Goal: Transaction & Acquisition: Purchase product/service

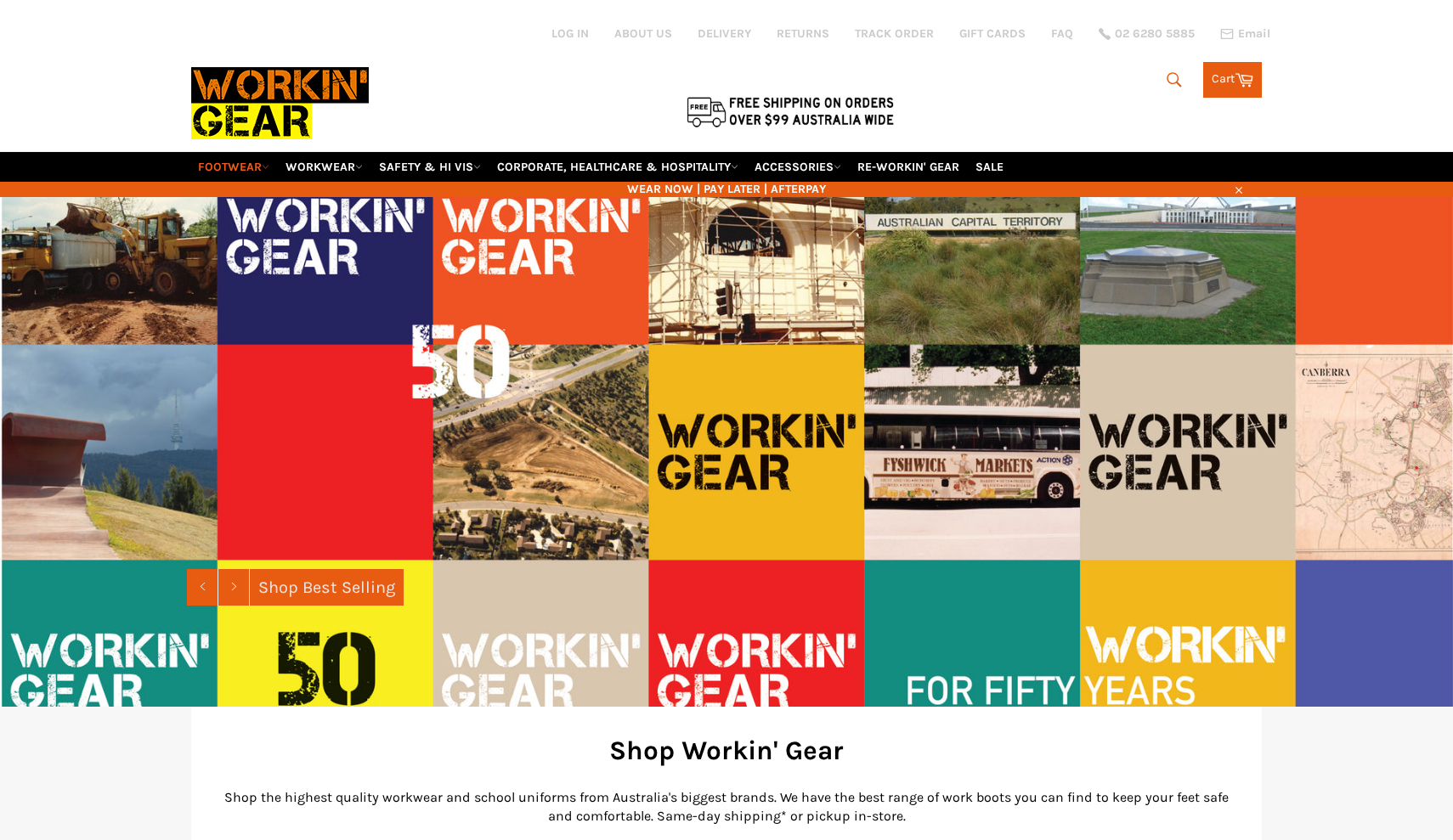
click at [263, 163] on icon at bounding box center [265, 167] width 8 height 8
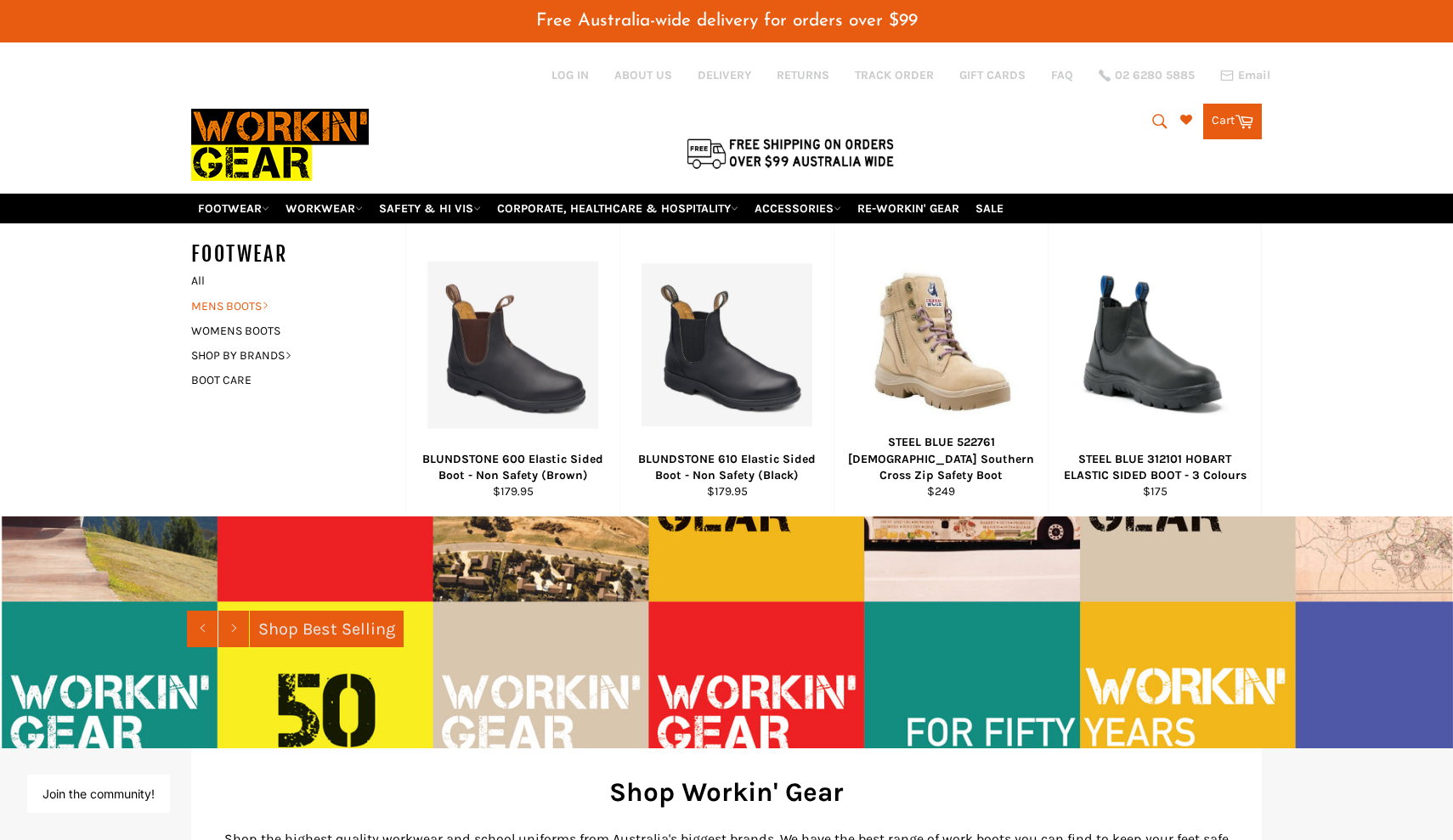
click at [265, 301] on icon at bounding box center [265, 305] width 8 height 8
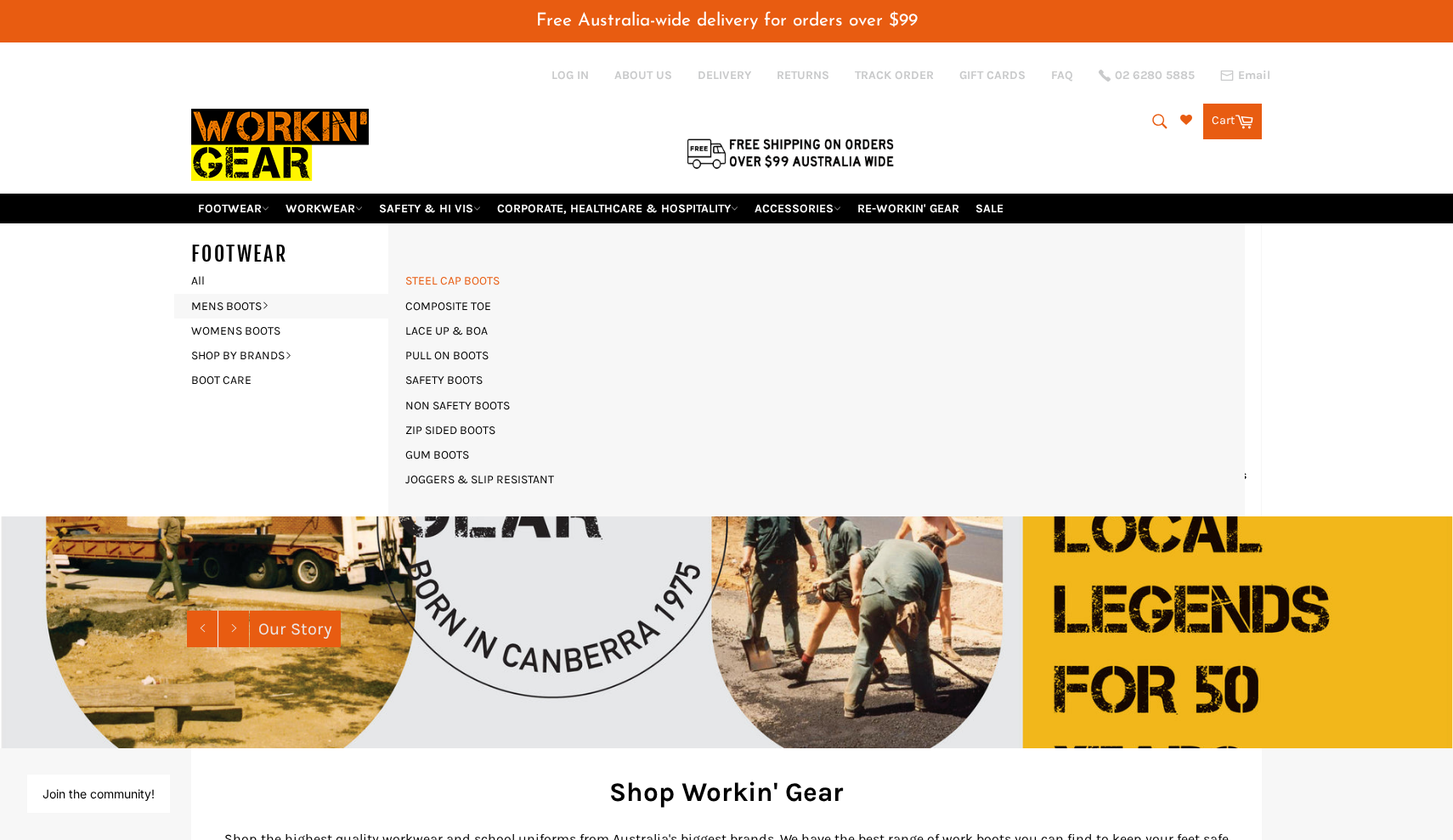
click at [441, 268] on link "STEEL CAP BOOTS" at bounding box center [452, 281] width 111 height 25
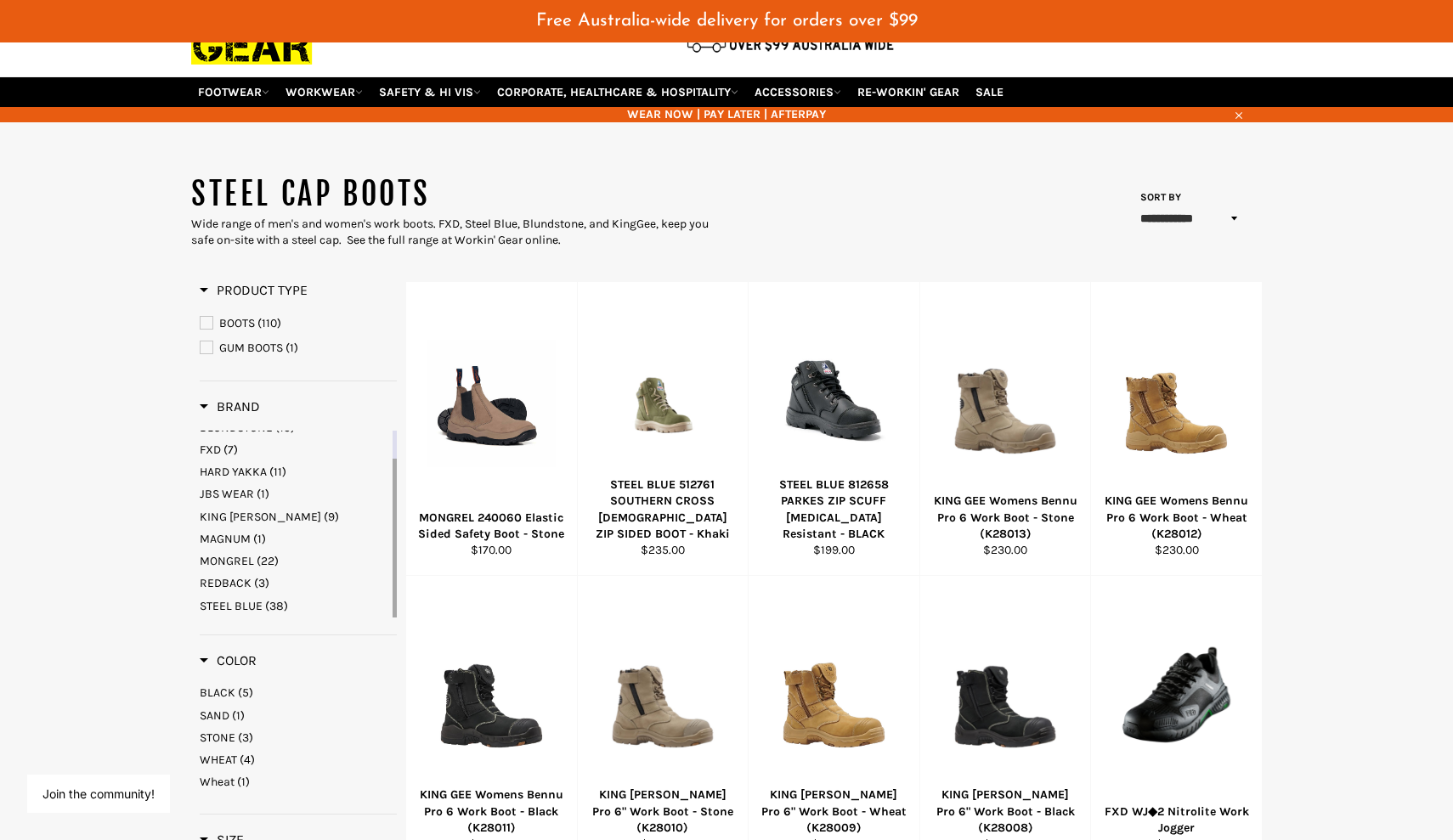
scroll to position [117, 0]
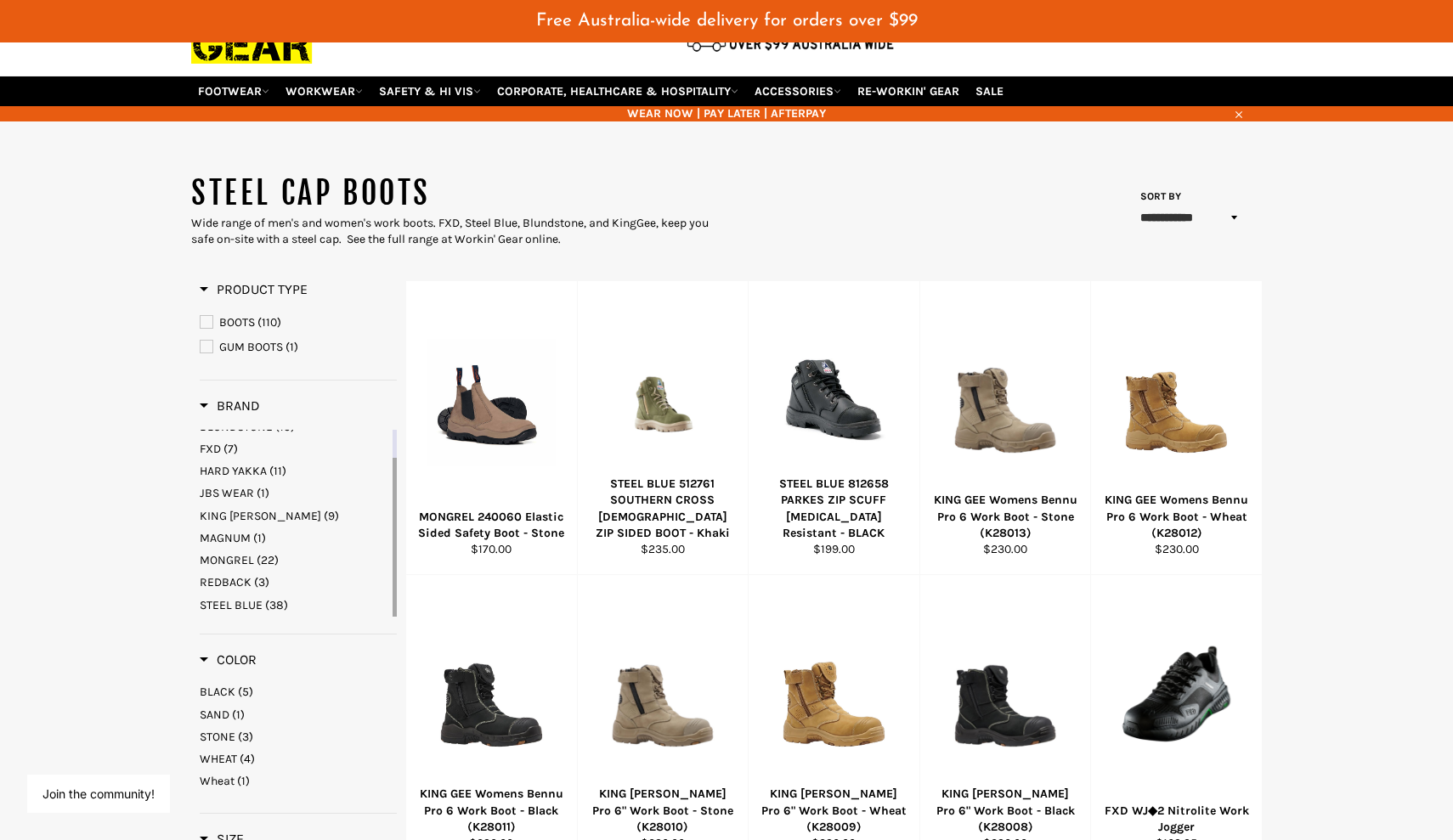
click at [243, 598] on span "STEEL BLUE" at bounding box center [231, 605] width 62 height 14
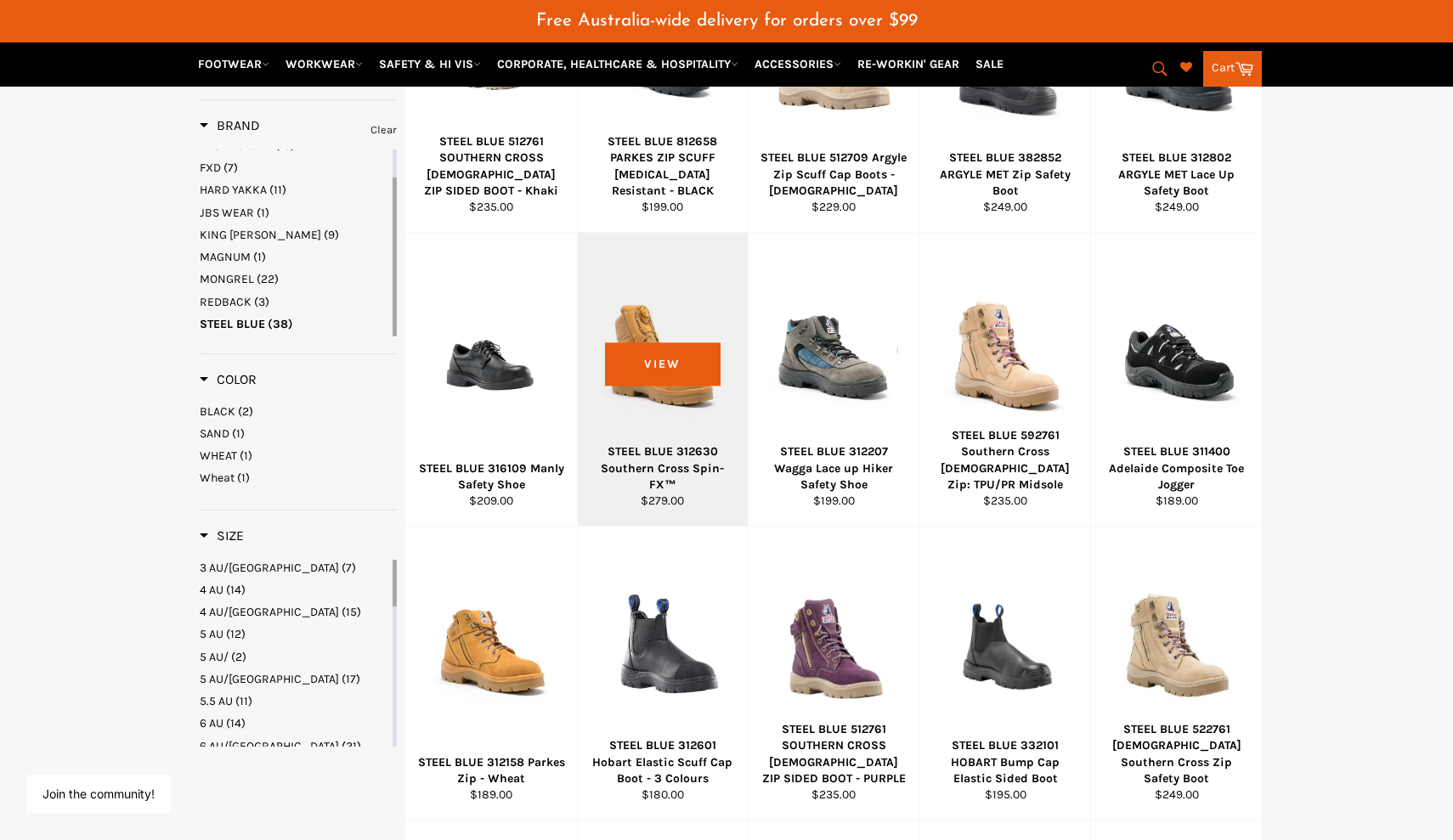
scroll to position [460, 0]
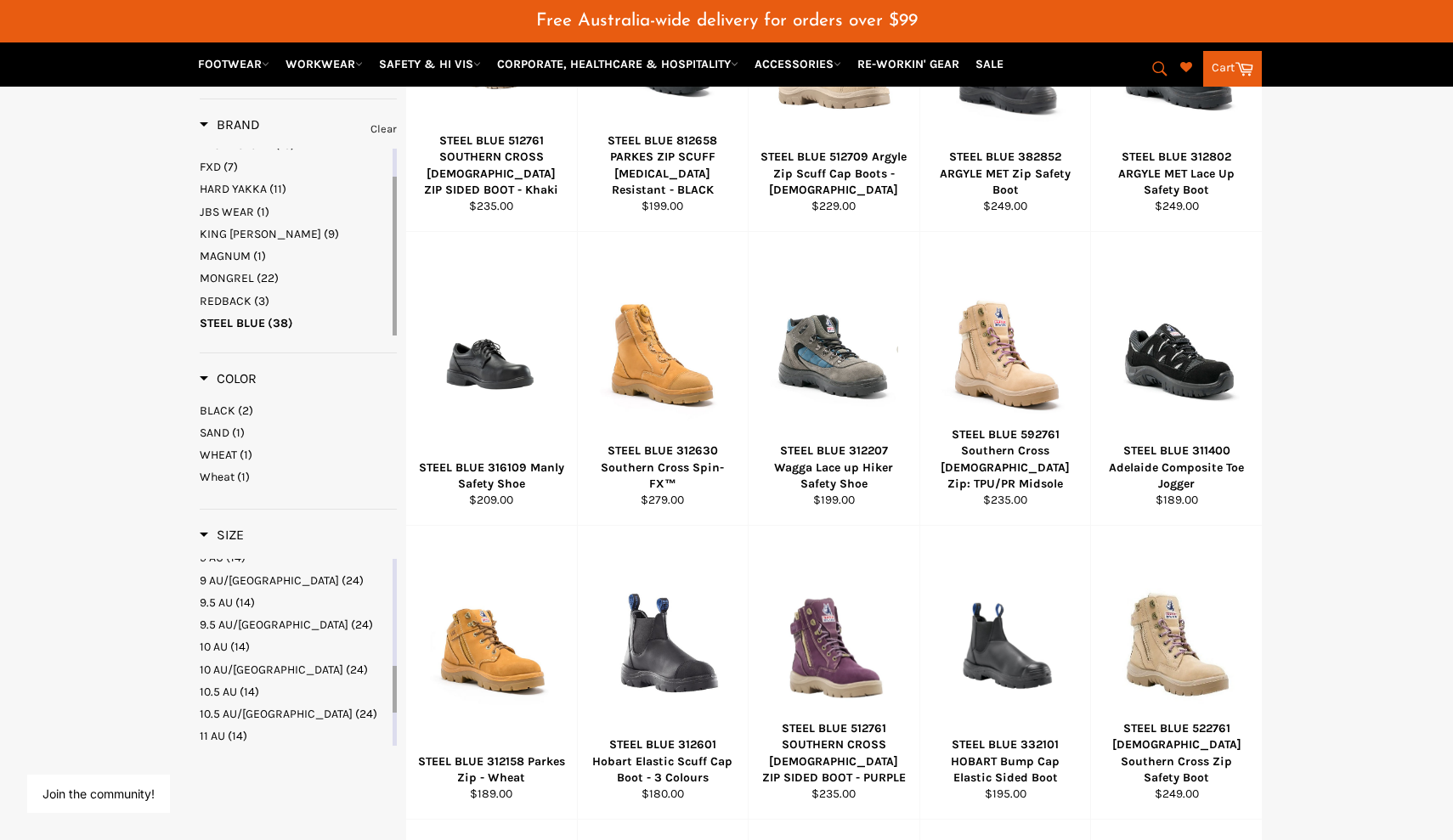
click at [233, 573] on span "9 AU/UK" at bounding box center [269, 581] width 139 height 14
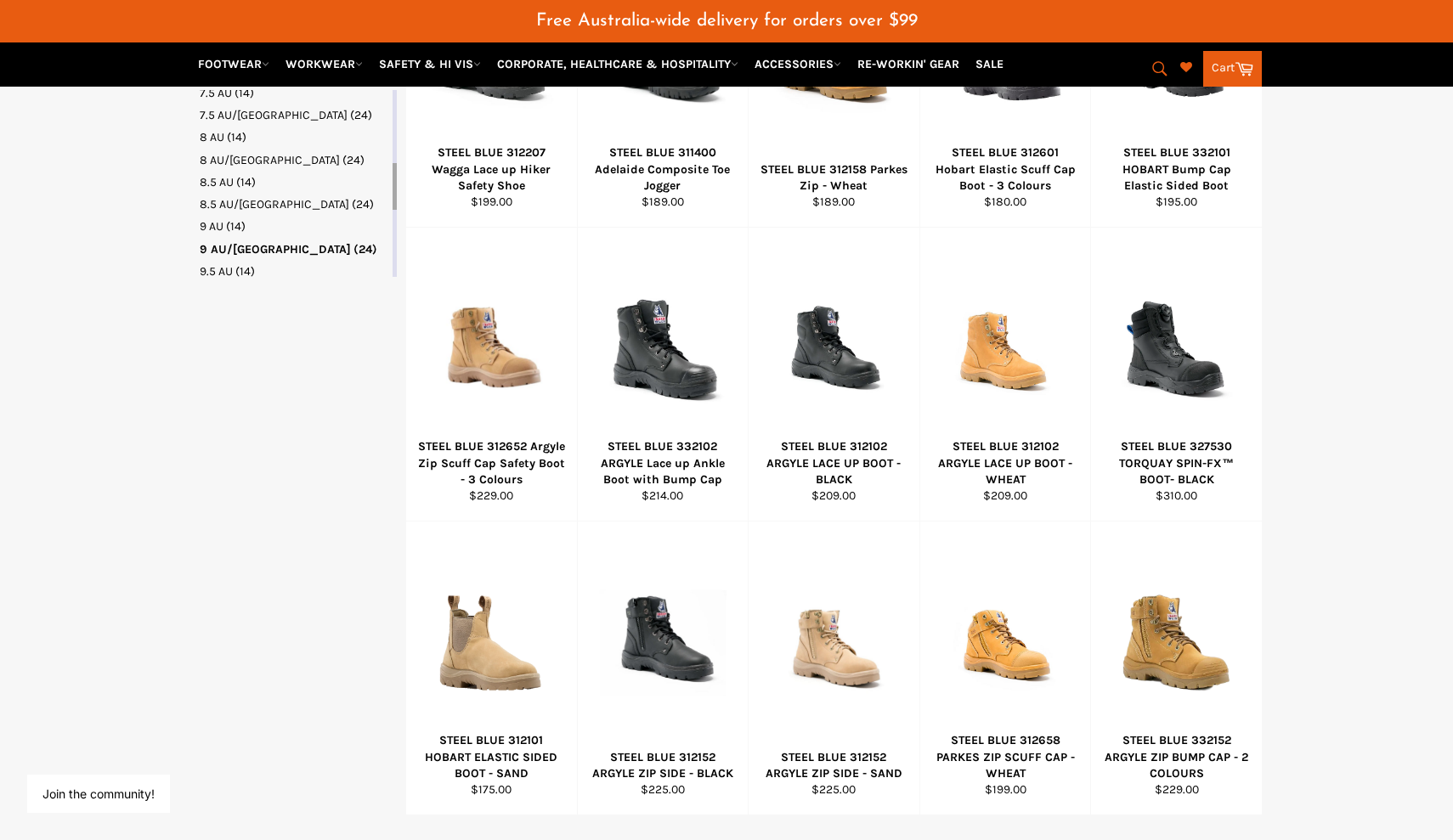
scroll to position [751, 0]
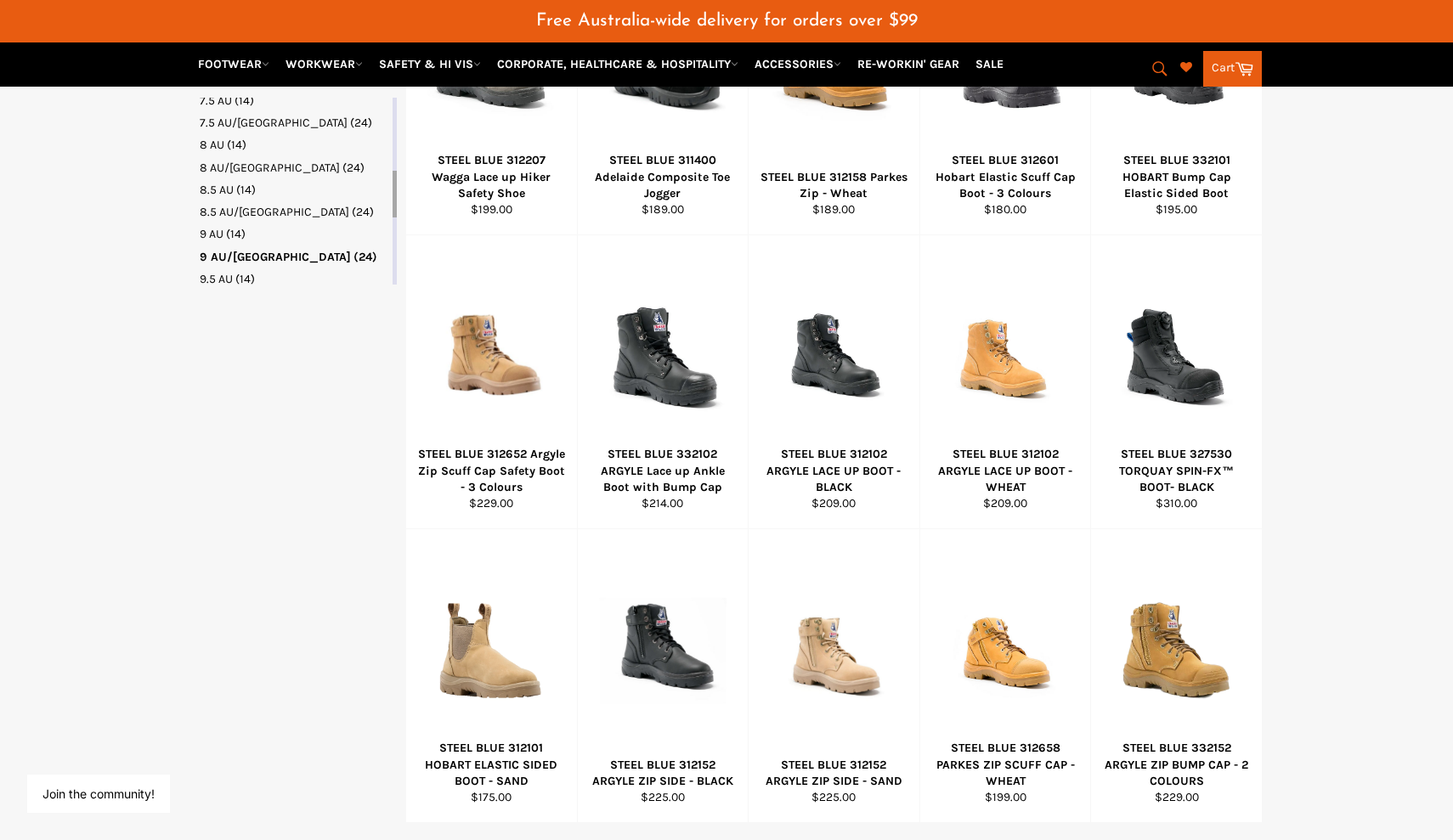
click at [392, 770] on div "Refine By Clear All Brand : STEEL BLUE Size : 9 AU/UK Product Type BOOTS (24) B…" at bounding box center [726, 269] width 1070 height 1243
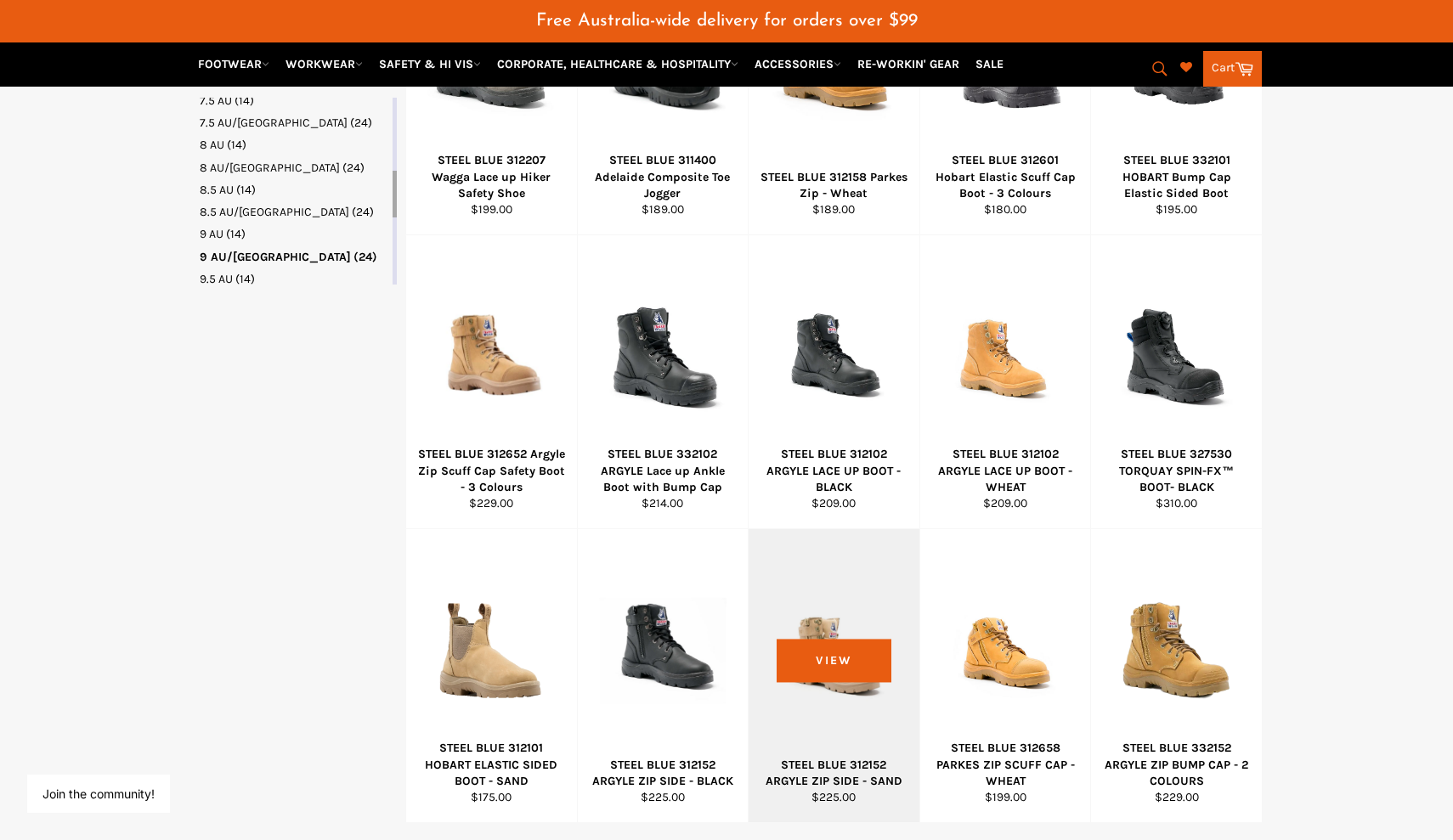
click at [845, 647] on div at bounding box center [834, 650] width 128 height 200
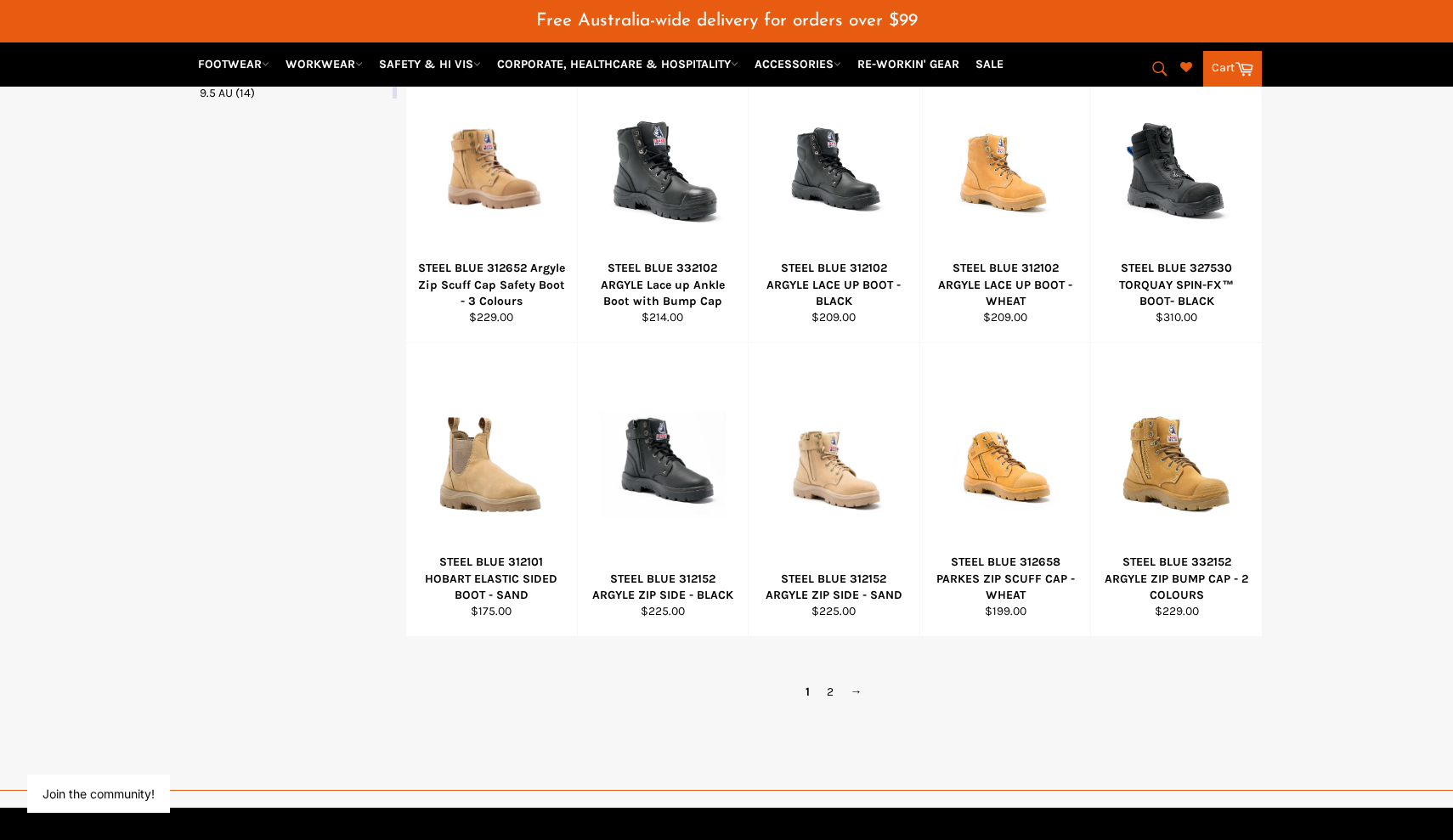
scroll to position [945, 0]
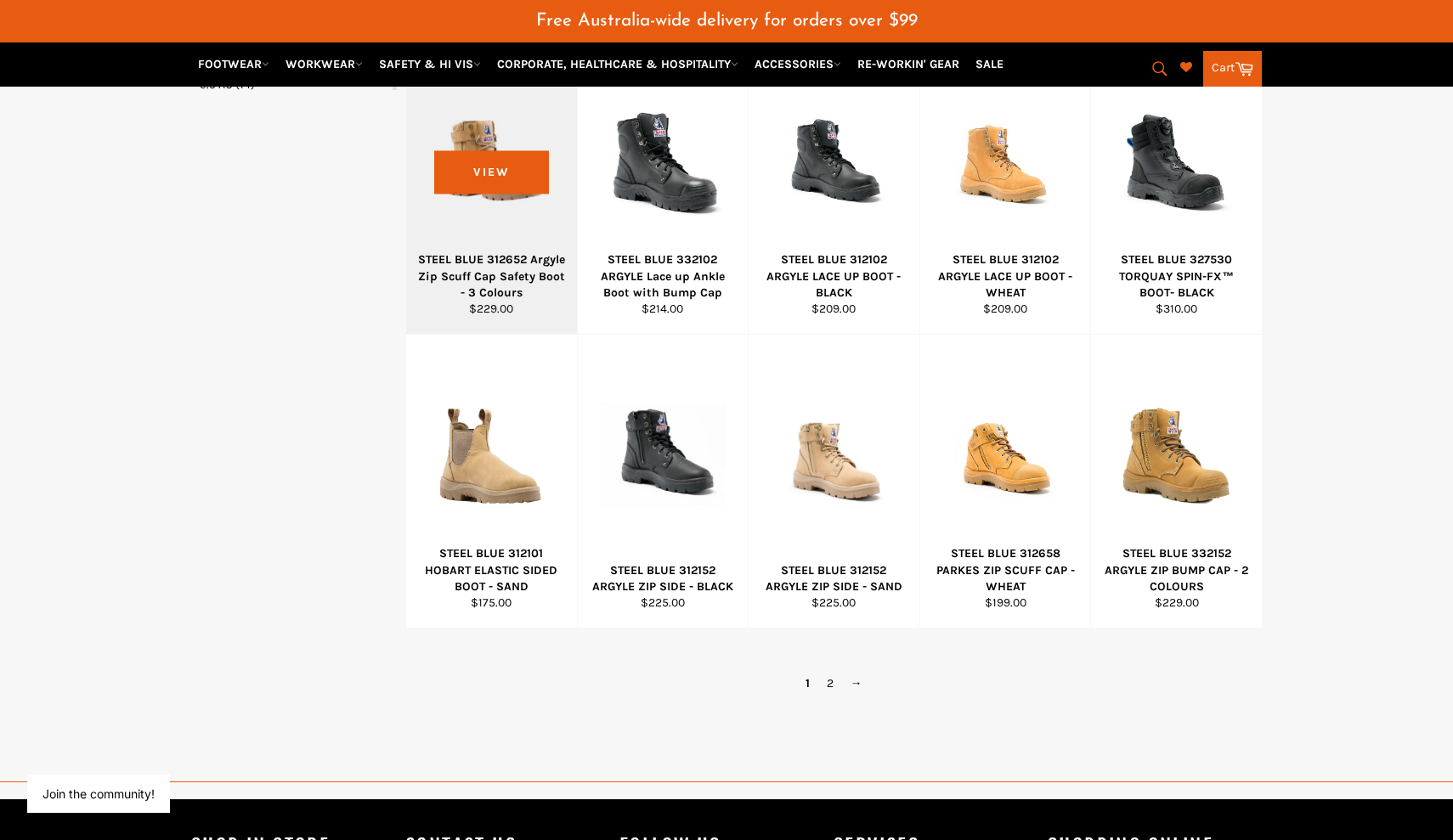
click at [495, 211] on div at bounding box center [491, 162] width 128 height 200
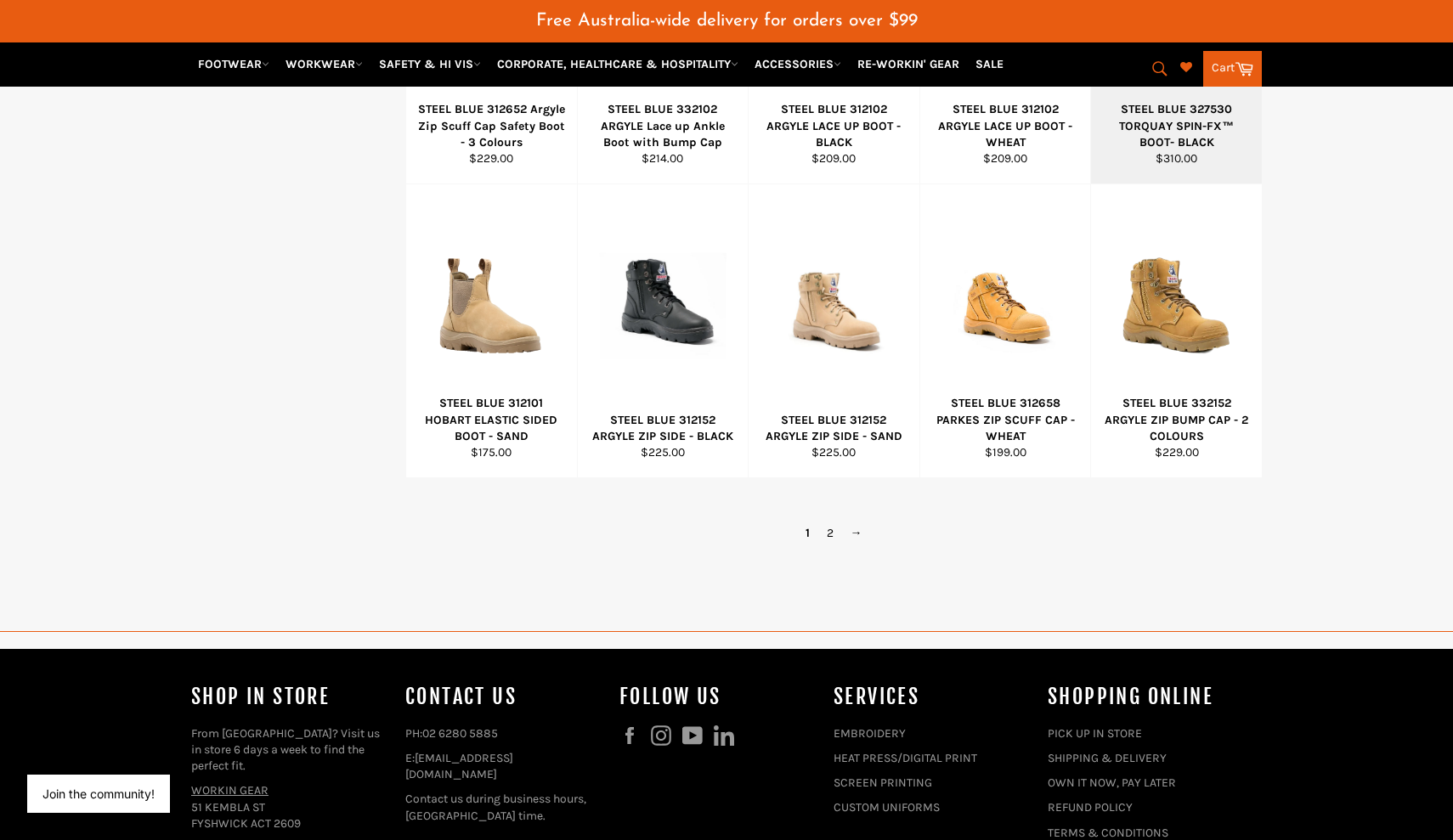
scroll to position [1105, 0]
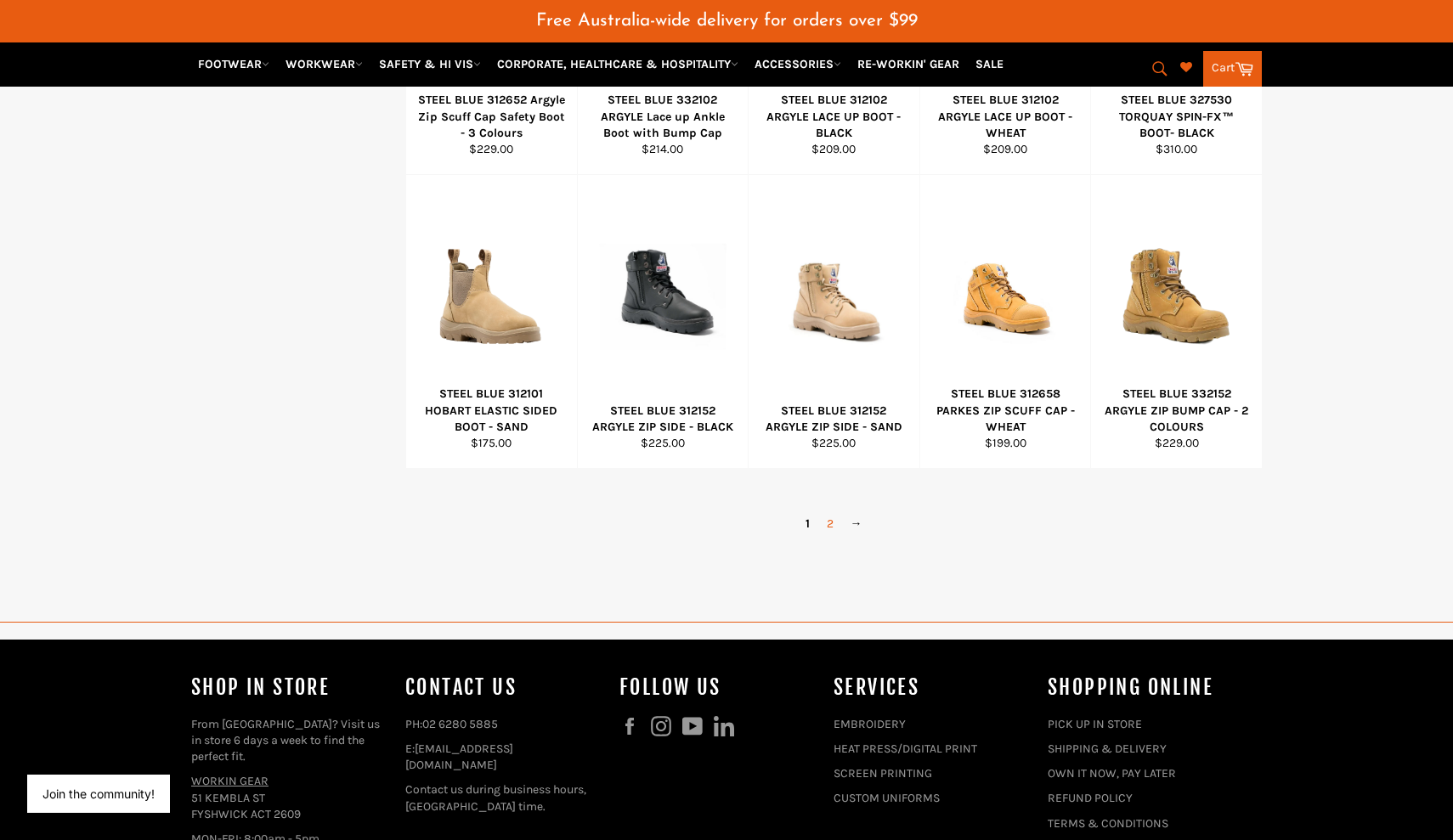
click at [829, 511] on link "2" at bounding box center [830, 523] width 24 height 25
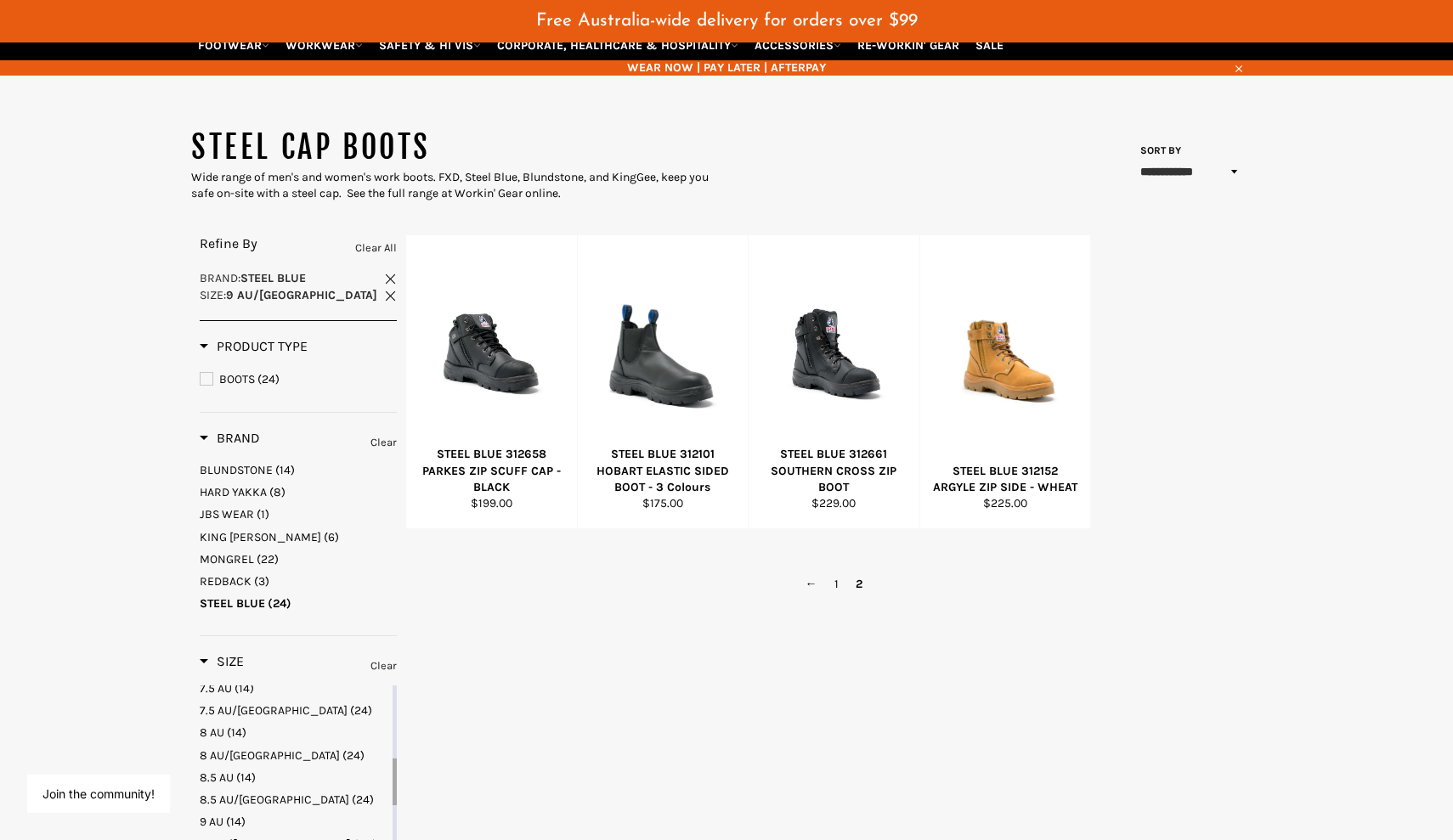
scroll to position [156, 0]
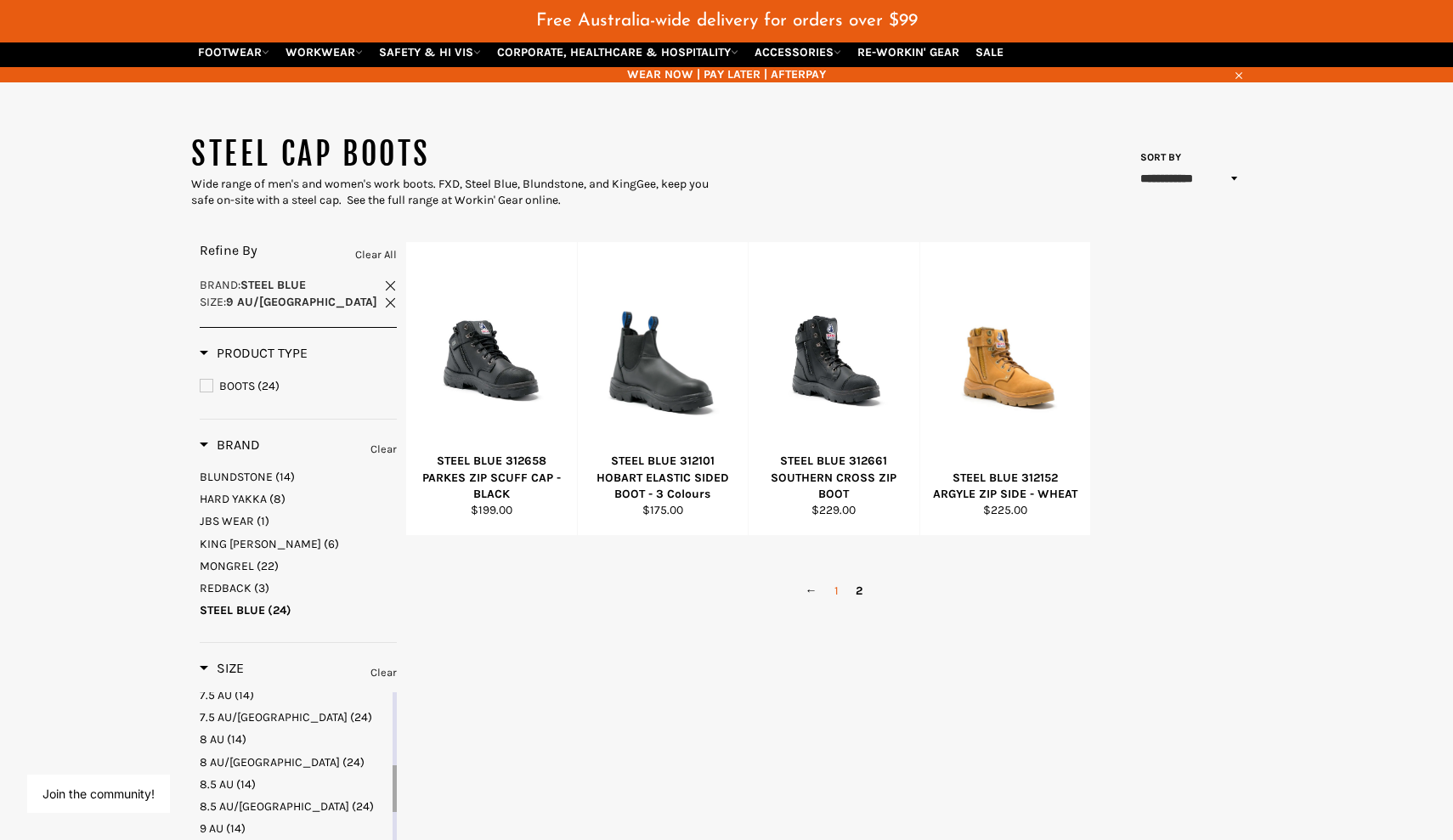
click at [838, 579] on link "1" at bounding box center [837, 591] width 21 height 25
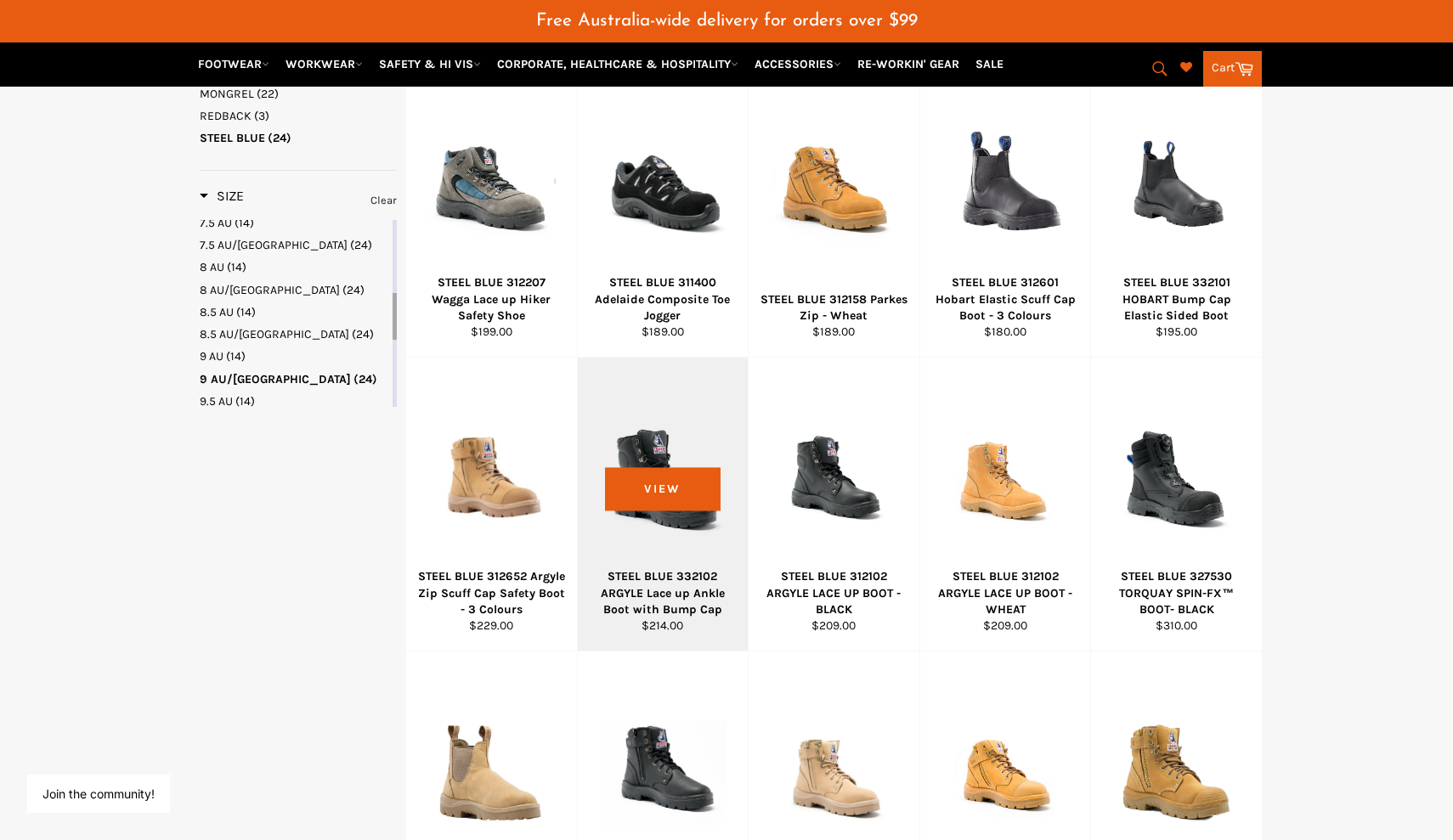
scroll to position [670, 0]
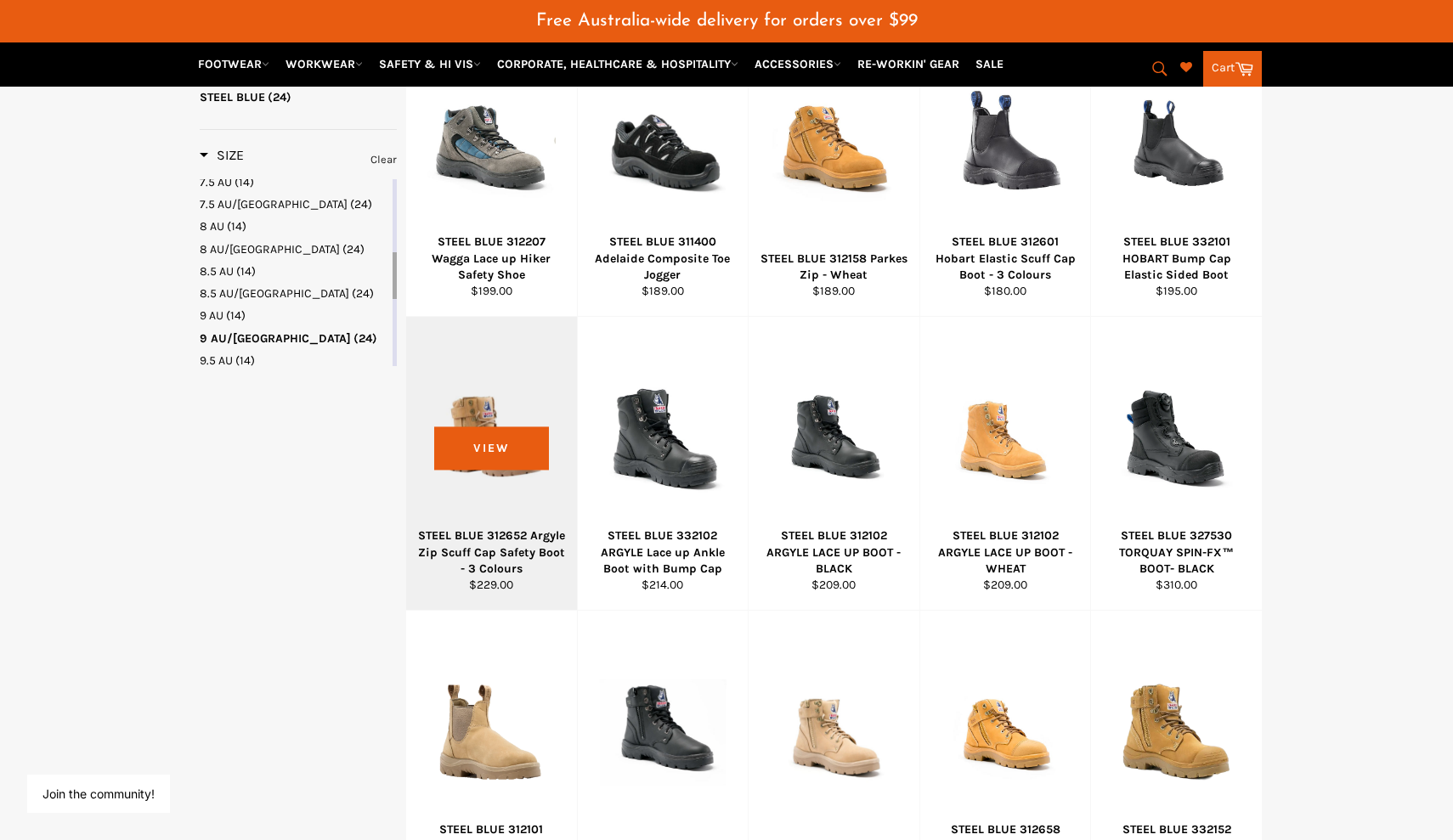
click at [492, 429] on div at bounding box center [491, 438] width 128 height 200
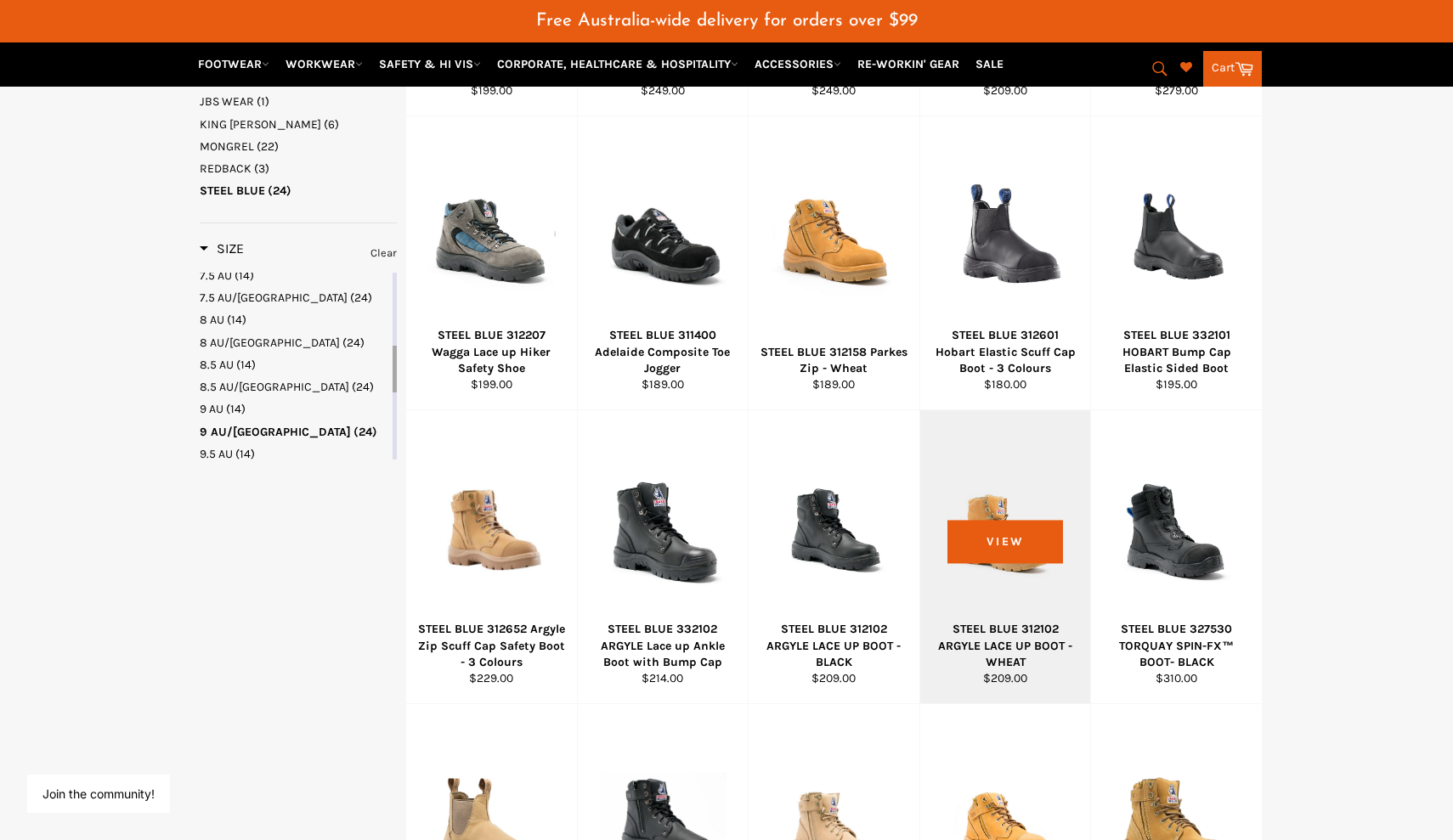
scroll to position [578, 0]
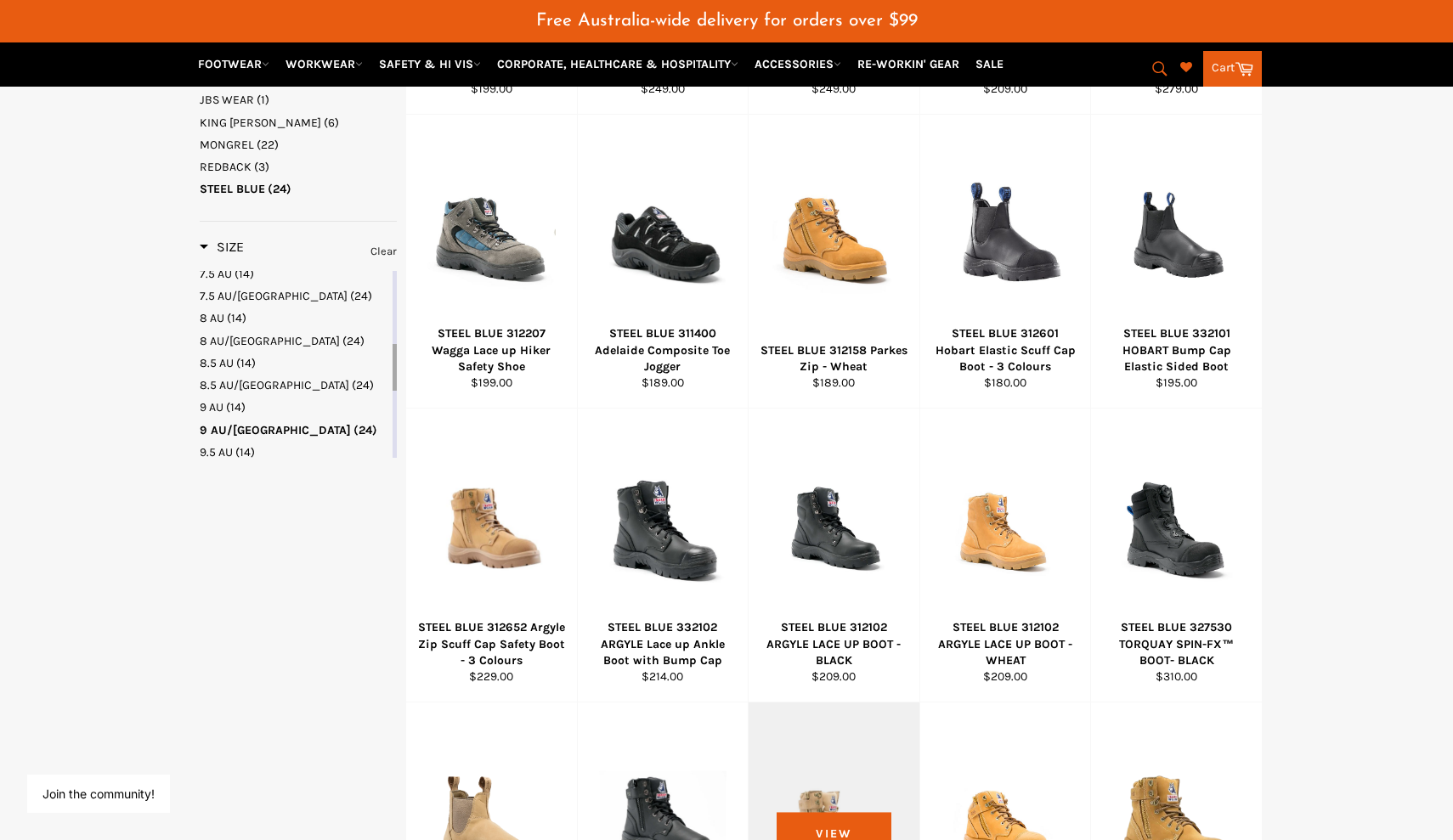
click at [841, 806] on div at bounding box center [834, 824] width 128 height 200
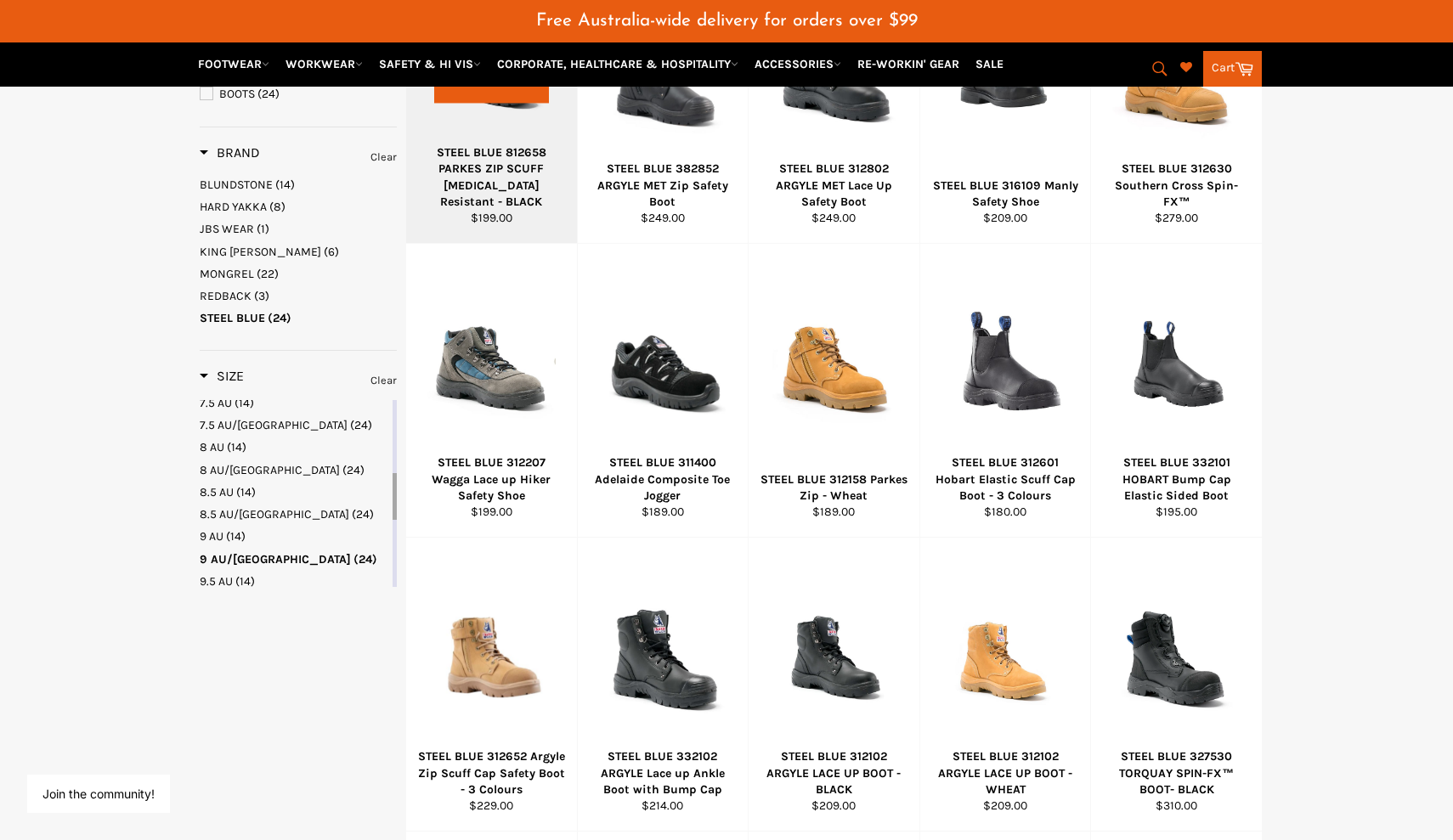
scroll to position [473, 0]
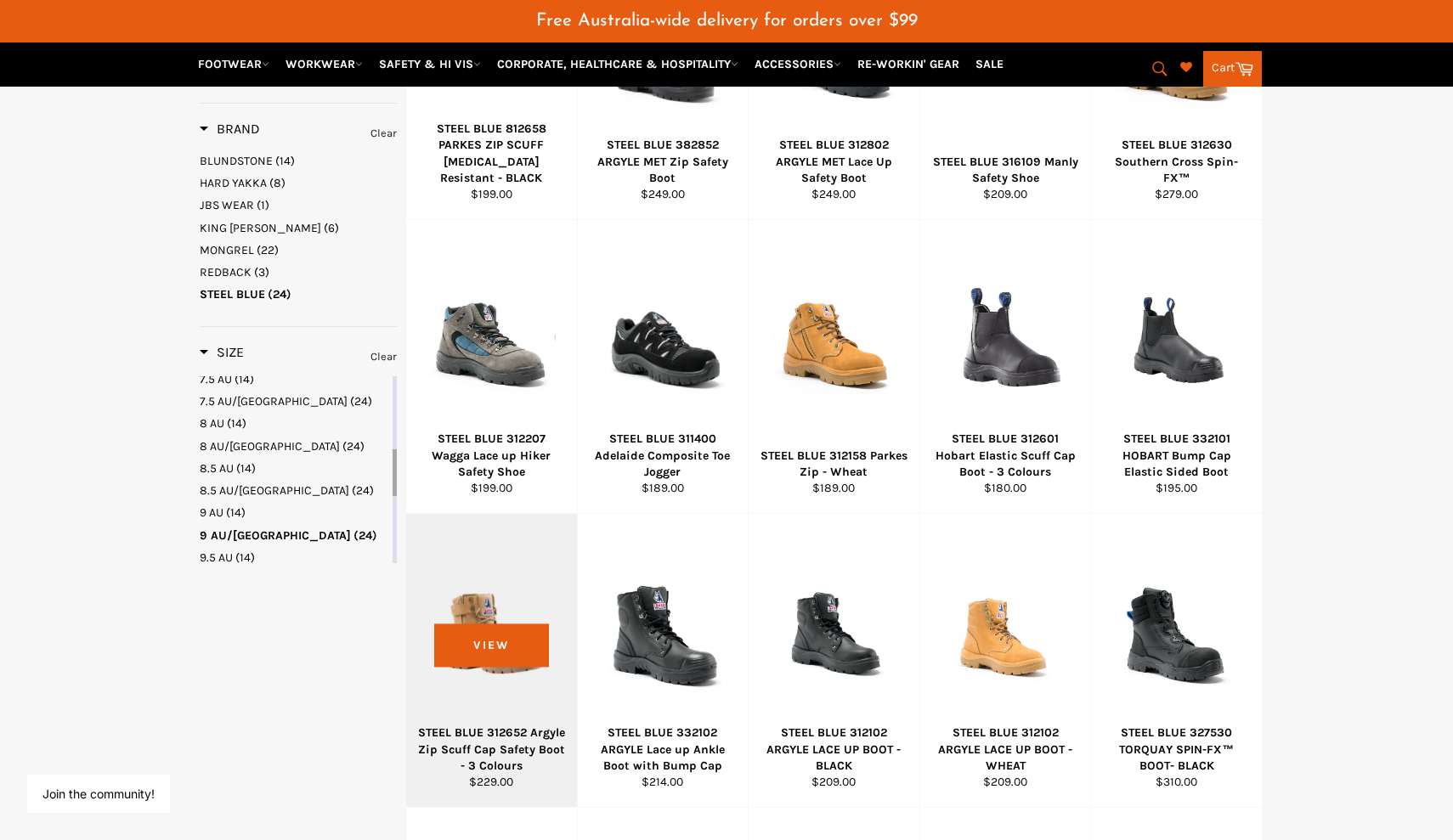
click at [501, 671] on div at bounding box center [491, 635] width 128 height 200
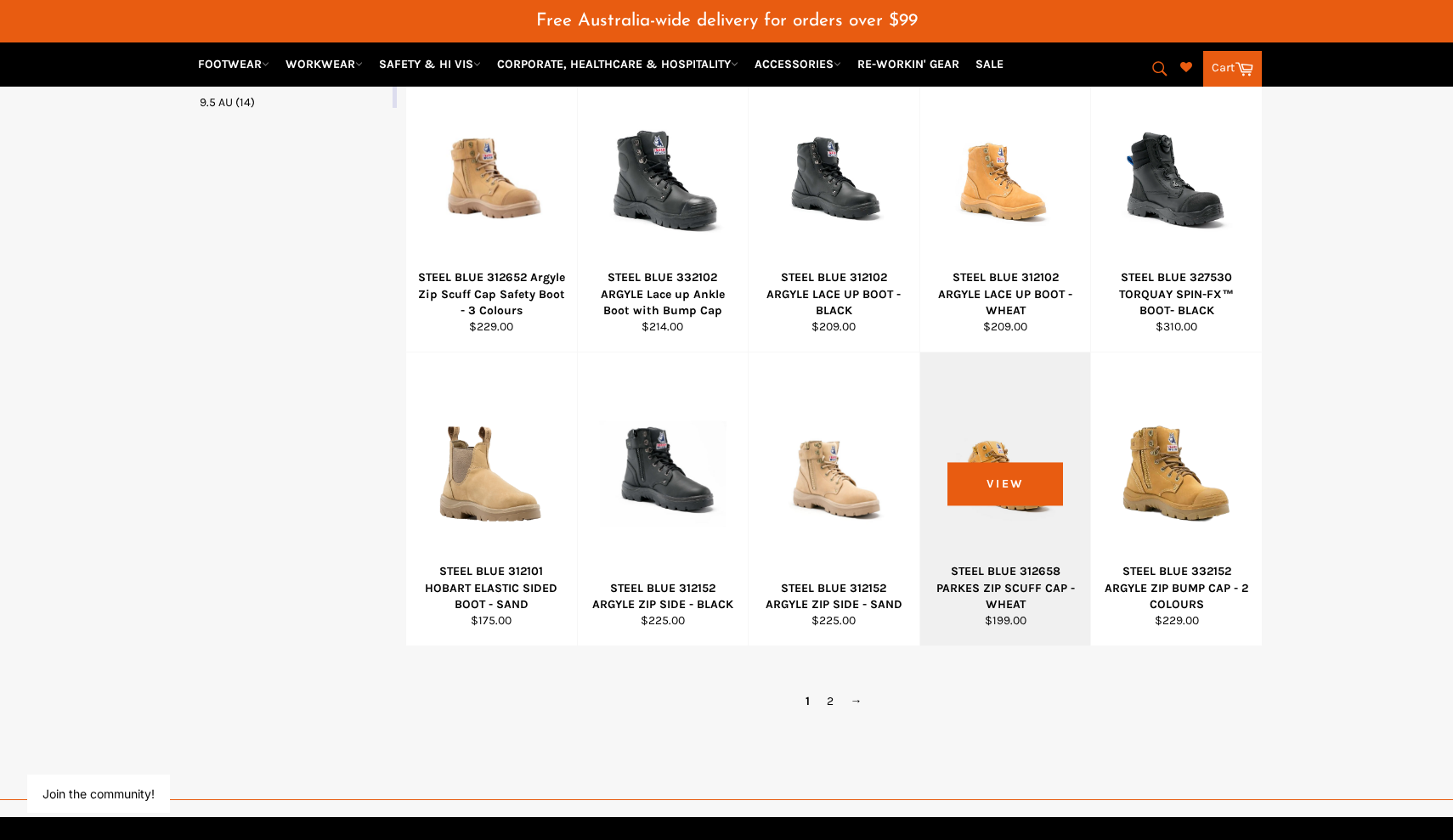
scroll to position [928, 0]
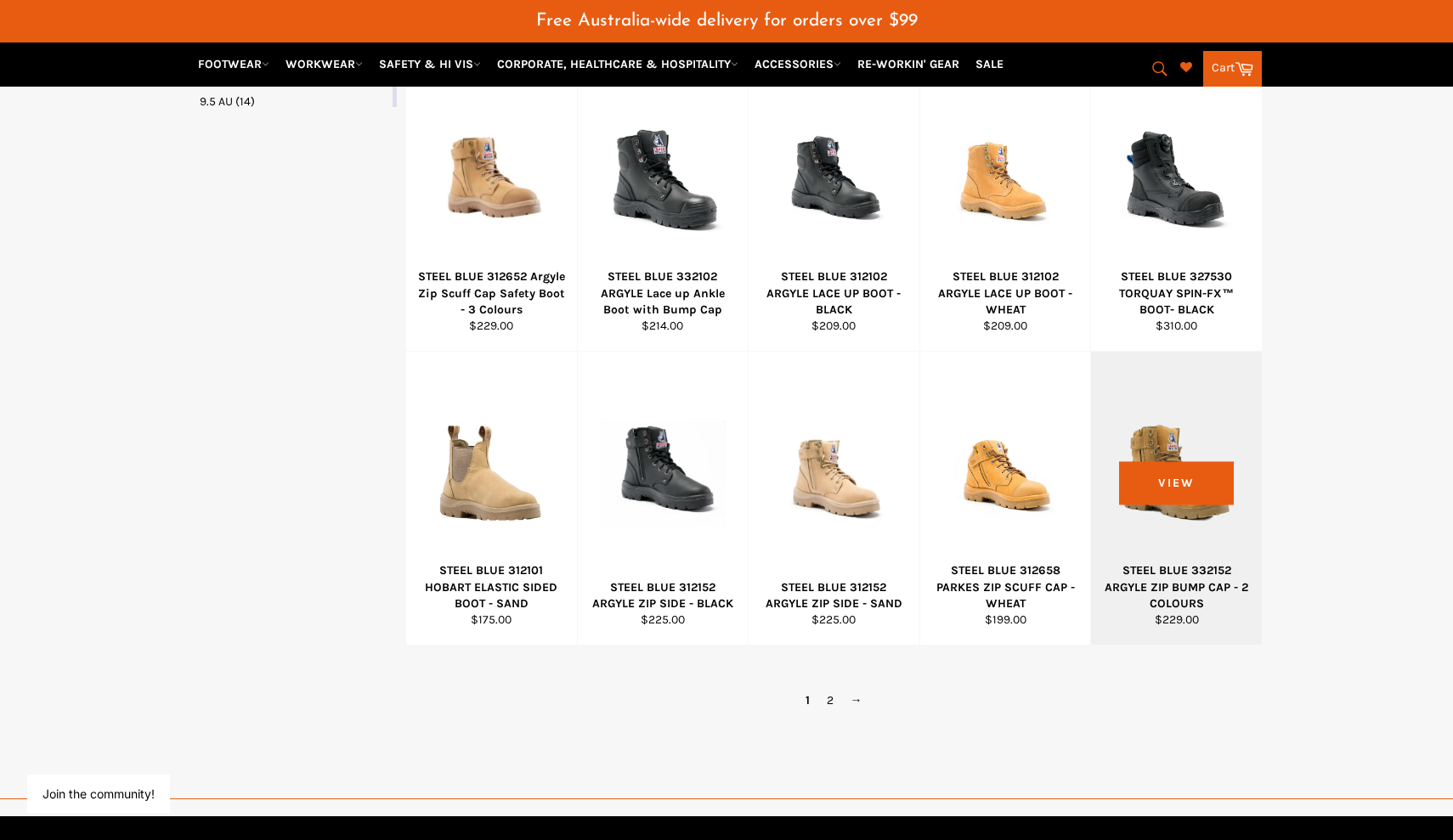
click at [1173, 563] on div "STEEL BLUE 332152 ARGYLE ZIP BUMP CAP - 2 COLOURS" at bounding box center [1176, 587] width 150 height 49
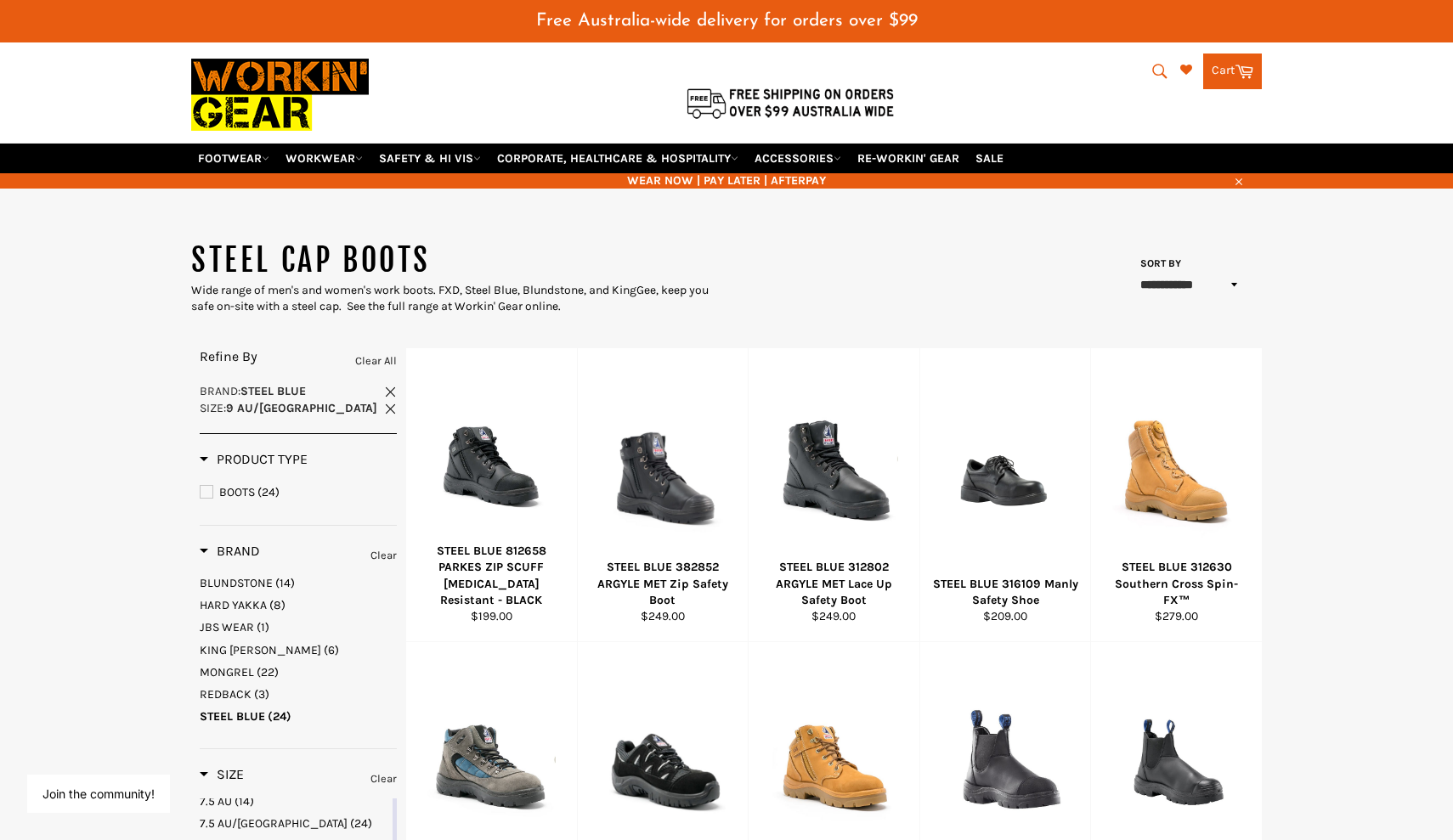
scroll to position [43, 0]
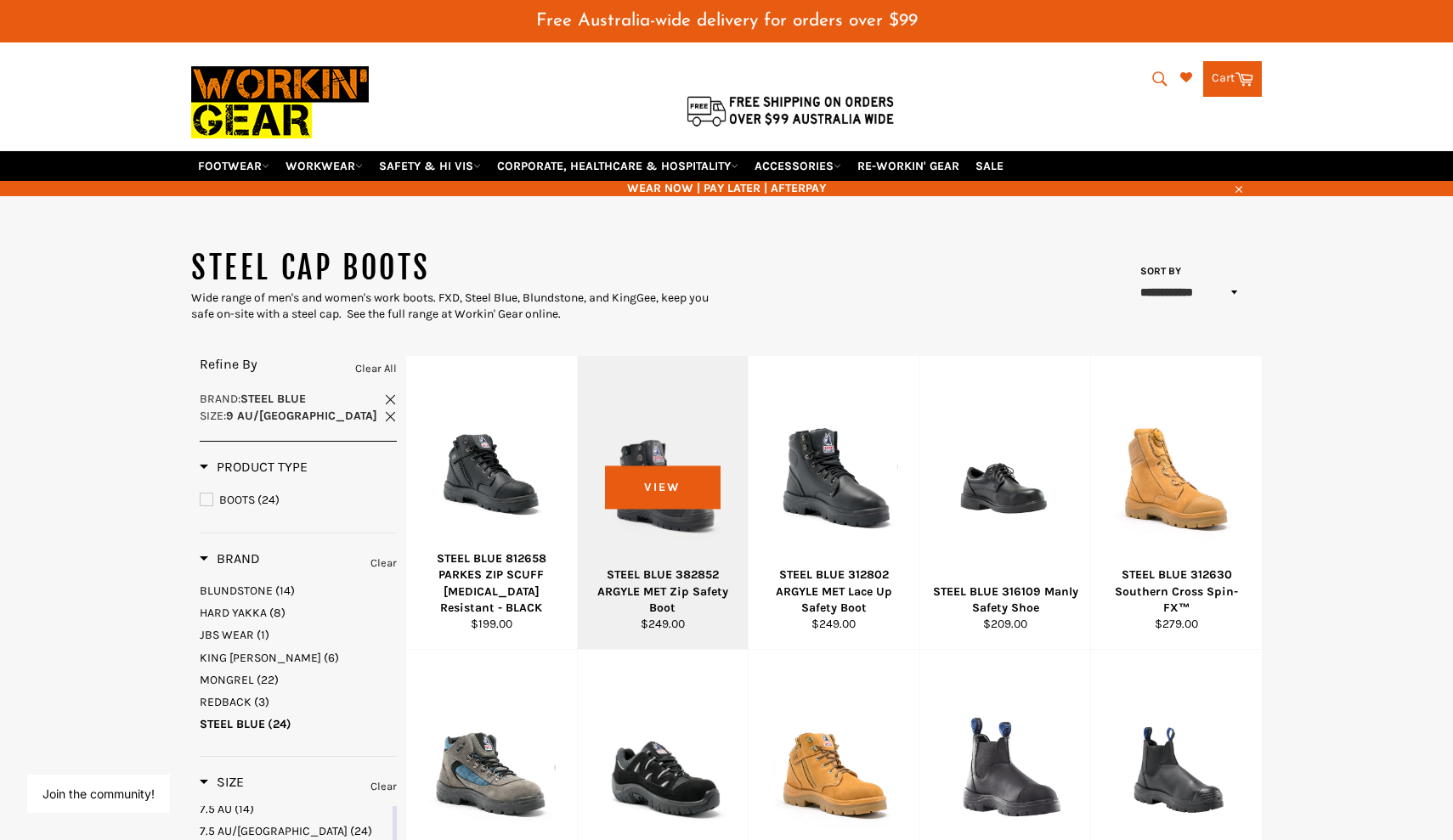
click at [635, 533] on div at bounding box center [664, 477] width 128 height 200
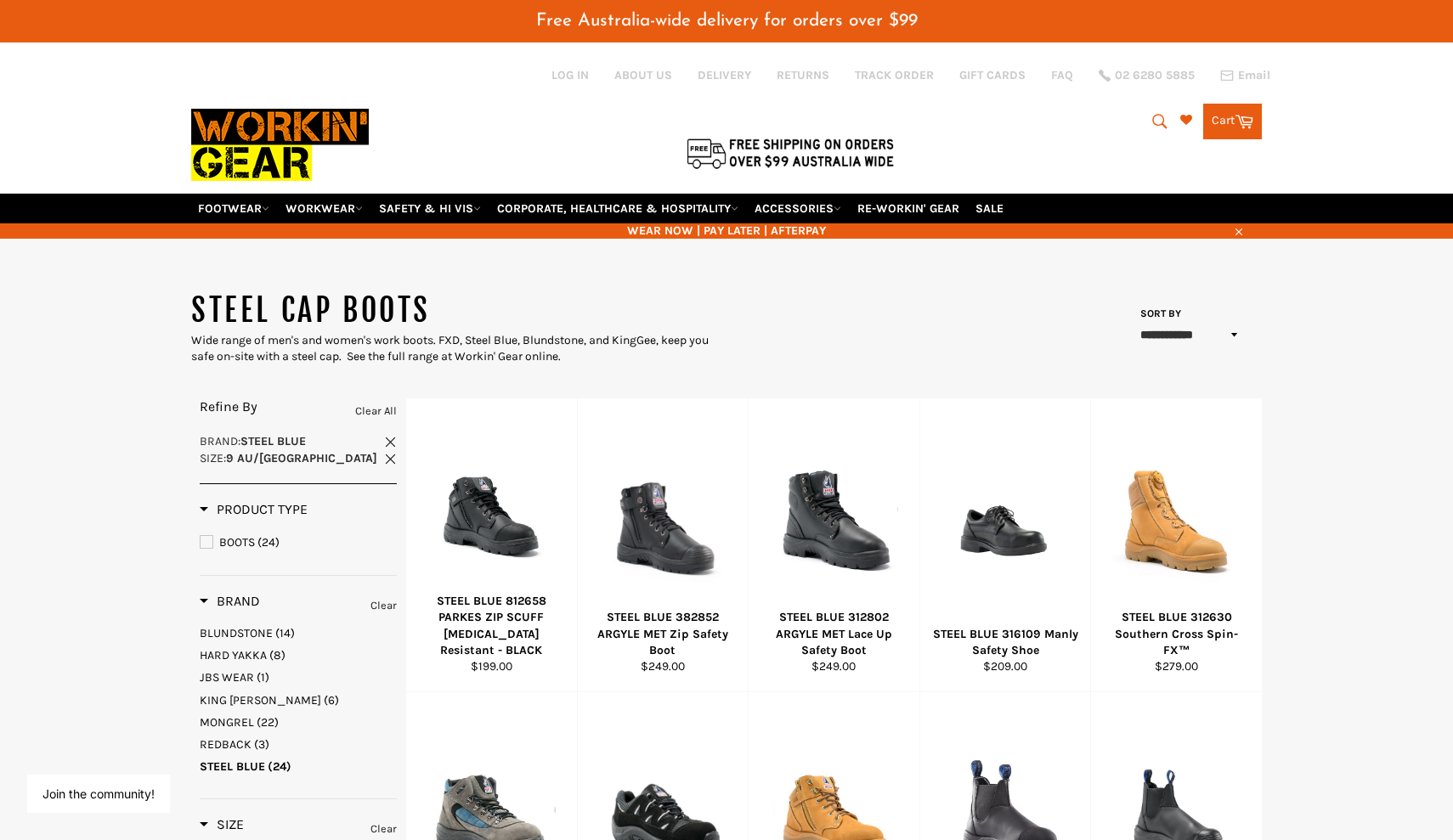
click at [390, 452] on span at bounding box center [391, 458] width 12 height 12
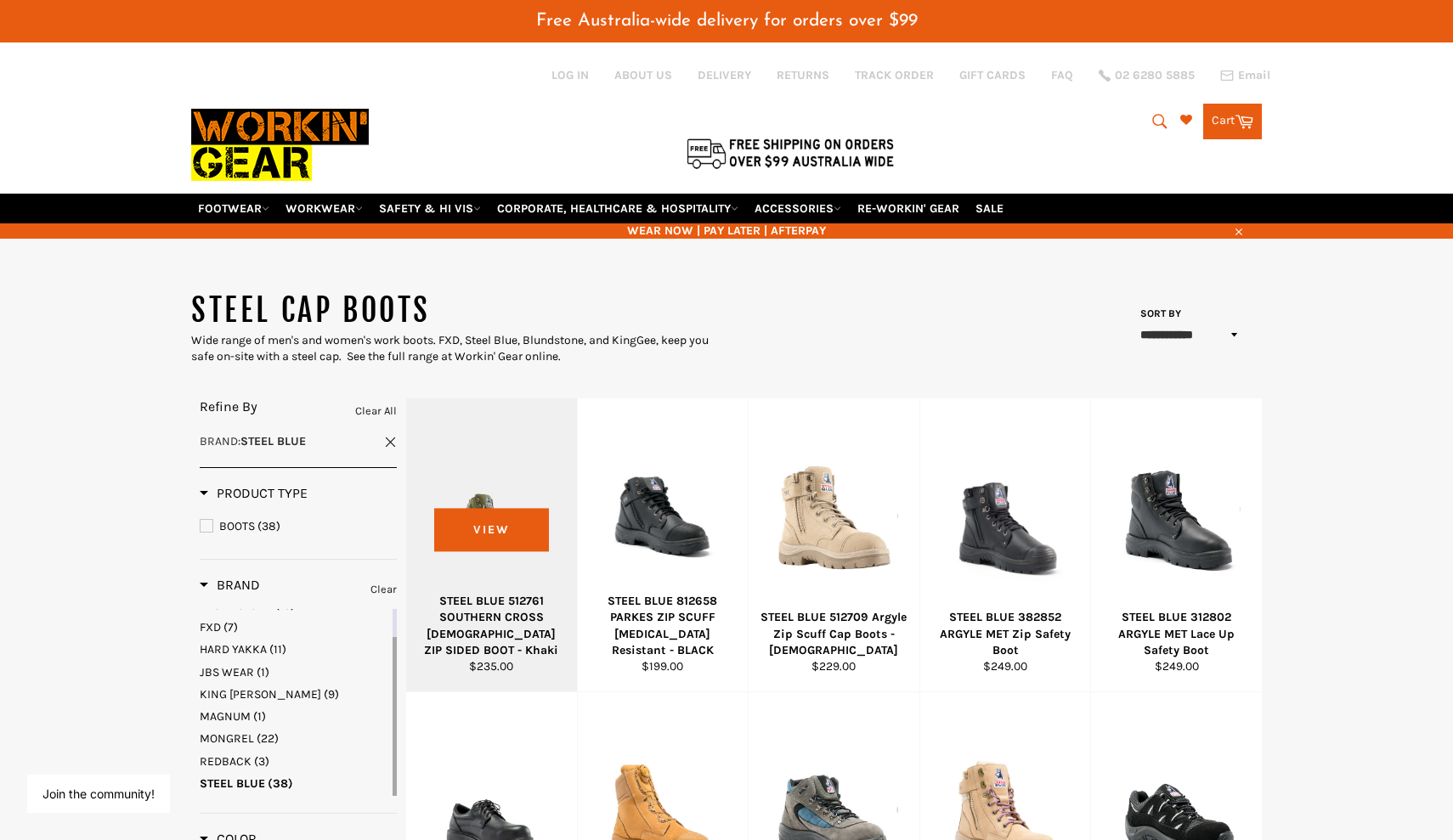
click at [492, 608] on div "STEEL BLUE 512761 SOUTHERN CROSS [DEMOGRAPHIC_DATA] ZIP SIDED BOOT - Khaki" at bounding box center [492, 625] width 150 height 65
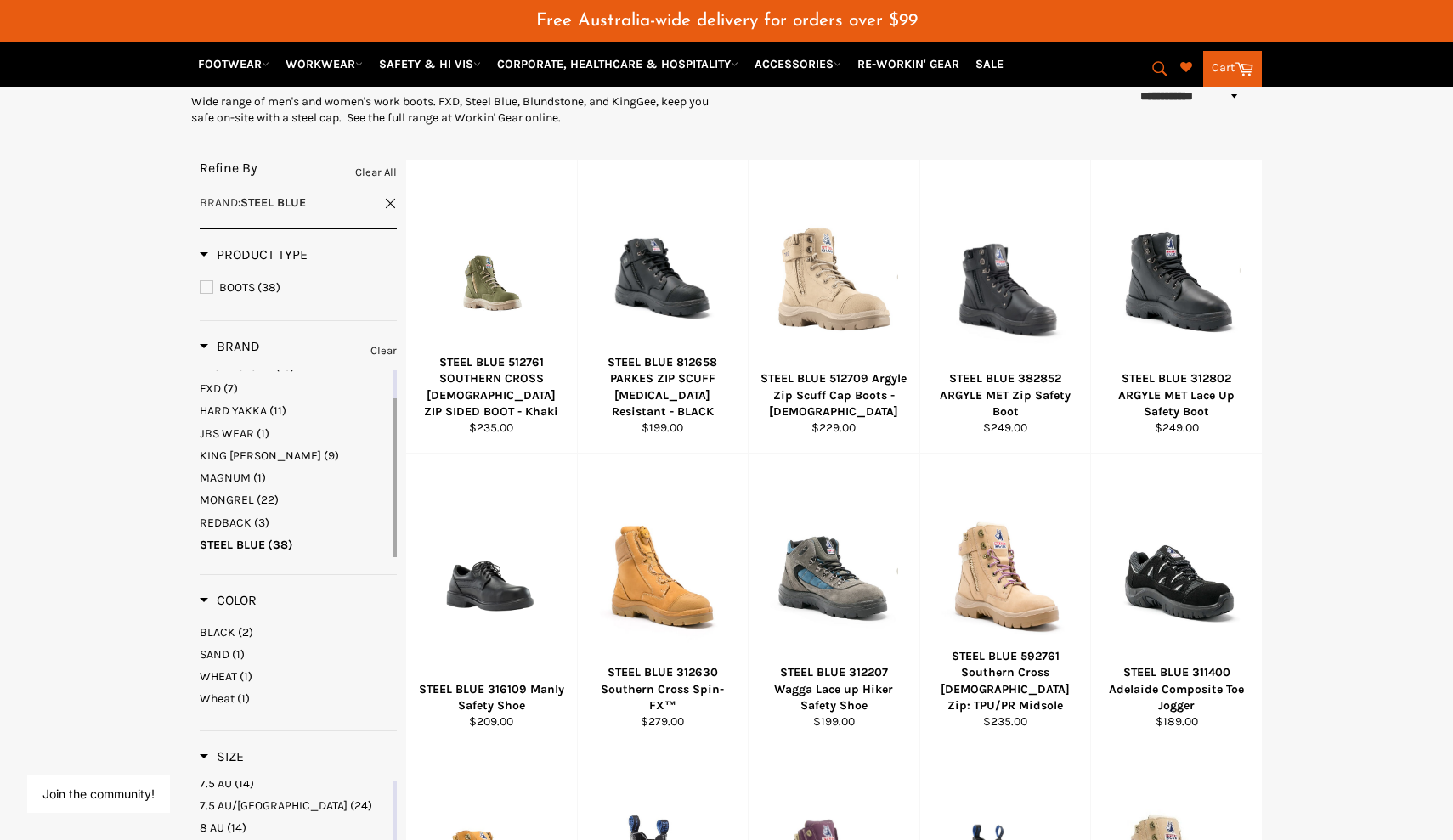
scroll to position [240, 0]
click at [208, 669] on span "WHEAT" at bounding box center [219, 676] width 37 height 14
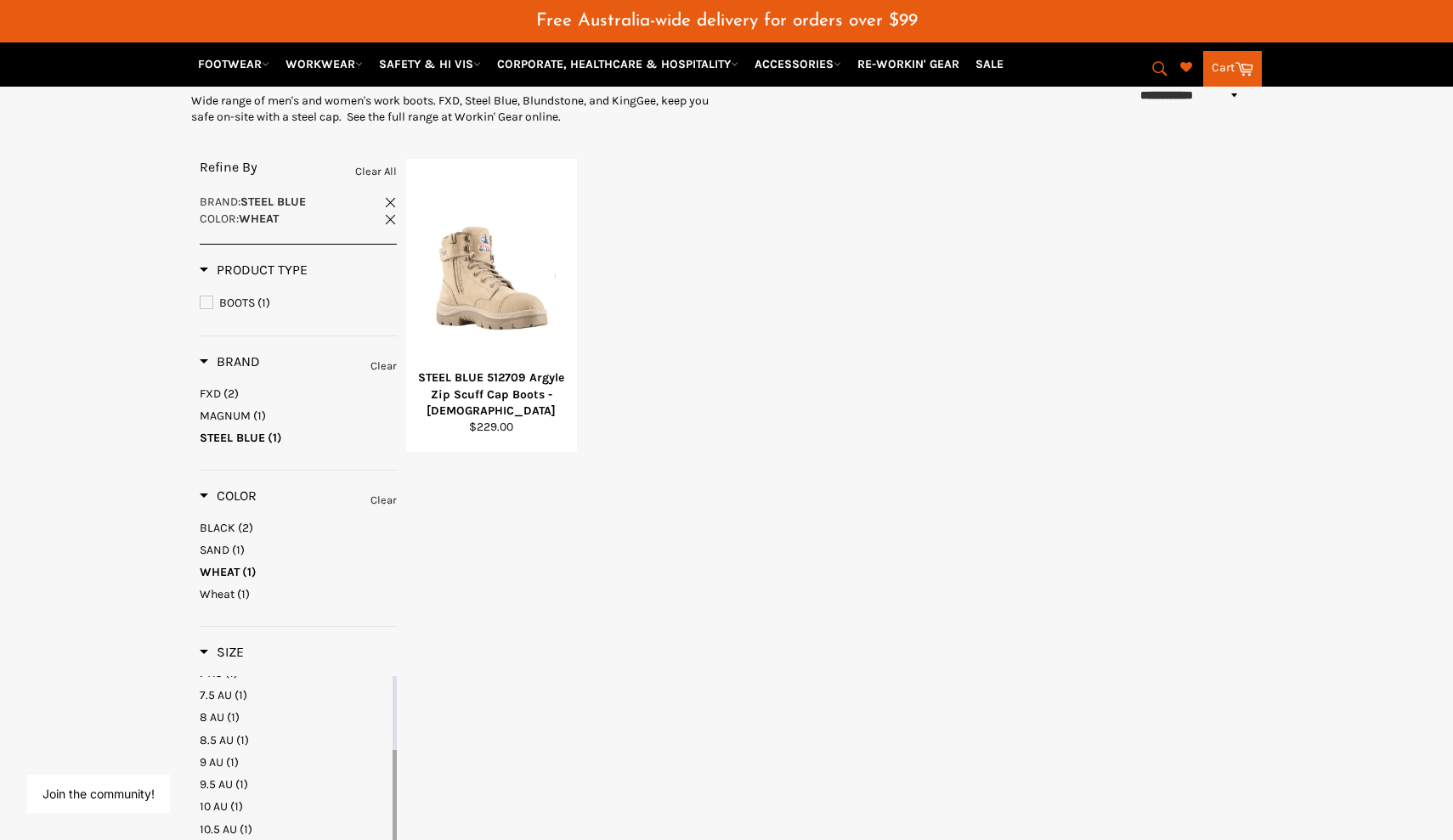
click at [220, 587] on span "Wheat" at bounding box center [217, 594] width 35 height 14
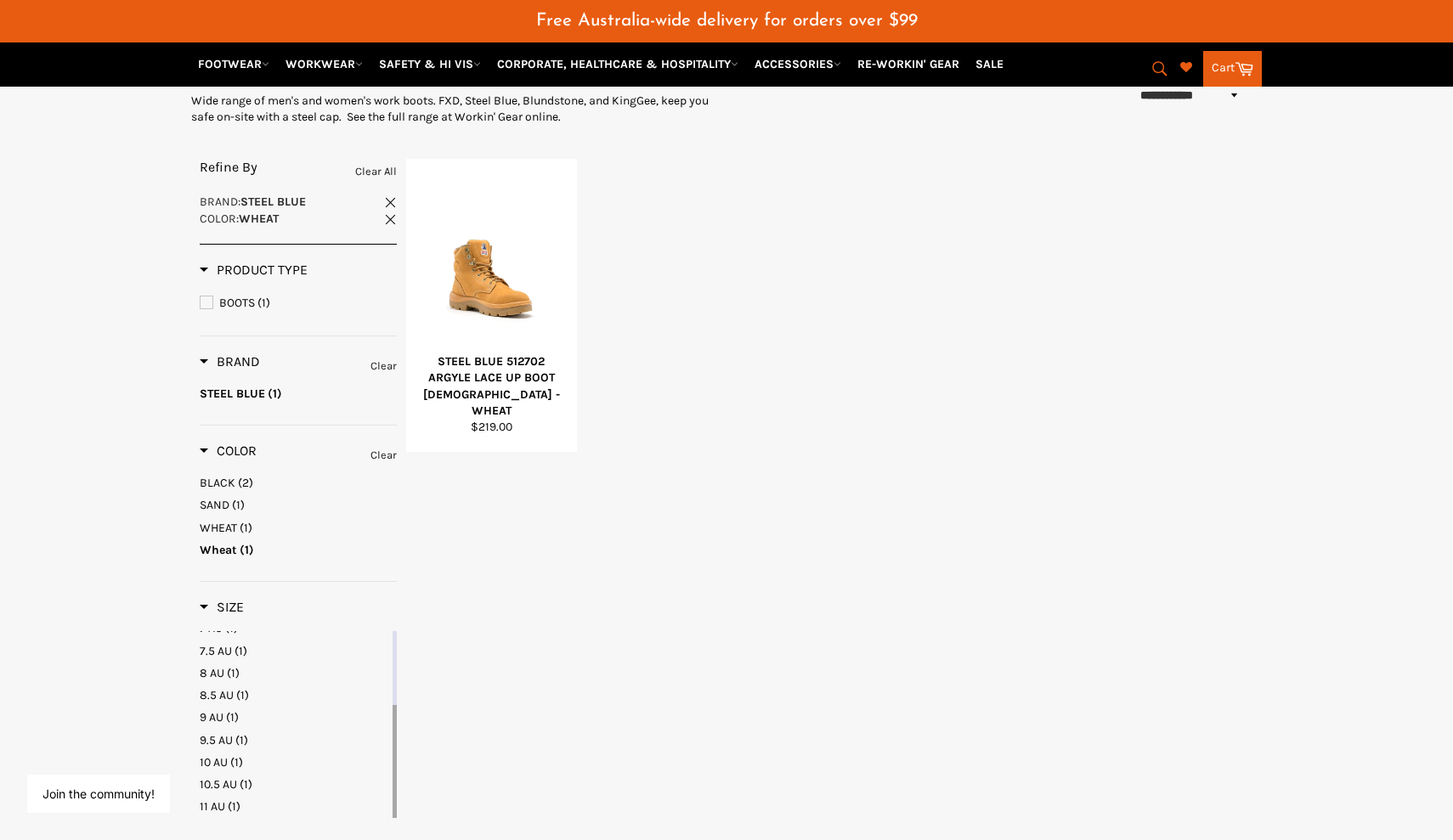
click at [226, 521] on span "WHEAT" at bounding box center [219, 528] width 37 height 14
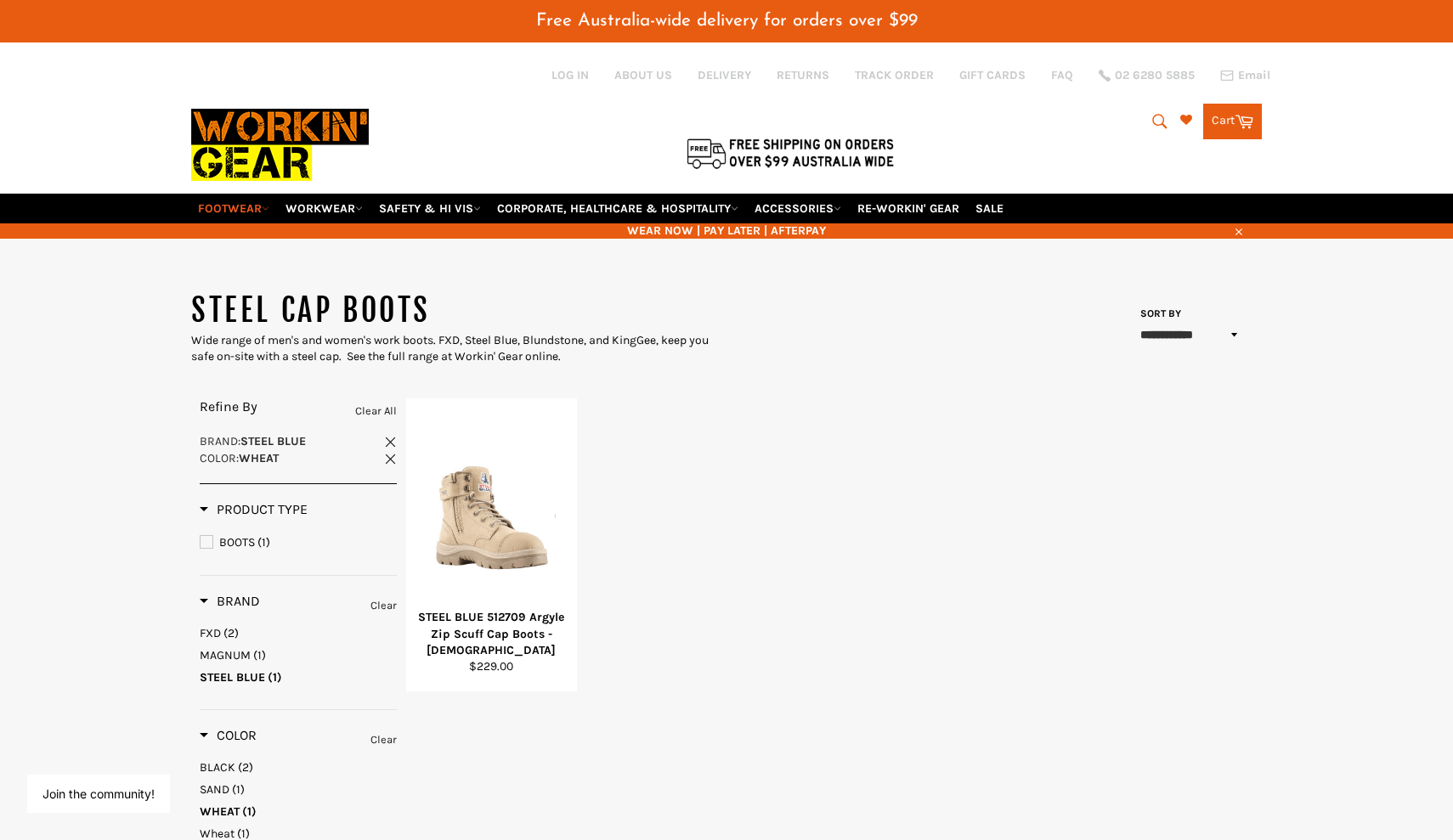
click at [259, 194] on link "FOOTWEAR" at bounding box center [233, 208] width 85 height 29
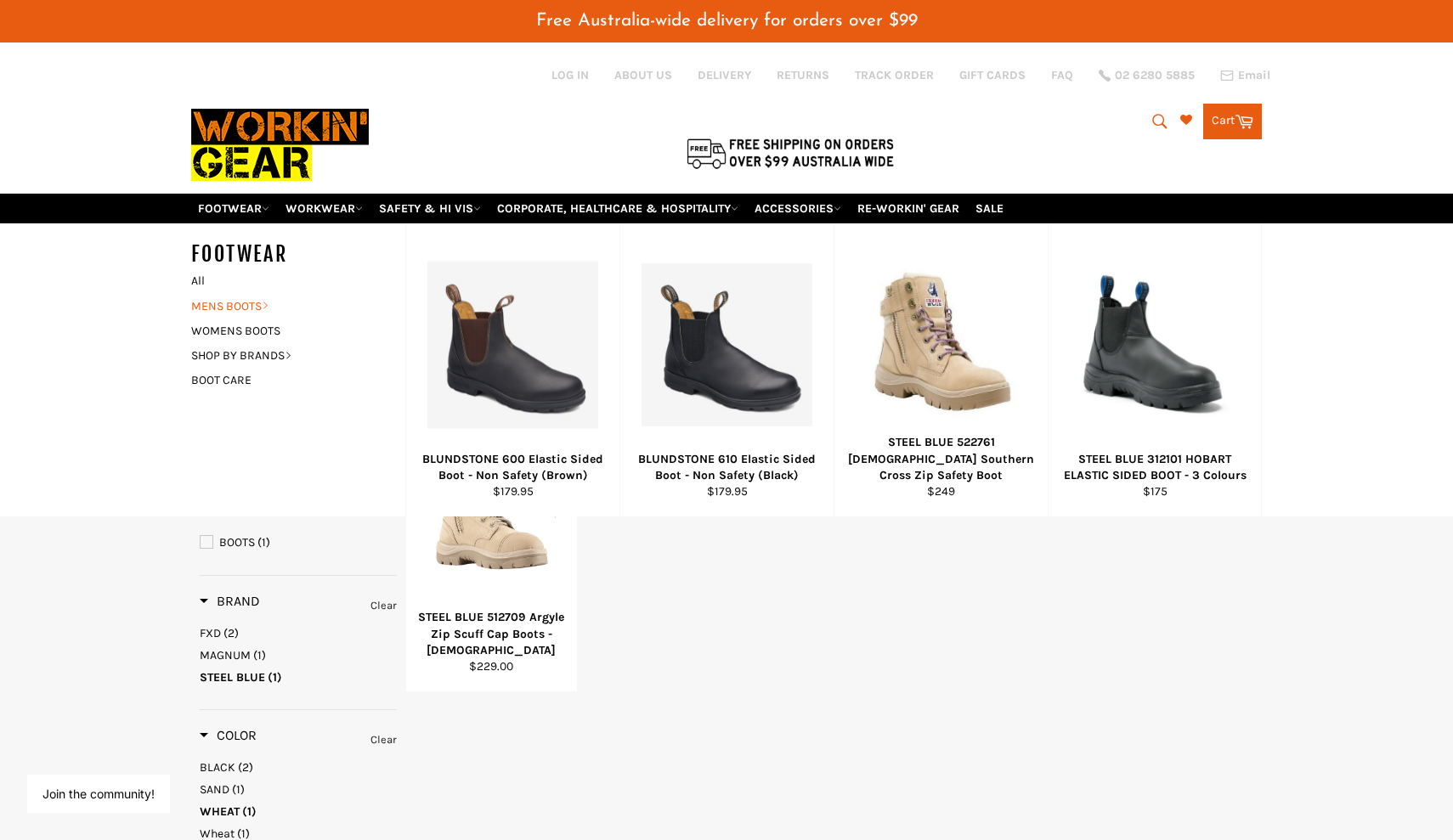
click at [243, 294] on link "MENS BOOTS" at bounding box center [285, 307] width 206 height 25
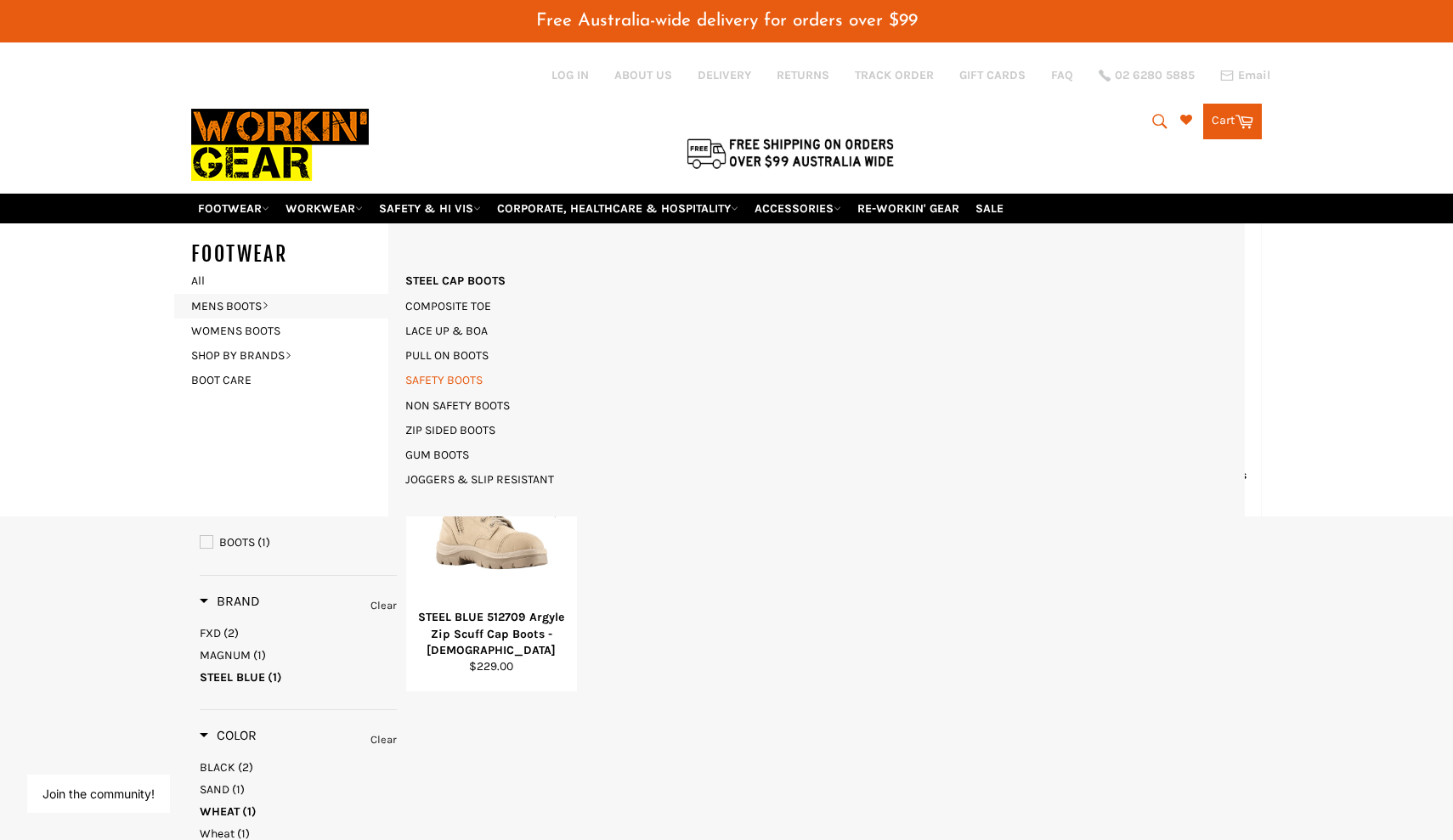
click at [439, 367] on link "SAFETY BOOTS" at bounding box center [444, 380] width 95 height 25
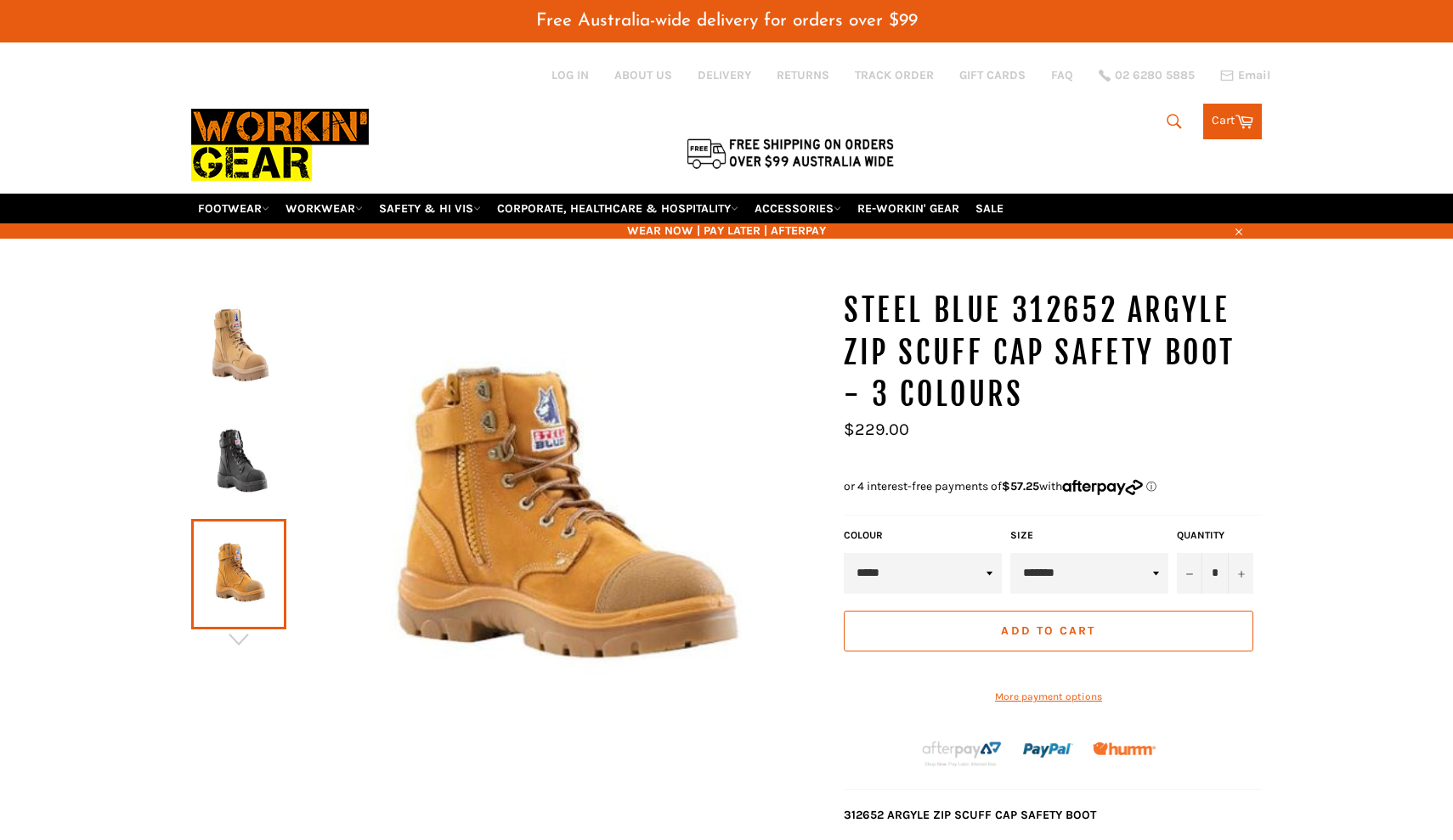
click at [254, 338] on img at bounding box center [239, 346] width 78 height 94
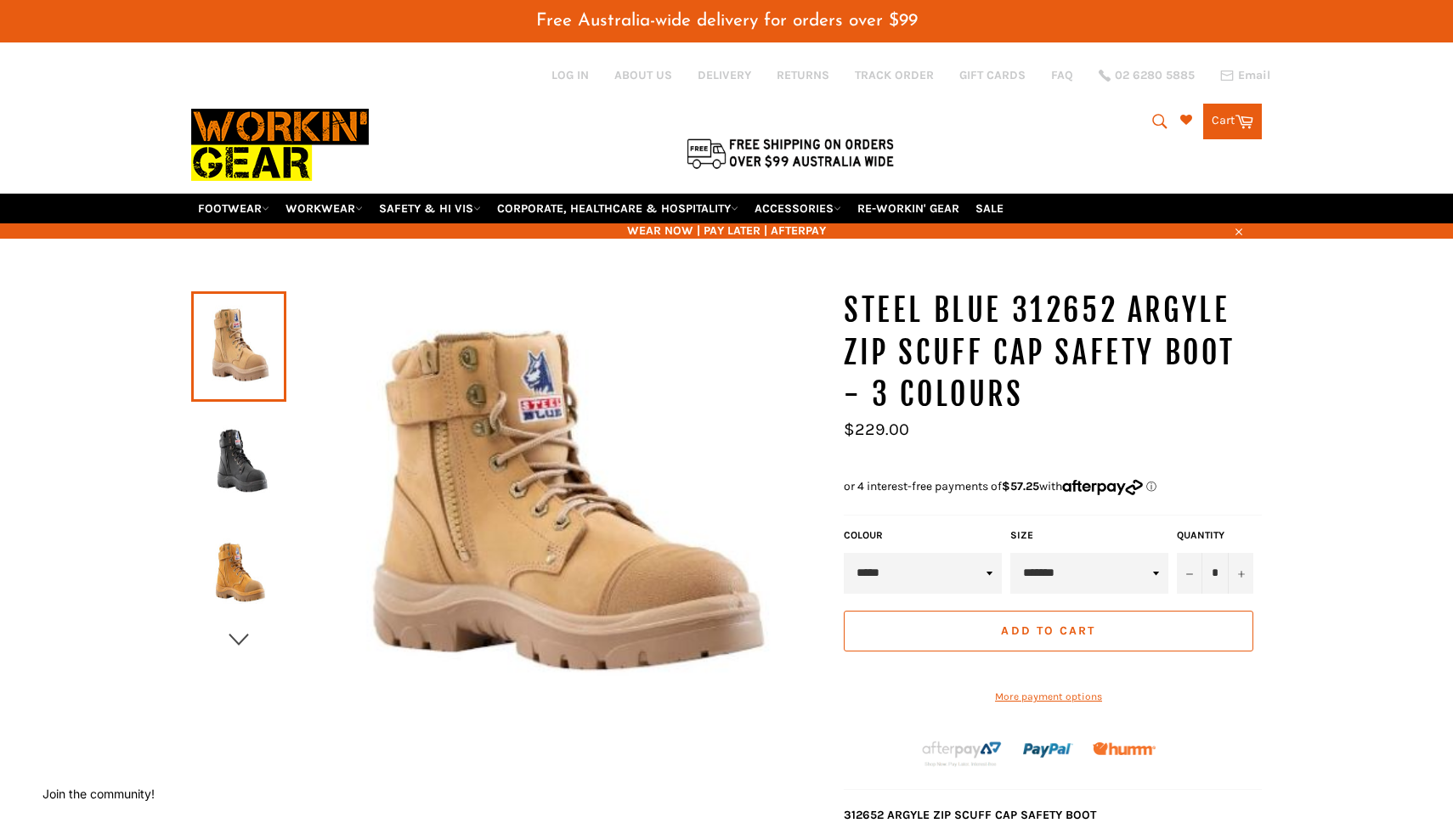
click at [236, 634] on icon "button" at bounding box center [238, 639] width 20 height 12
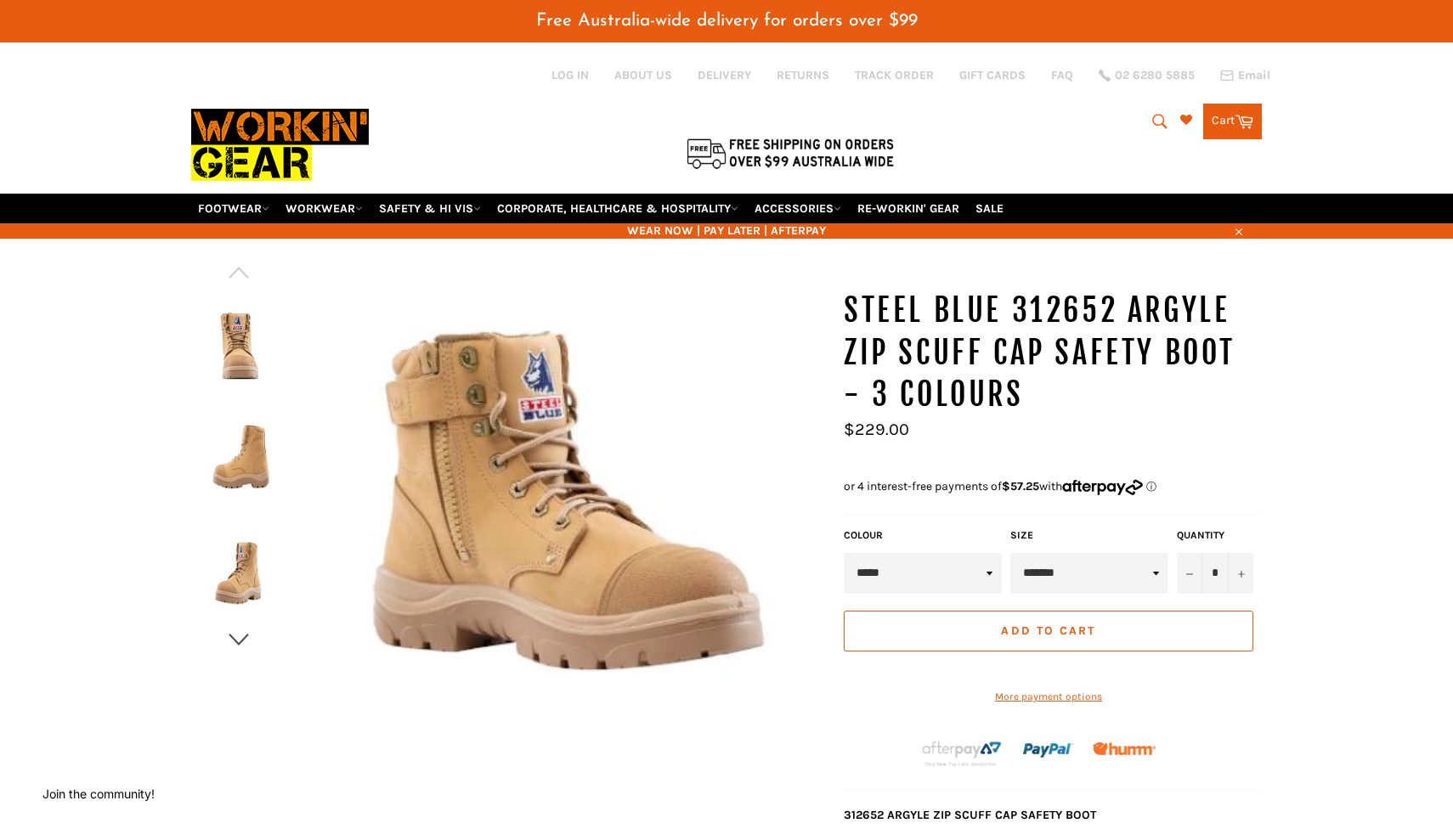
click at [240, 627] on icon "button" at bounding box center [238, 639] width 26 height 26
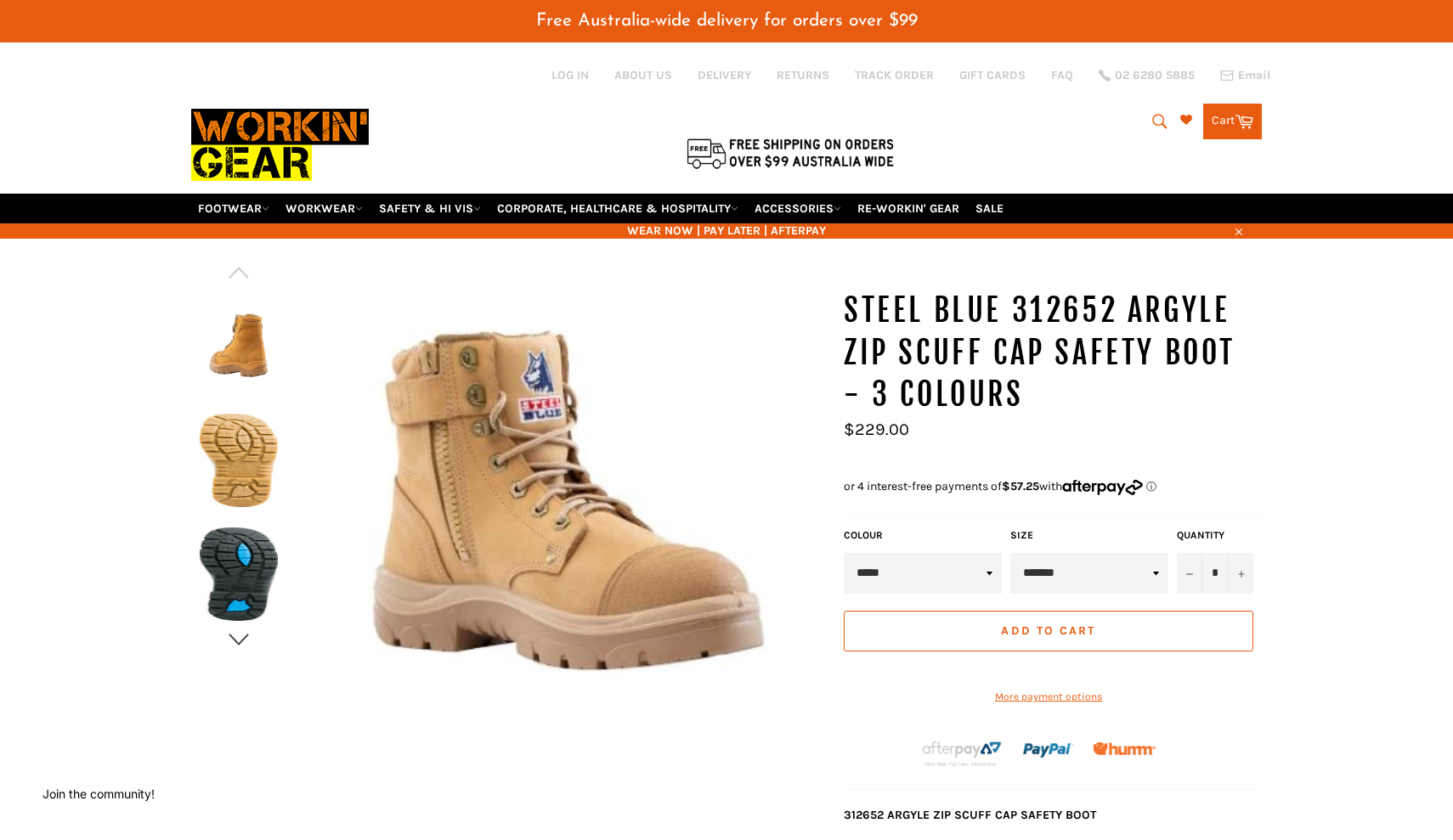
click at [235, 634] on icon "button" at bounding box center [238, 639] width 20 height 12
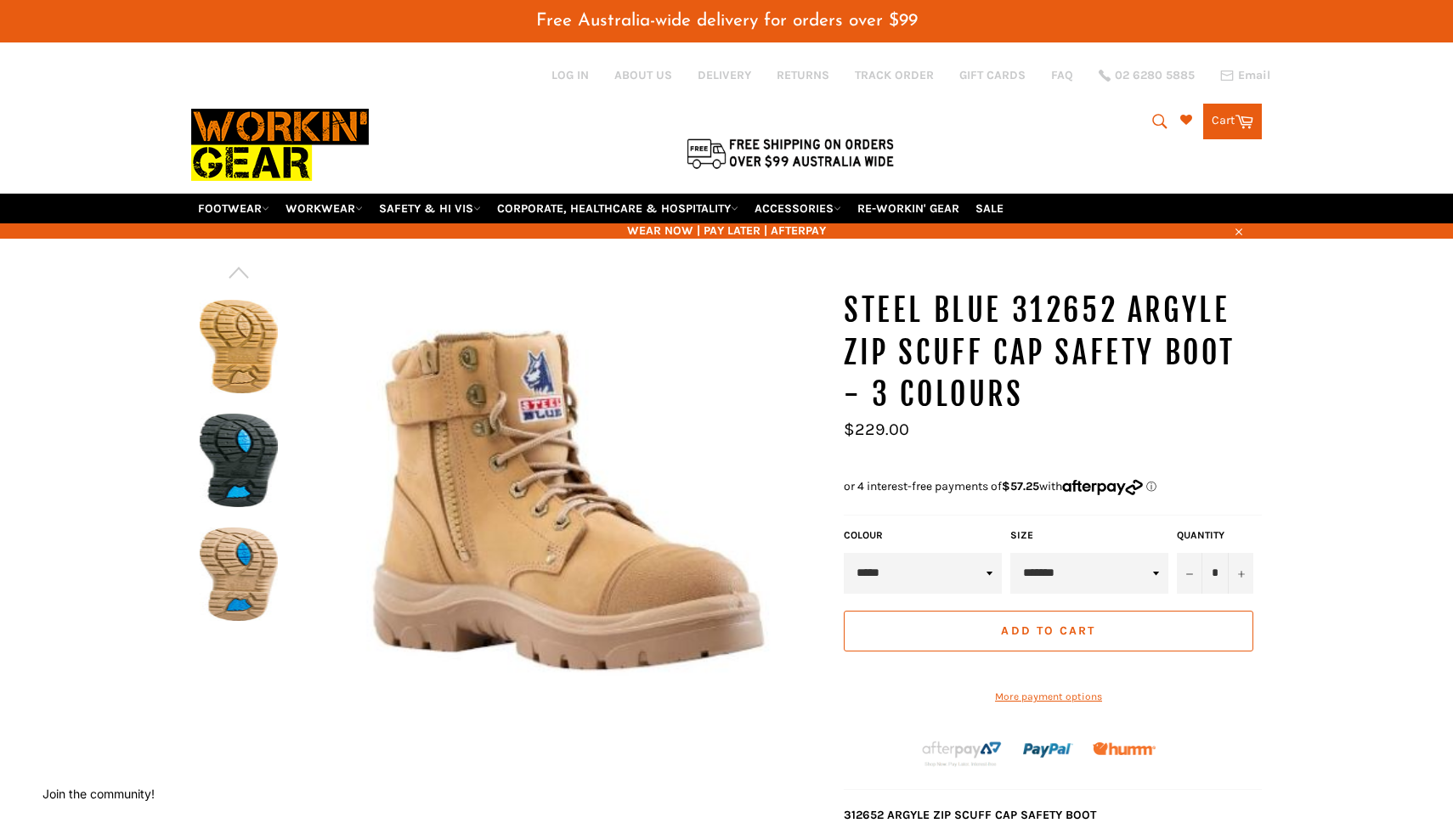
click at [403, 384] on img at bounding box center [557, 508] width 541 height 438
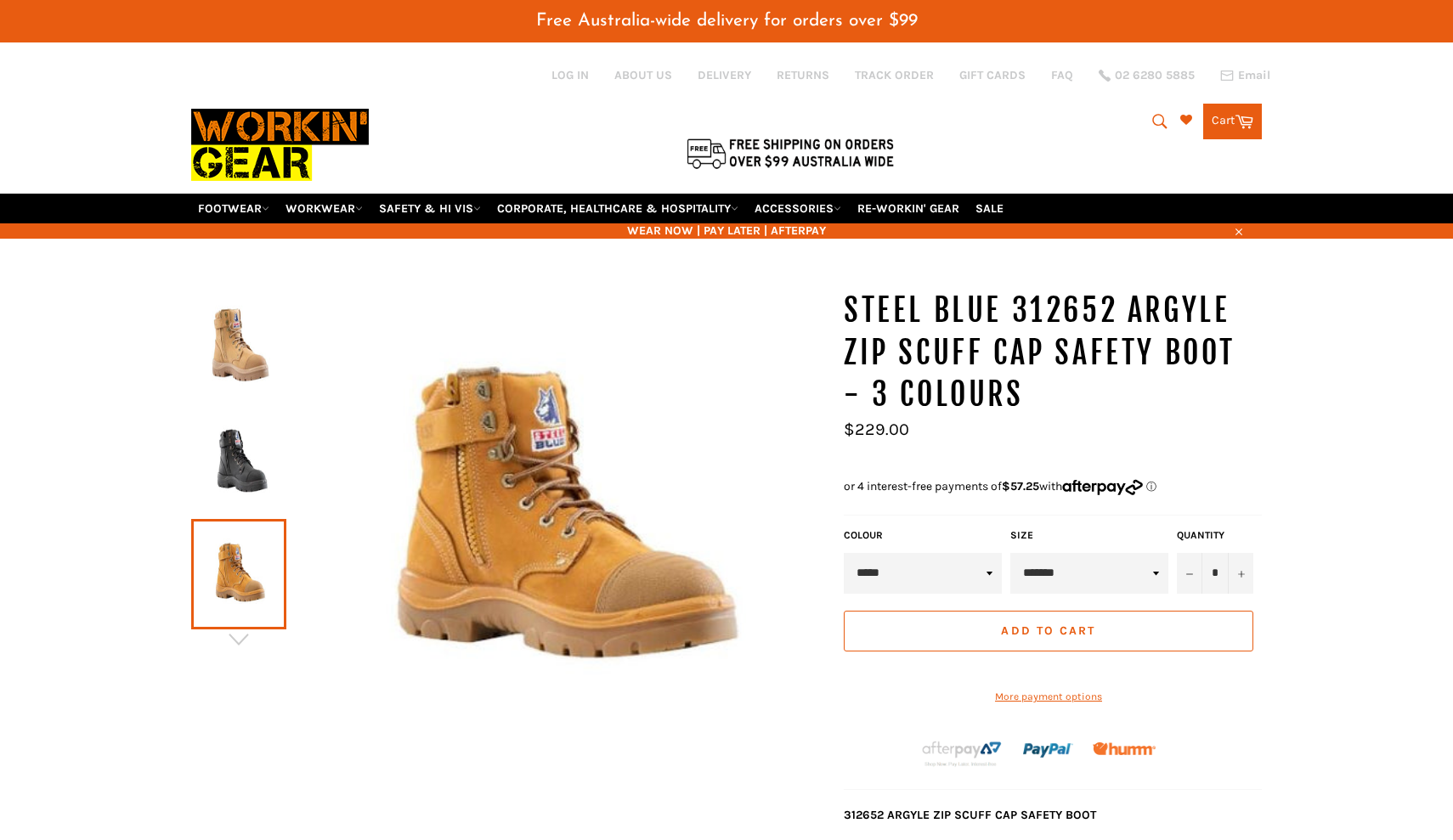
click at [227, 333] on img at bounding box center [239, 346] width 78 height 94
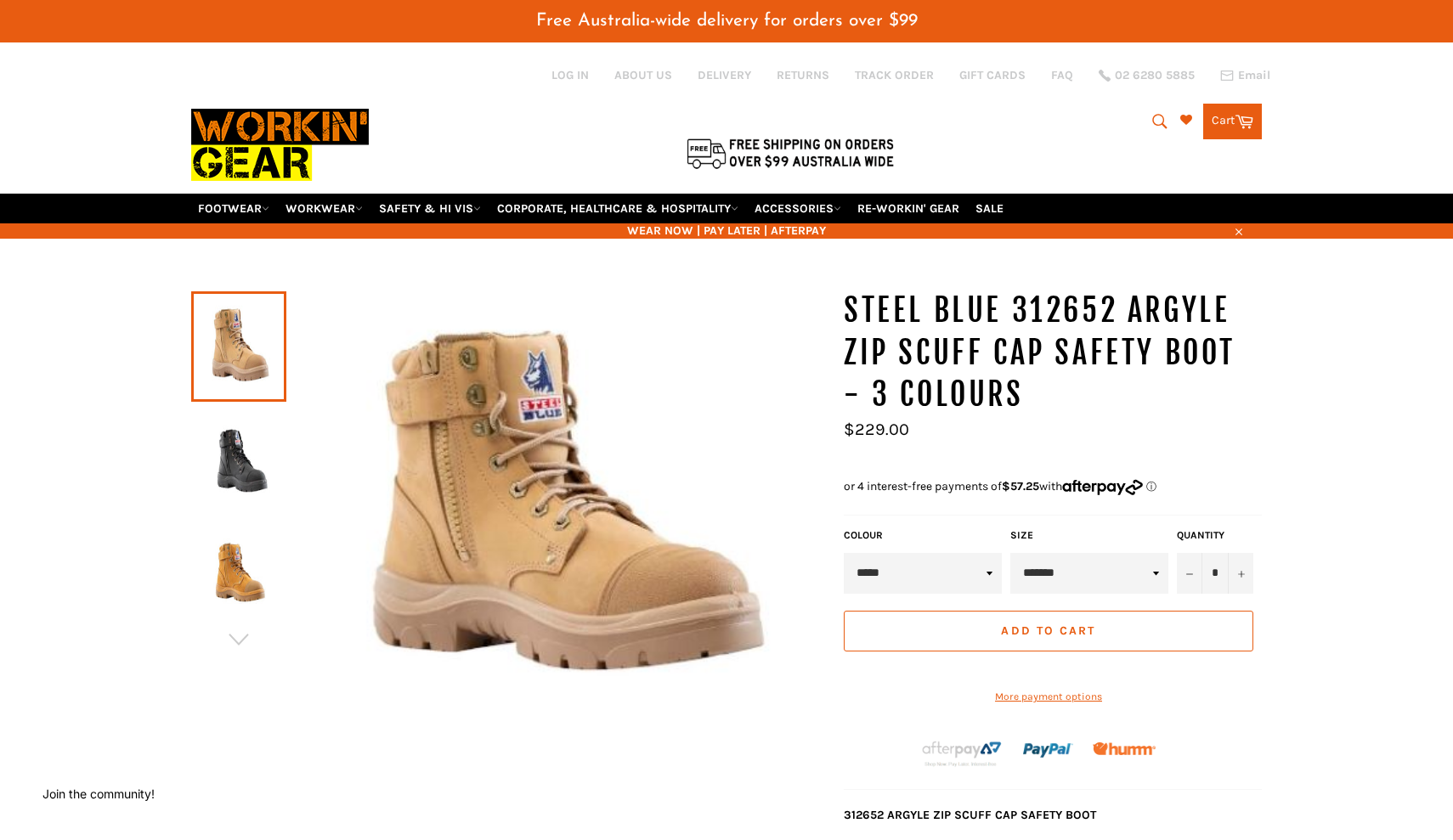
scroll to position [7, 0]
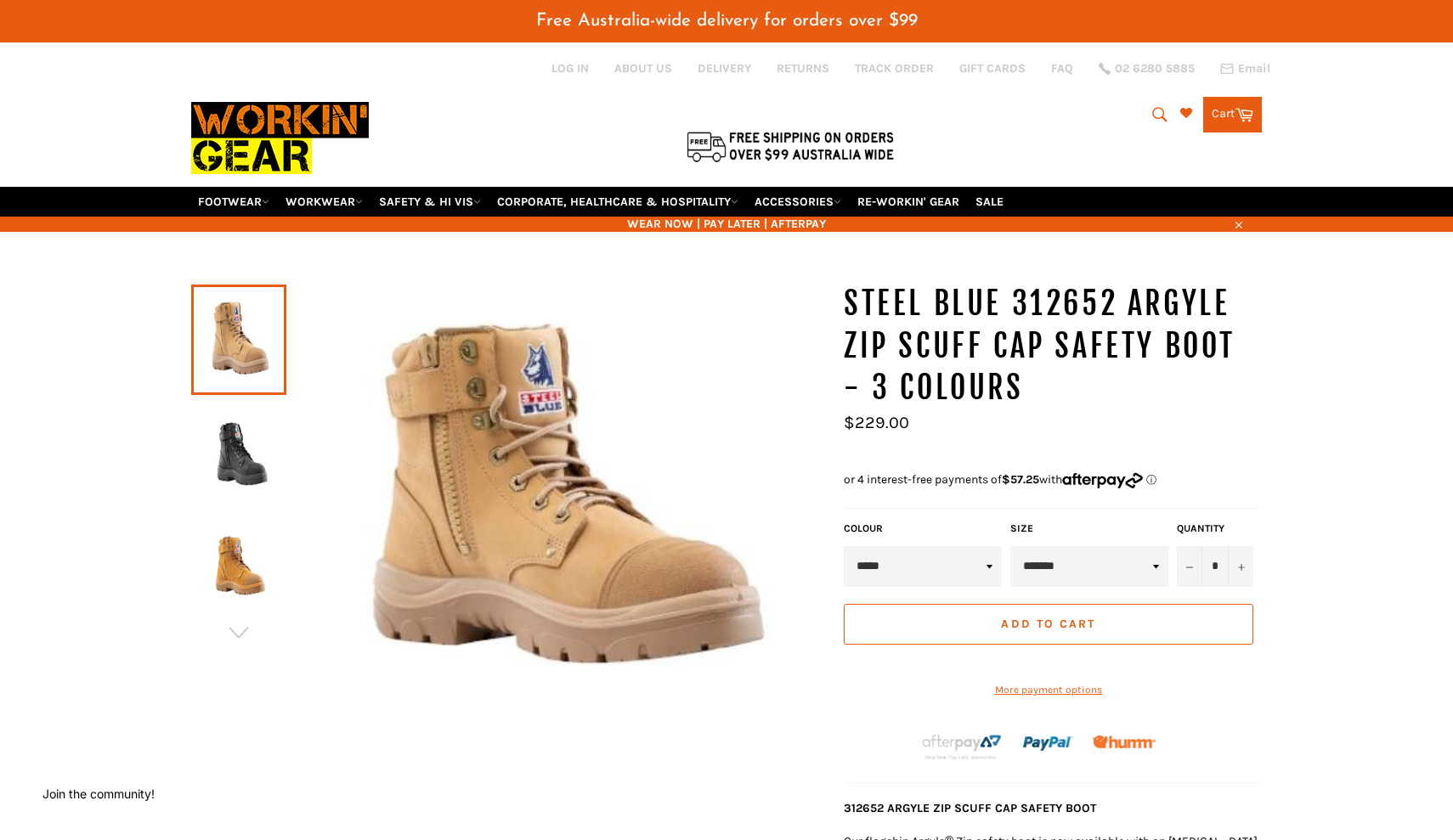
select select "*******"
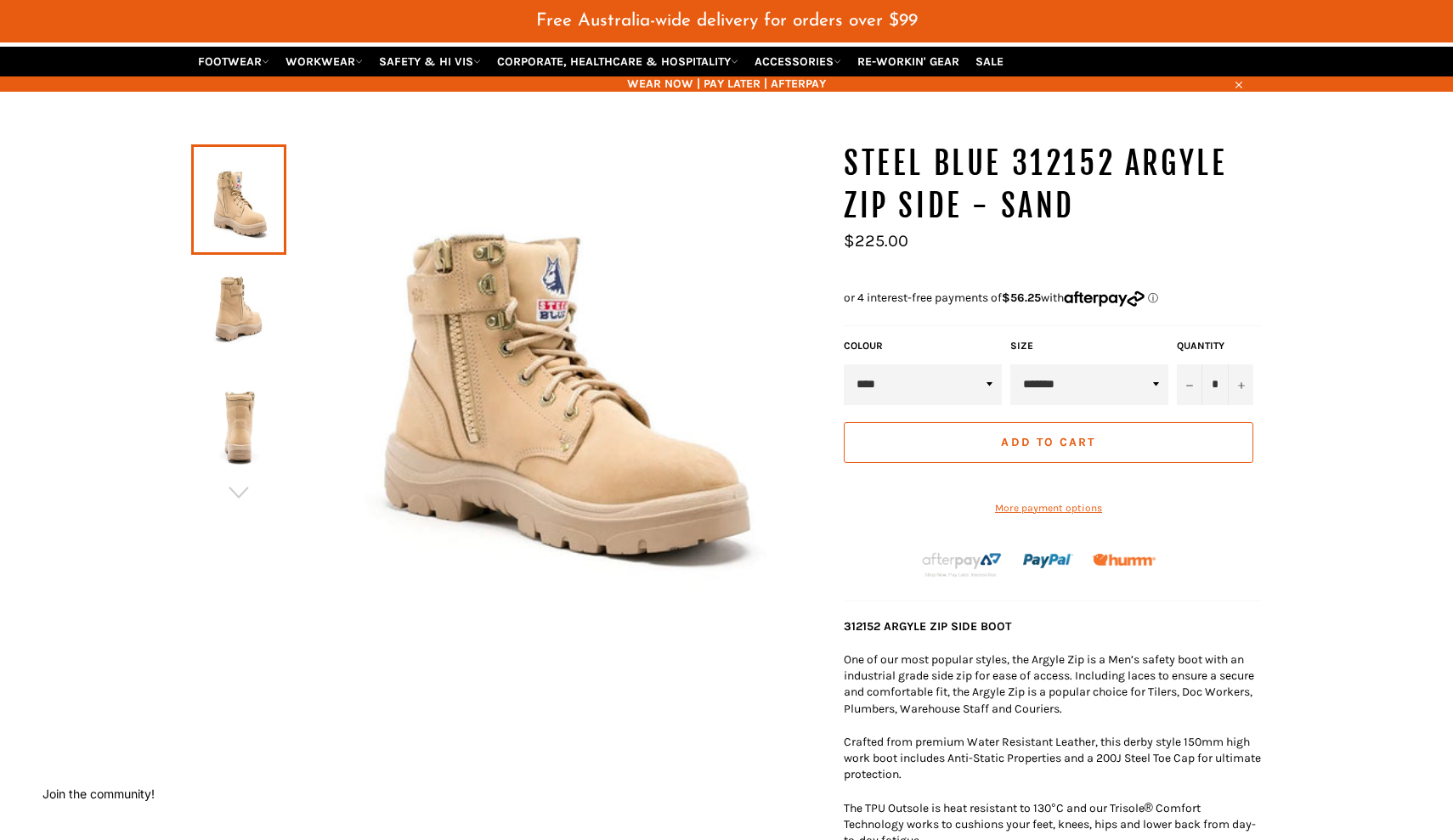
scroll to position [150, 0]
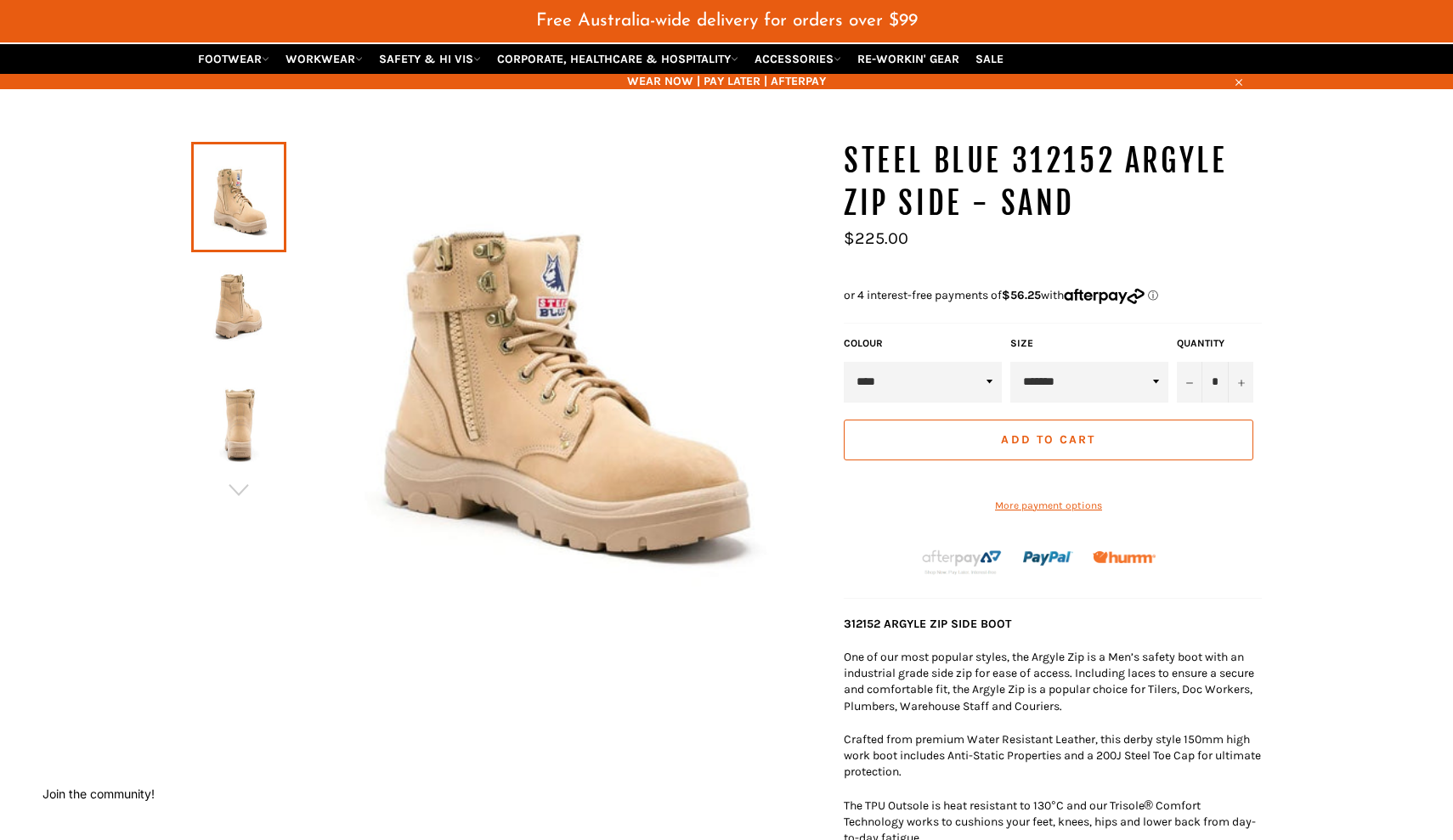
click at [237, 426] on img at bounding box center [239, 424] width 78 height 94
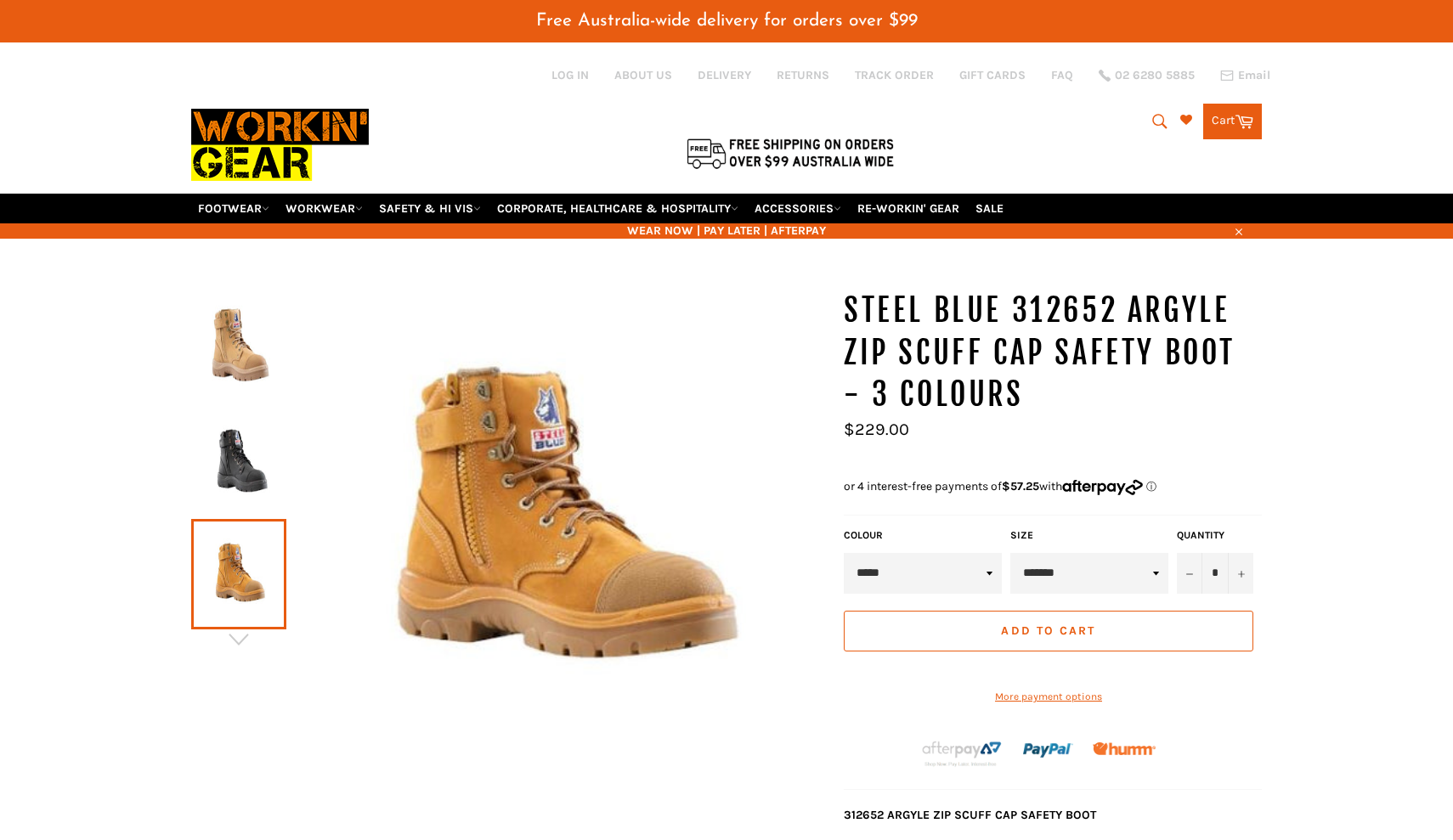
click at [240, 580] on link at bounding box center [238, 574] width 95 height 111
click at [240, 627] on icon "button" at bounding box center [238, 639] width 26 height 26
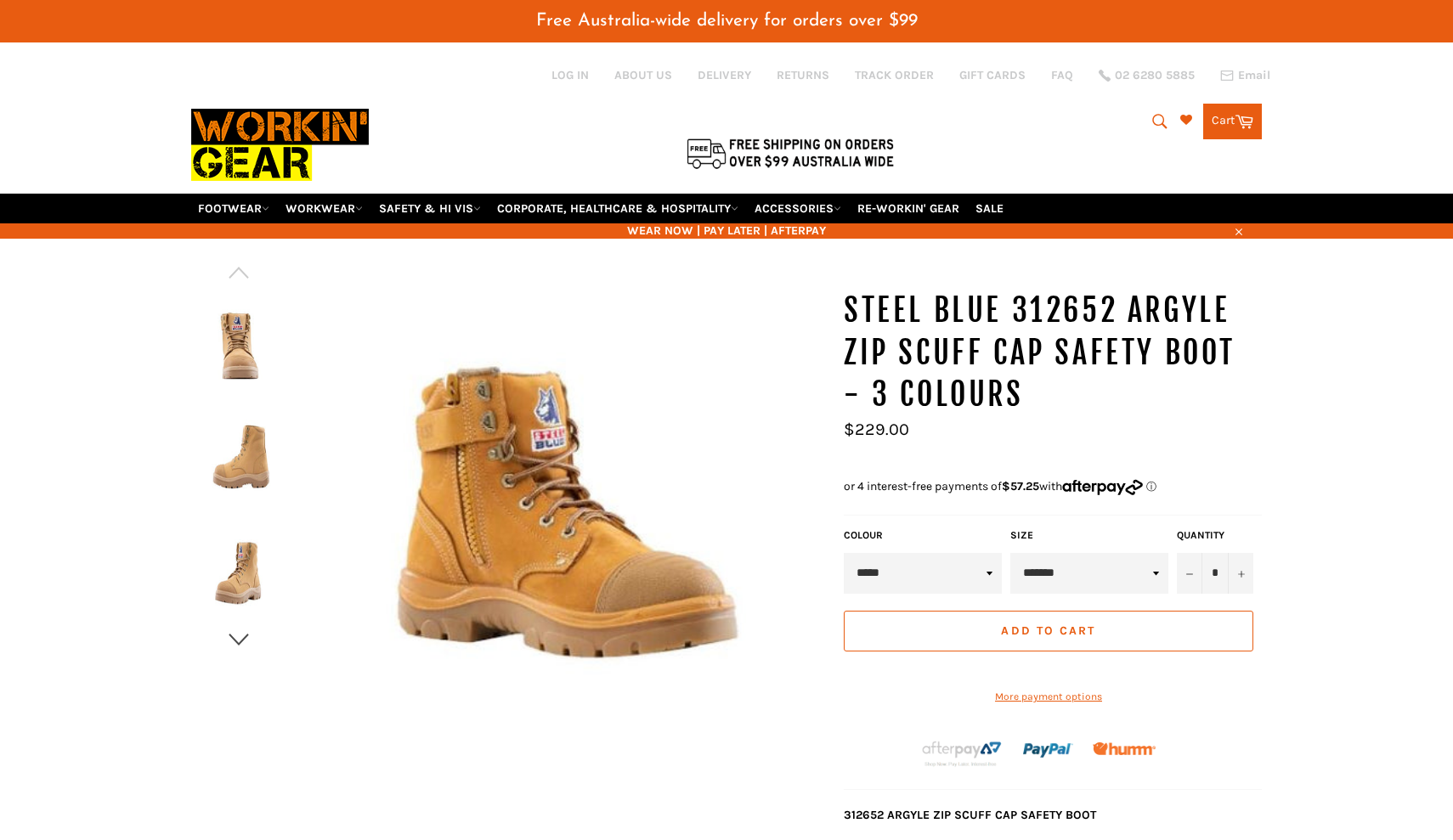
click at [240, 627] on icon "button" at bounding box center [238, 639] width 26 height 26
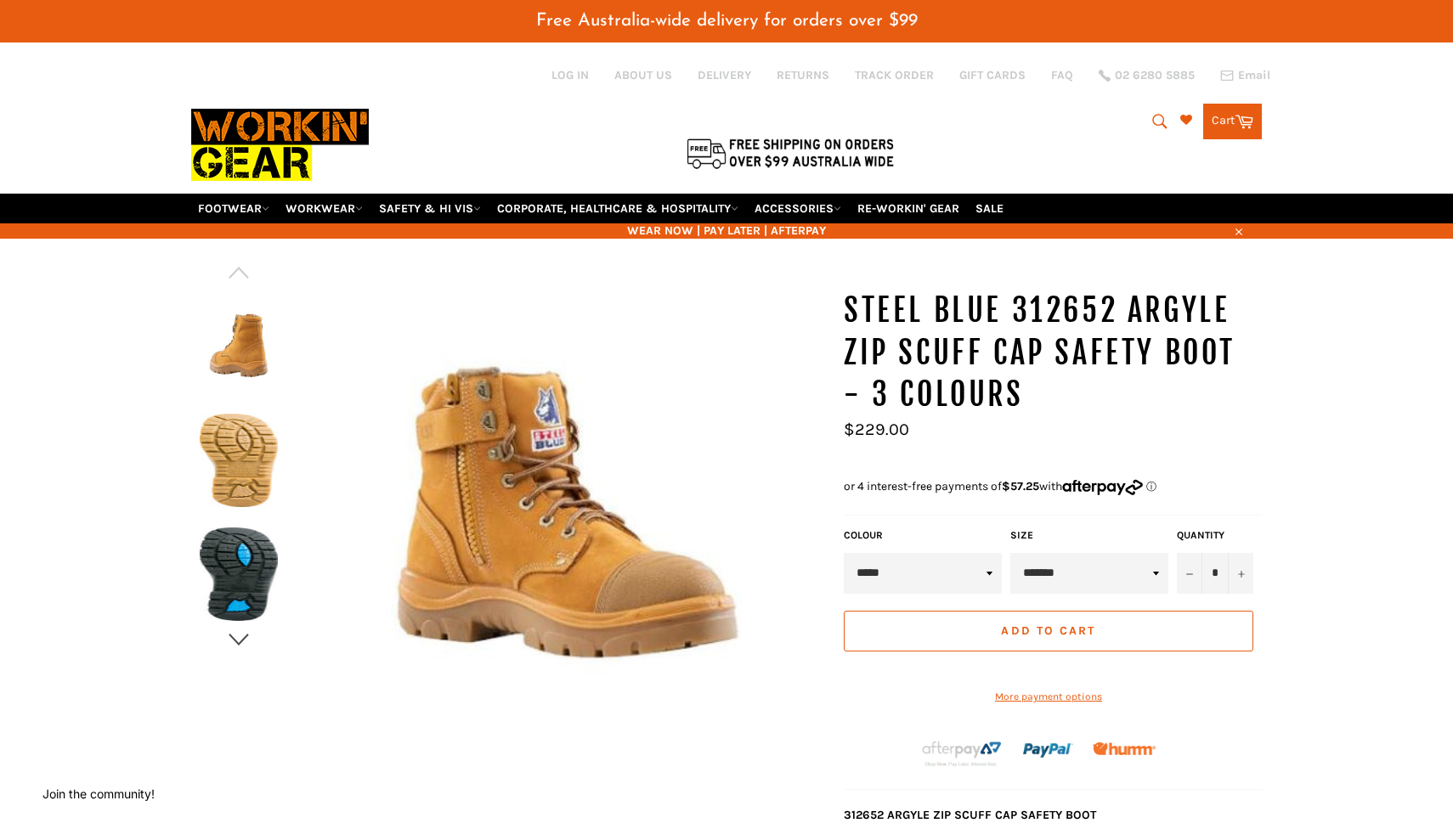
click at [240, 627] on icon "button" at bounding box center [238, 639] width 26 height 26
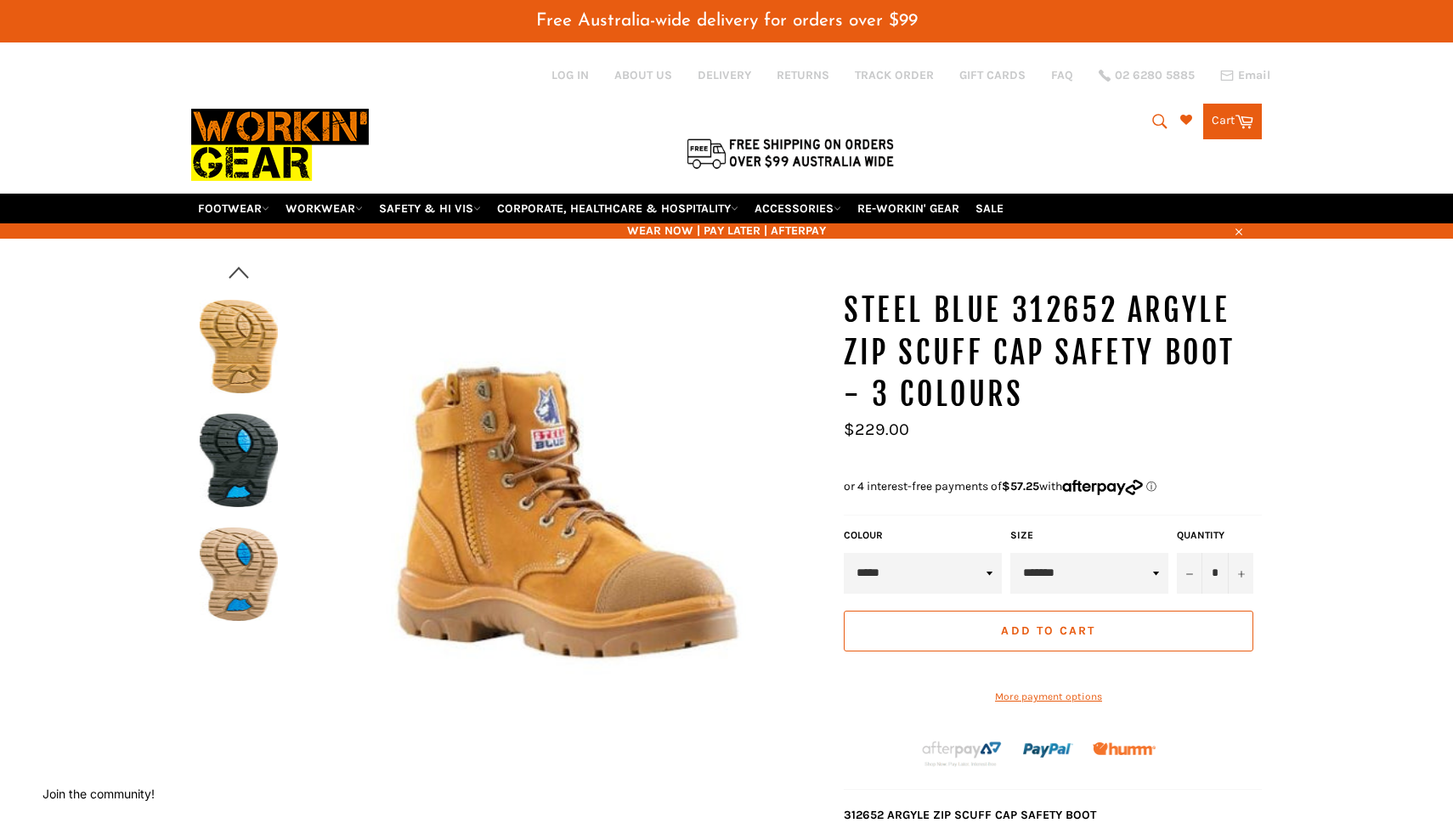
click at [237, 259] on icon "button" at bounding box center [238, 272] width 26 height 26
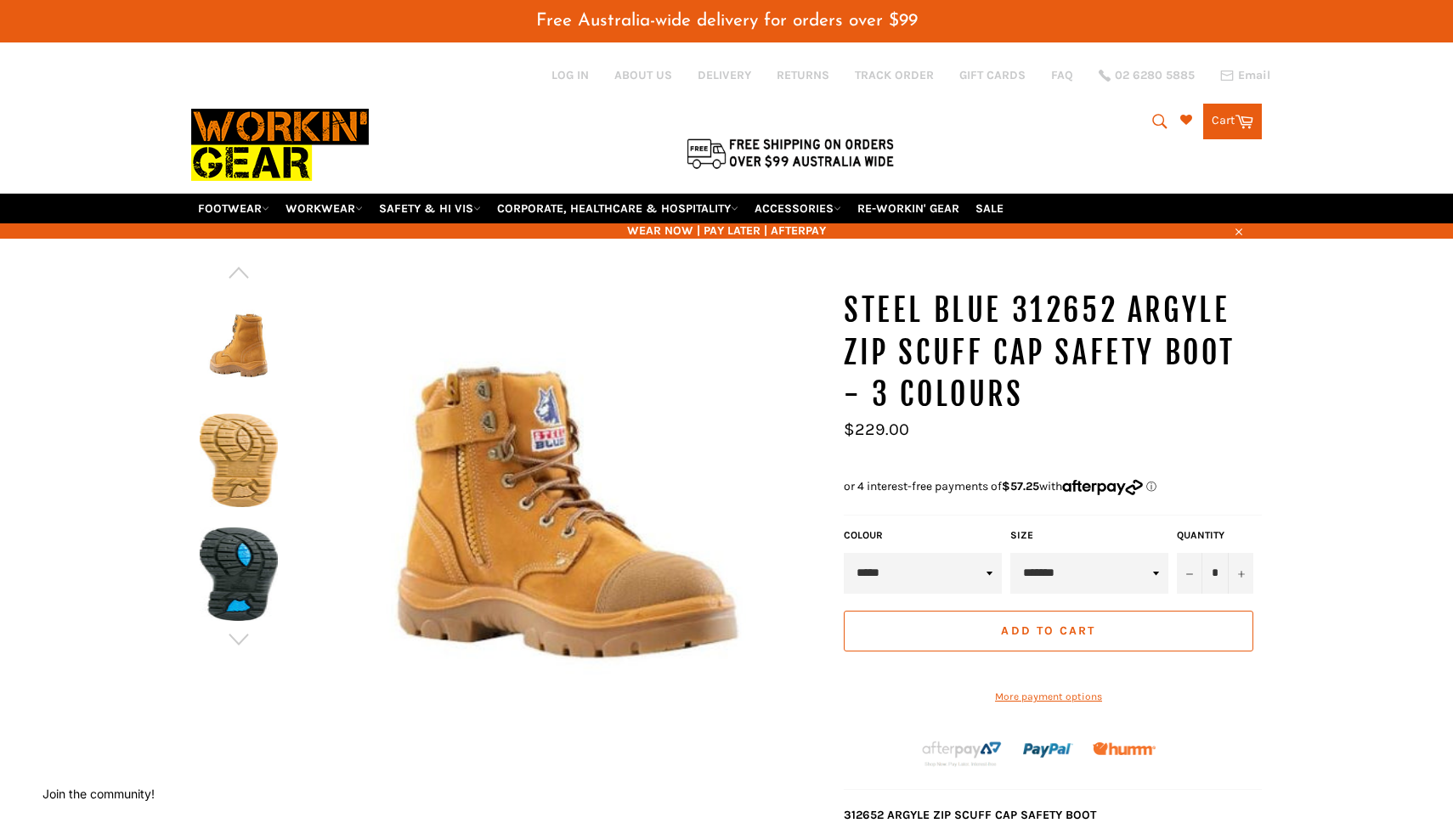
click at [239, 315] on img at bounding box center [239, 346] width 78 height 94
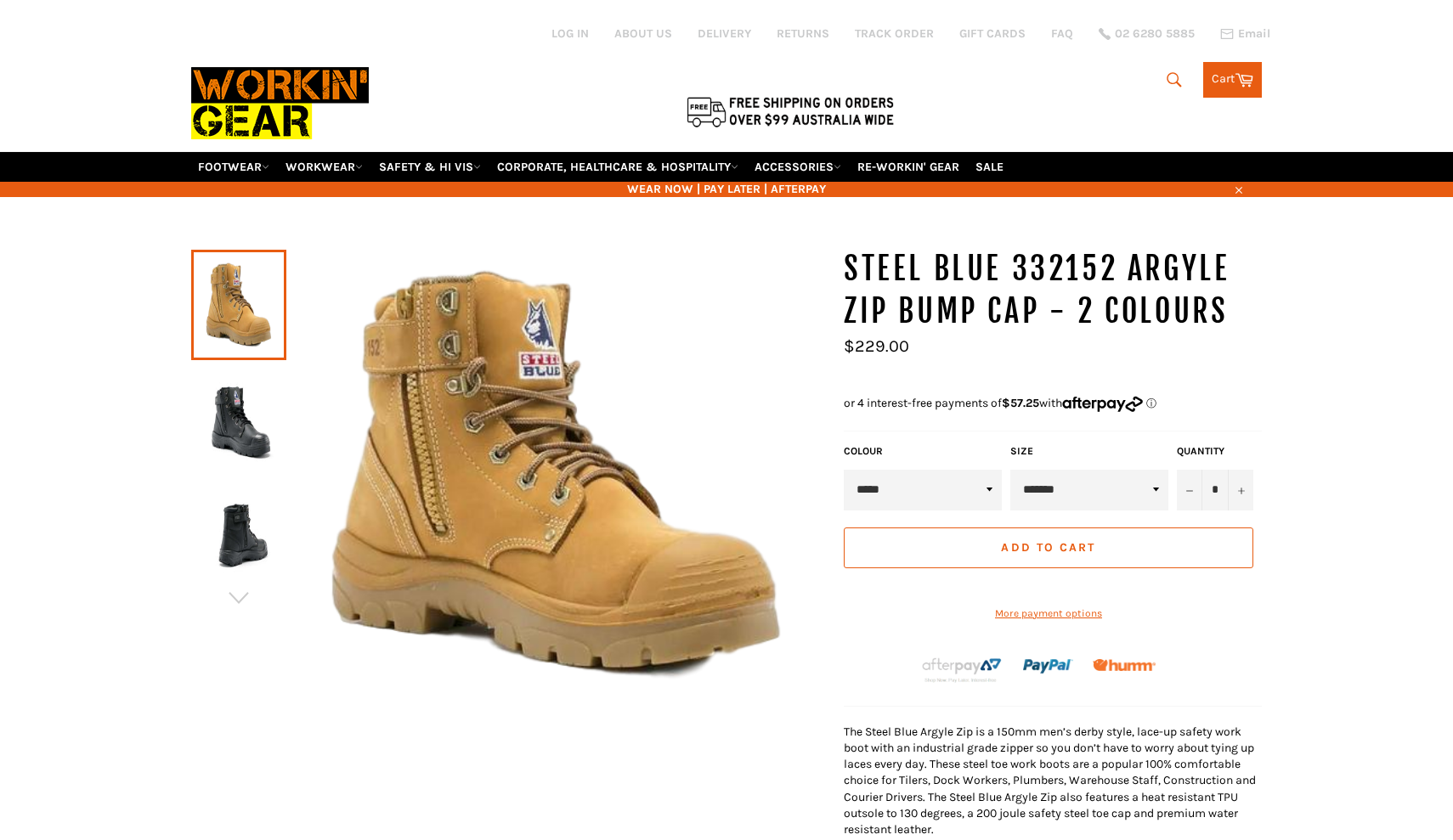
click at [227, 517] on img at bounding box center [239, 532] width 78 height 94
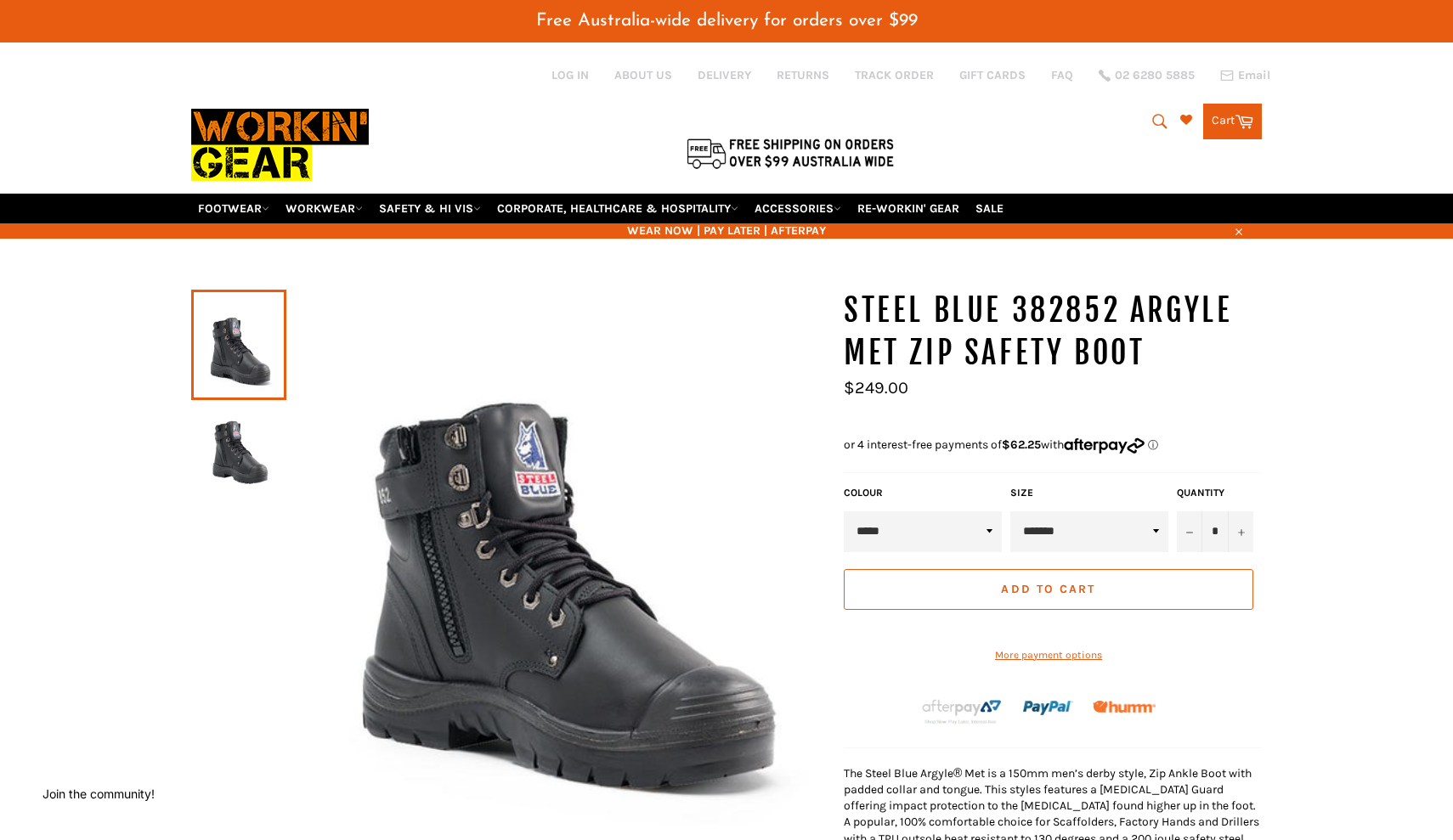
click at [238, 444] on img at bounding box center [239, 455] width 78 height 94
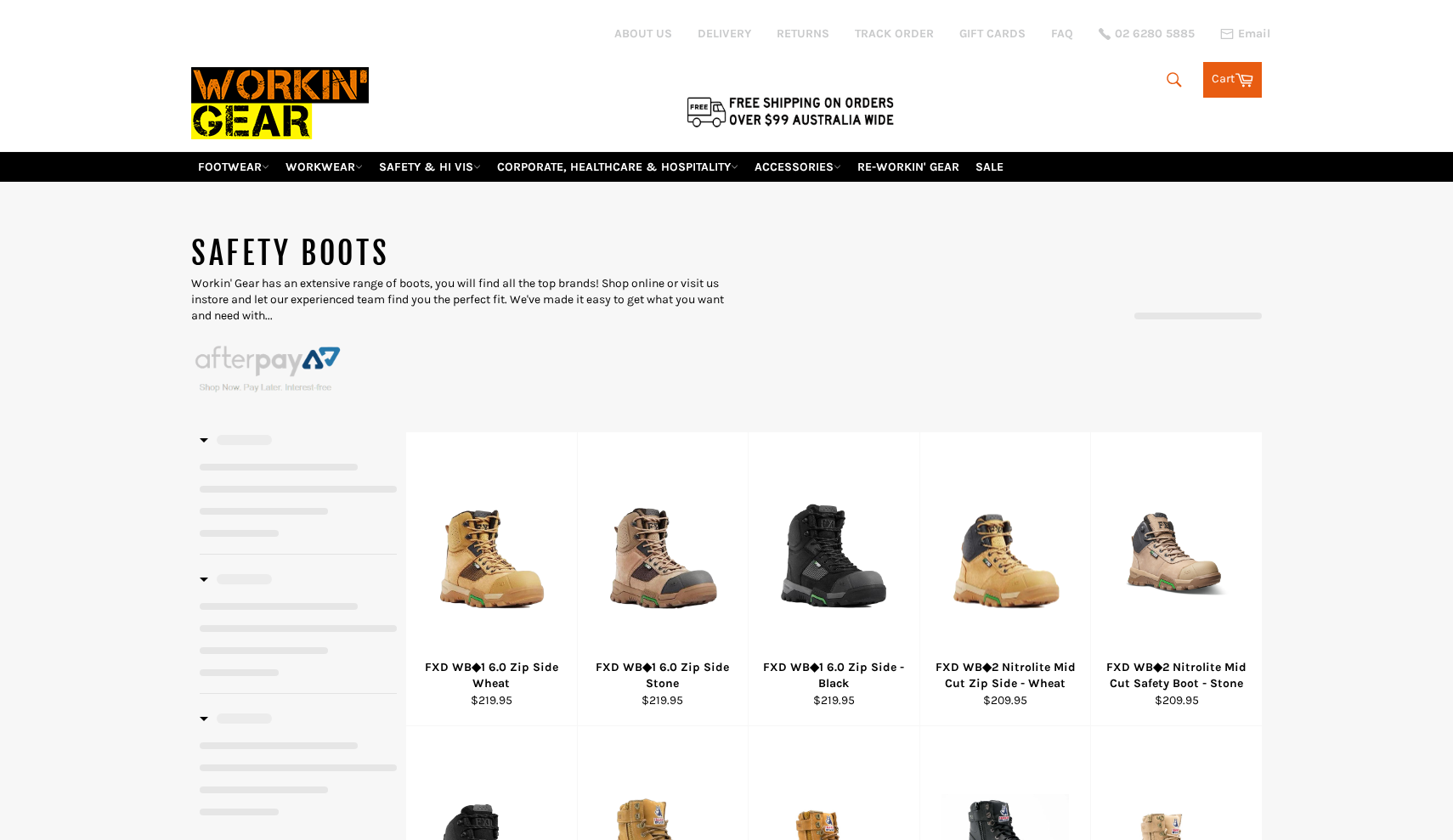
select select "******"
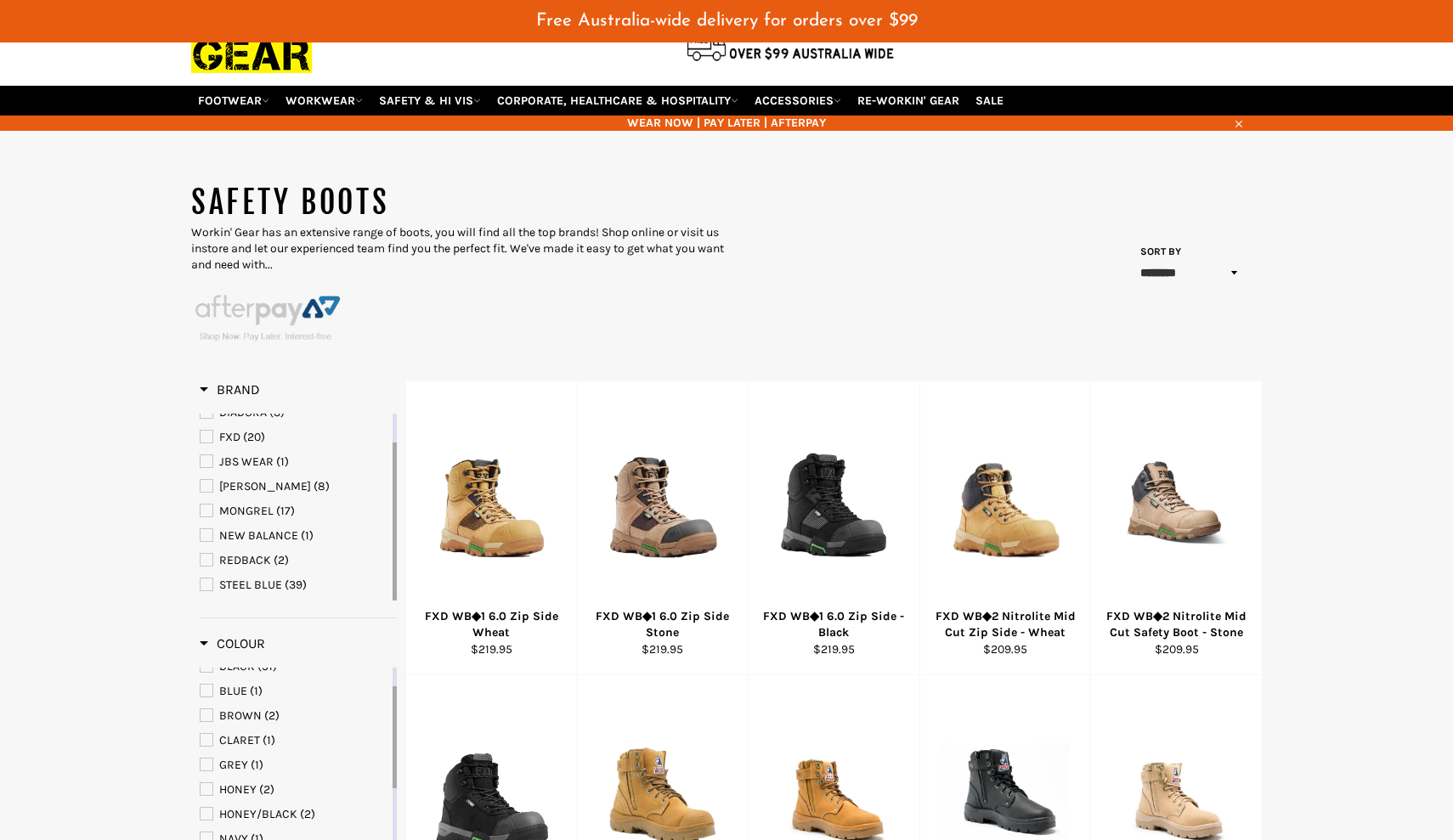
click at [211, 579] on span "STEEL BLUE" at bounding box center [206, 584] width 12 height 12
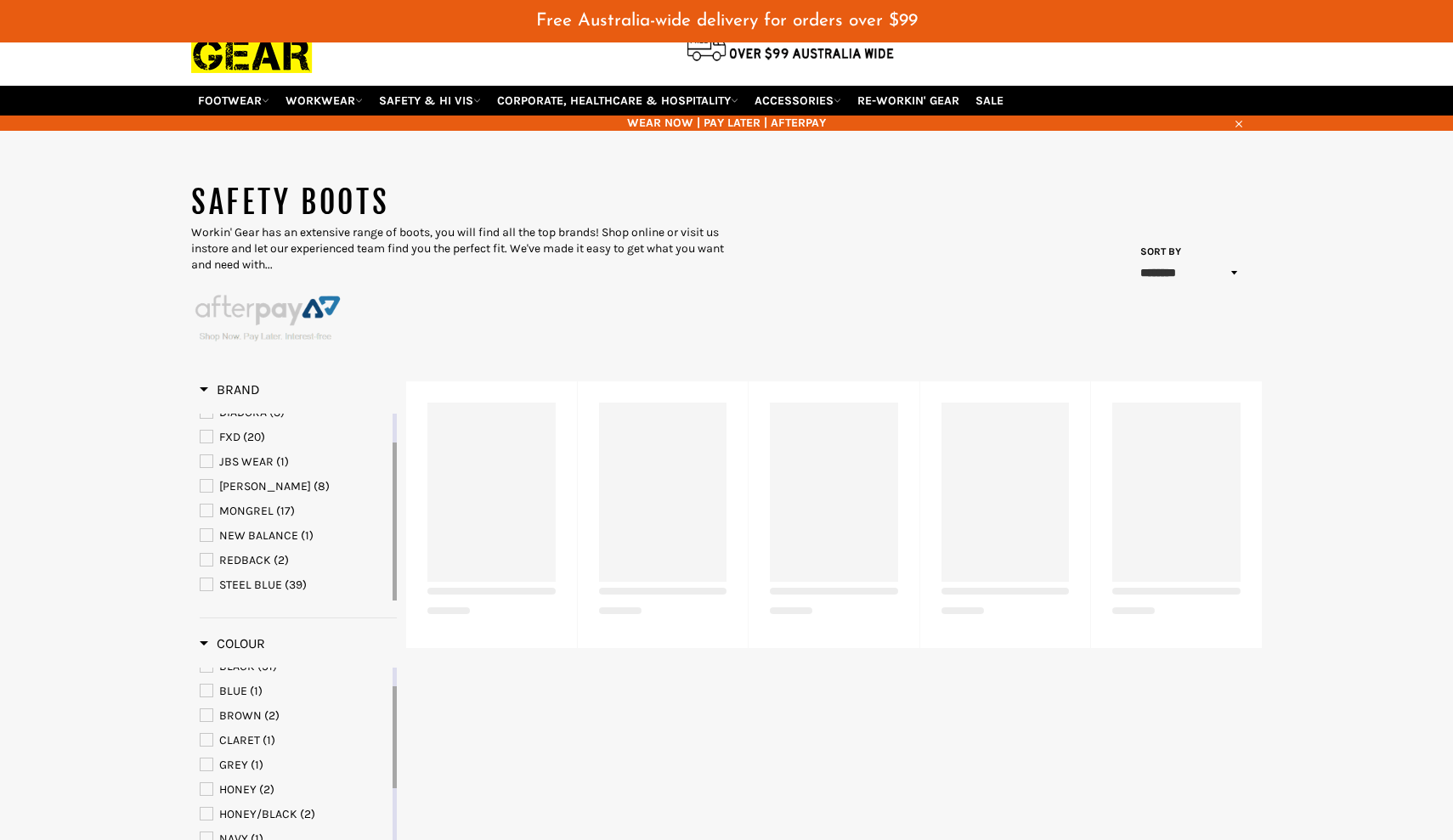
select select "******"
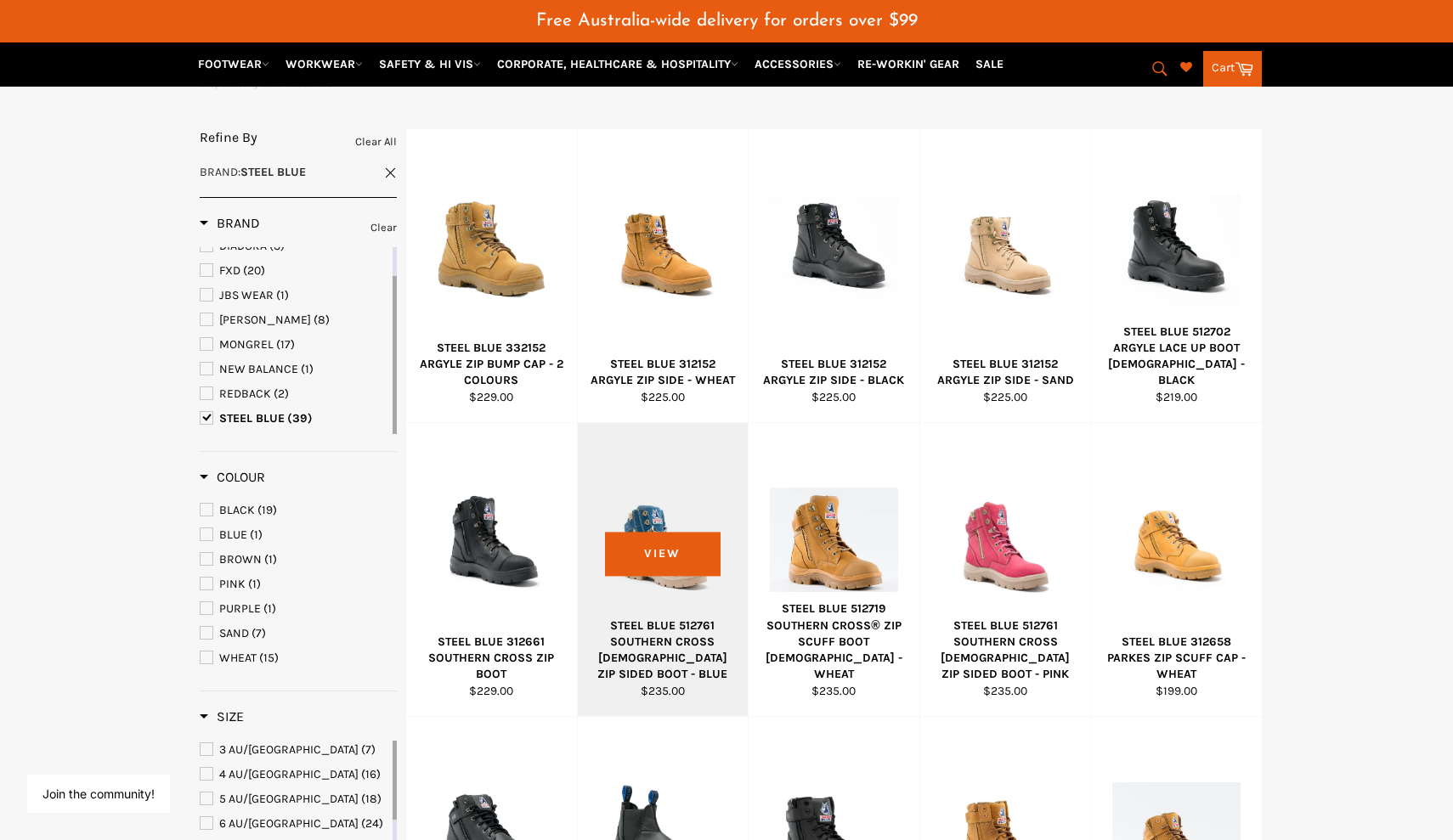
scroll to position [344, 0]
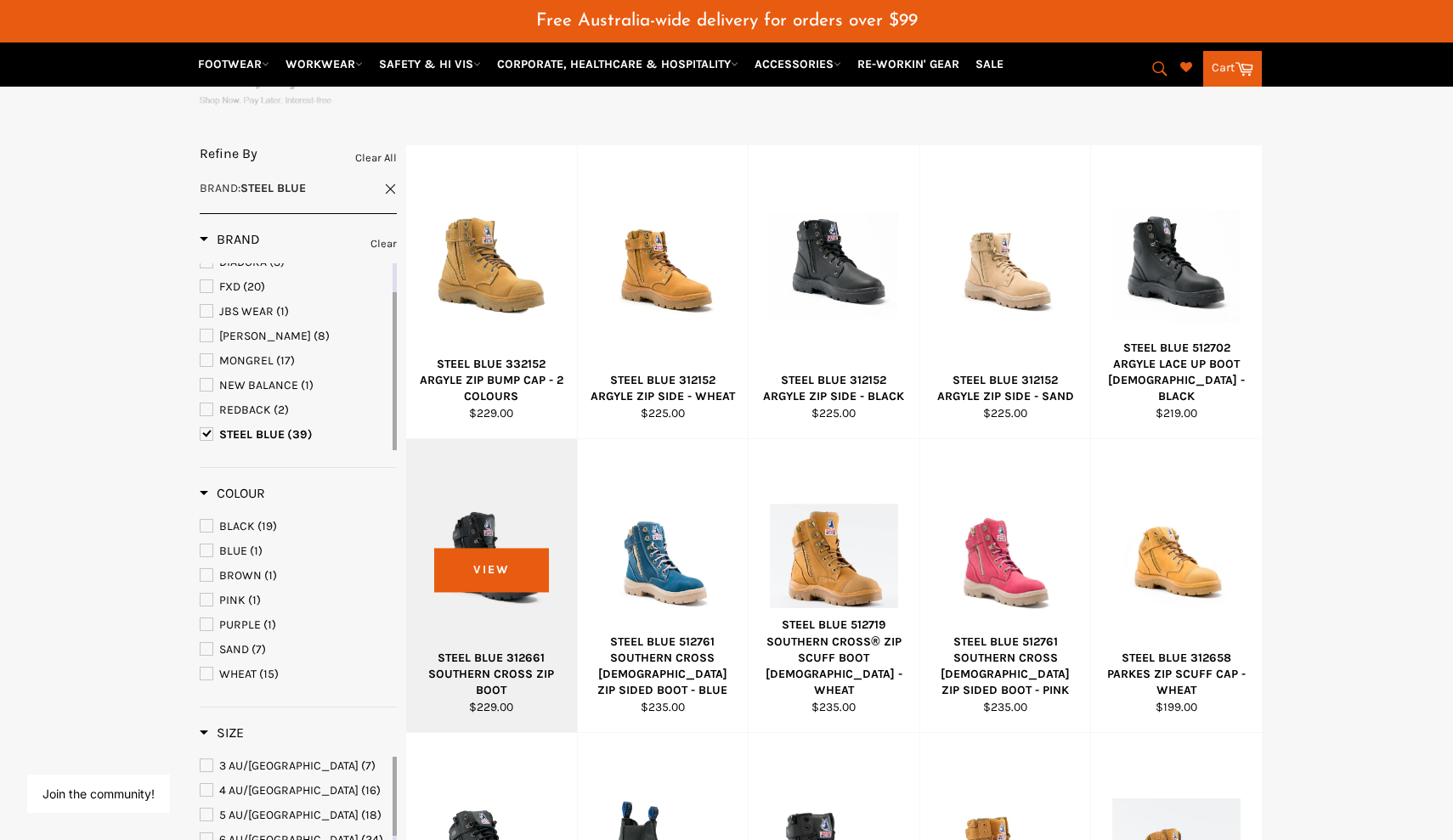
click at [497, 650] on div "STEEL BLUE 312661 SOUTHERN CROSS ZIP BOOT" at bounding box center [492, 674] width 150 height 49
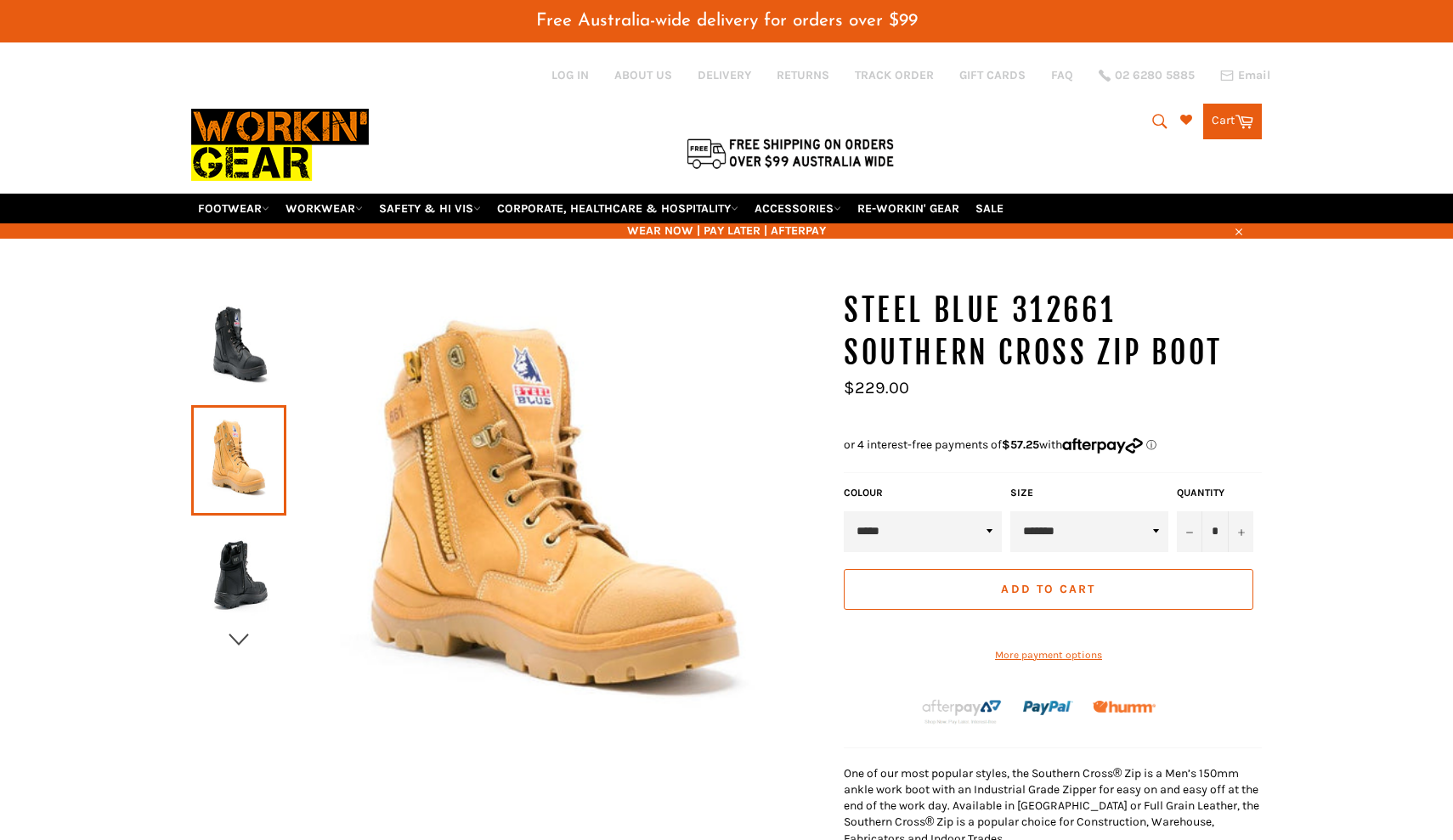
click at [234, 634] on icon "button" at bounding box center [238, 639] width 20 height 12
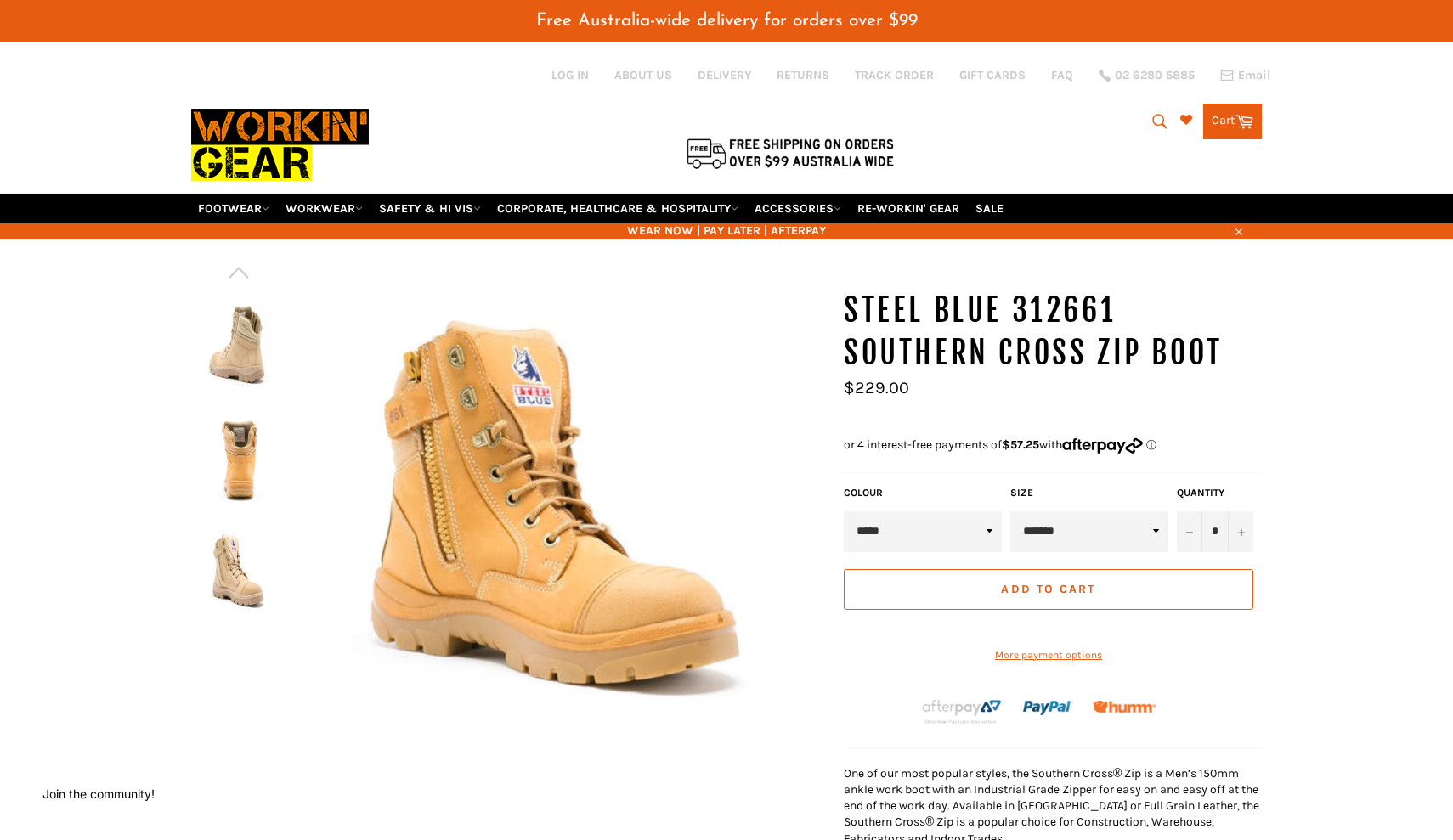
click at [244, 453] on img at bounding box center [239, 460] width 78 height 94
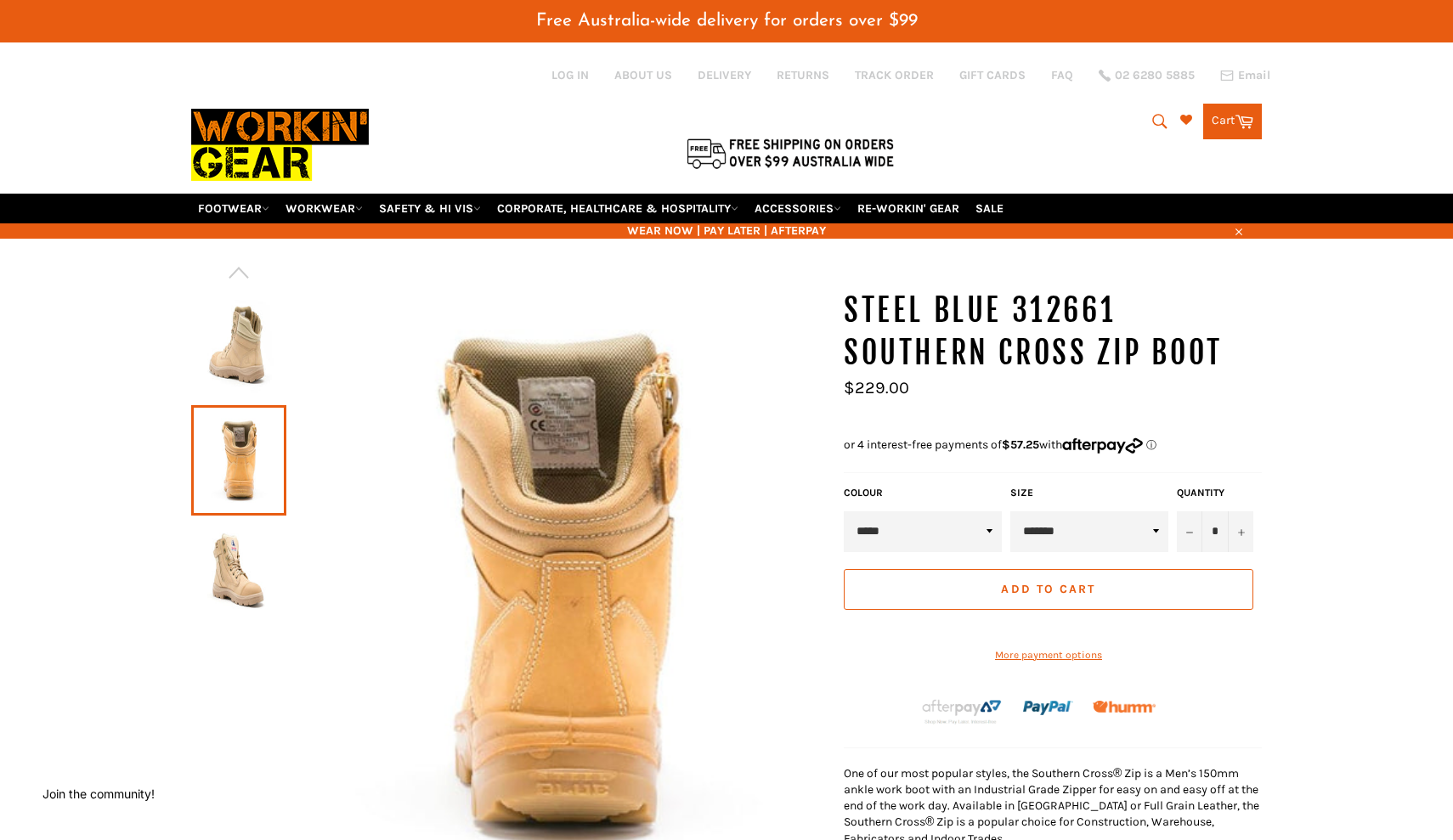
click at [245, 564] on img at bounding box center [239, 574] width 78 height 94
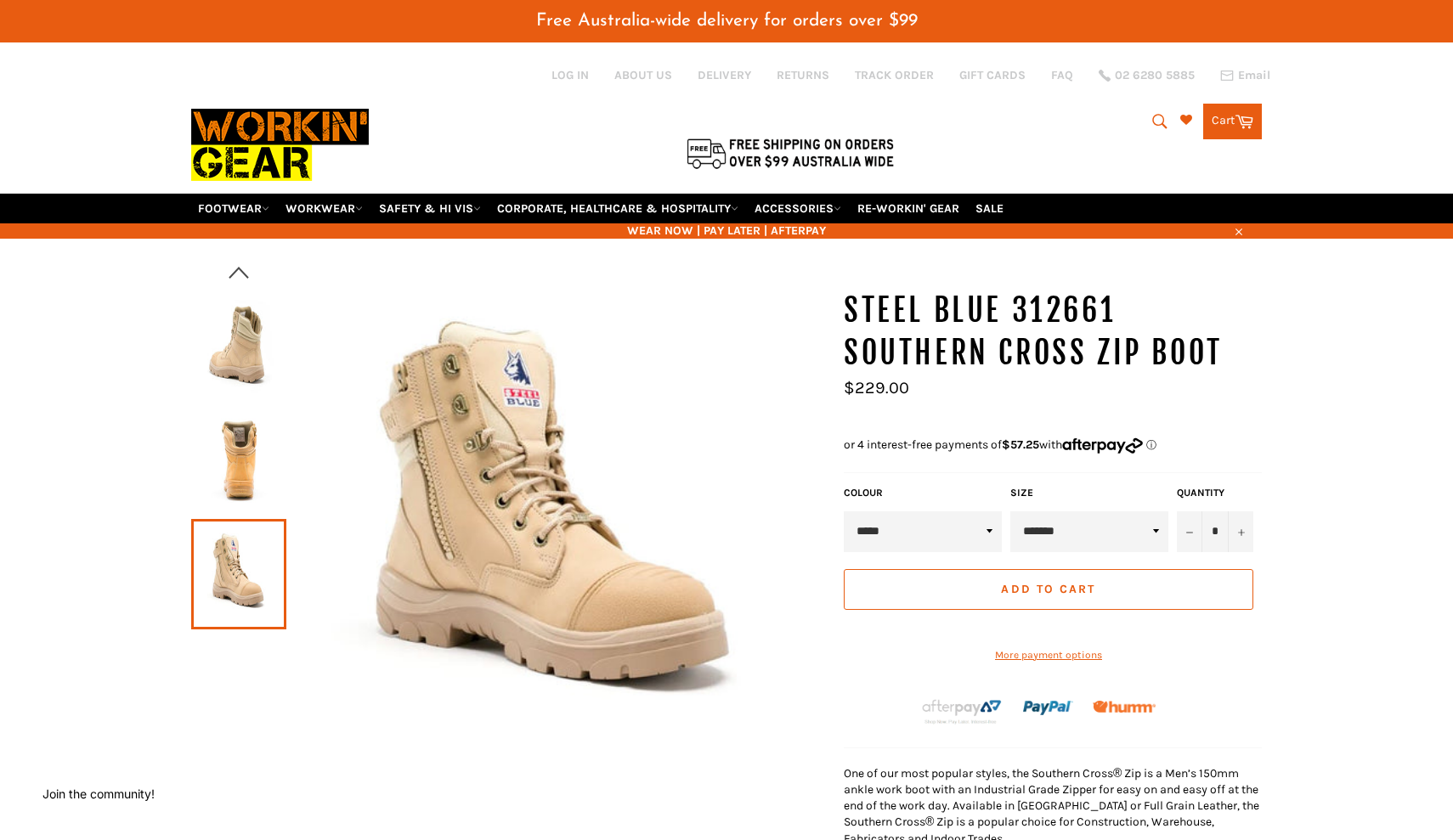
click at [237, 267] on icon "button" at bounding box center [238, 272] width 20 height 12
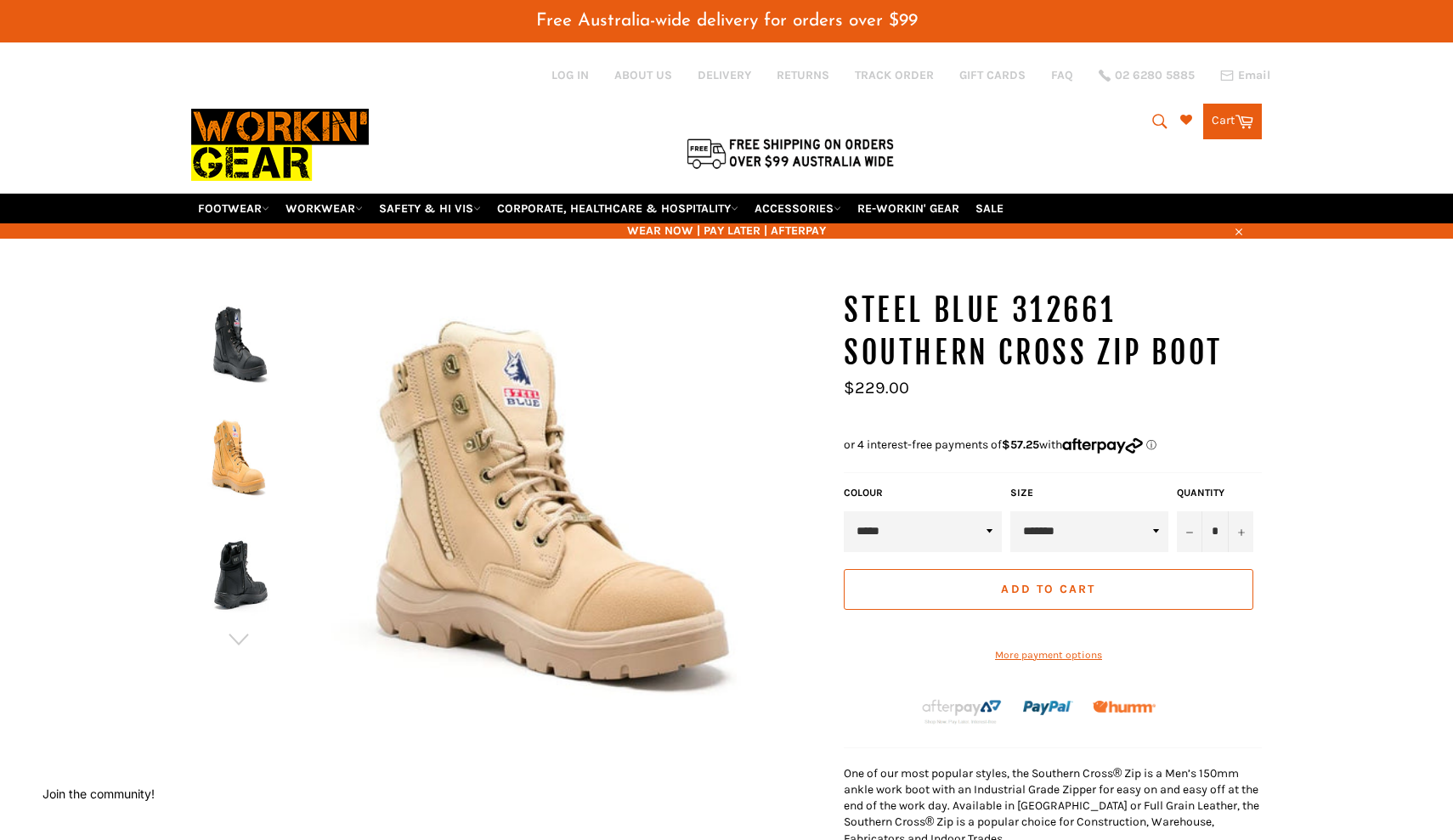
click at [224, 425] on img at bounding box center [239, 460] width 78 height 94
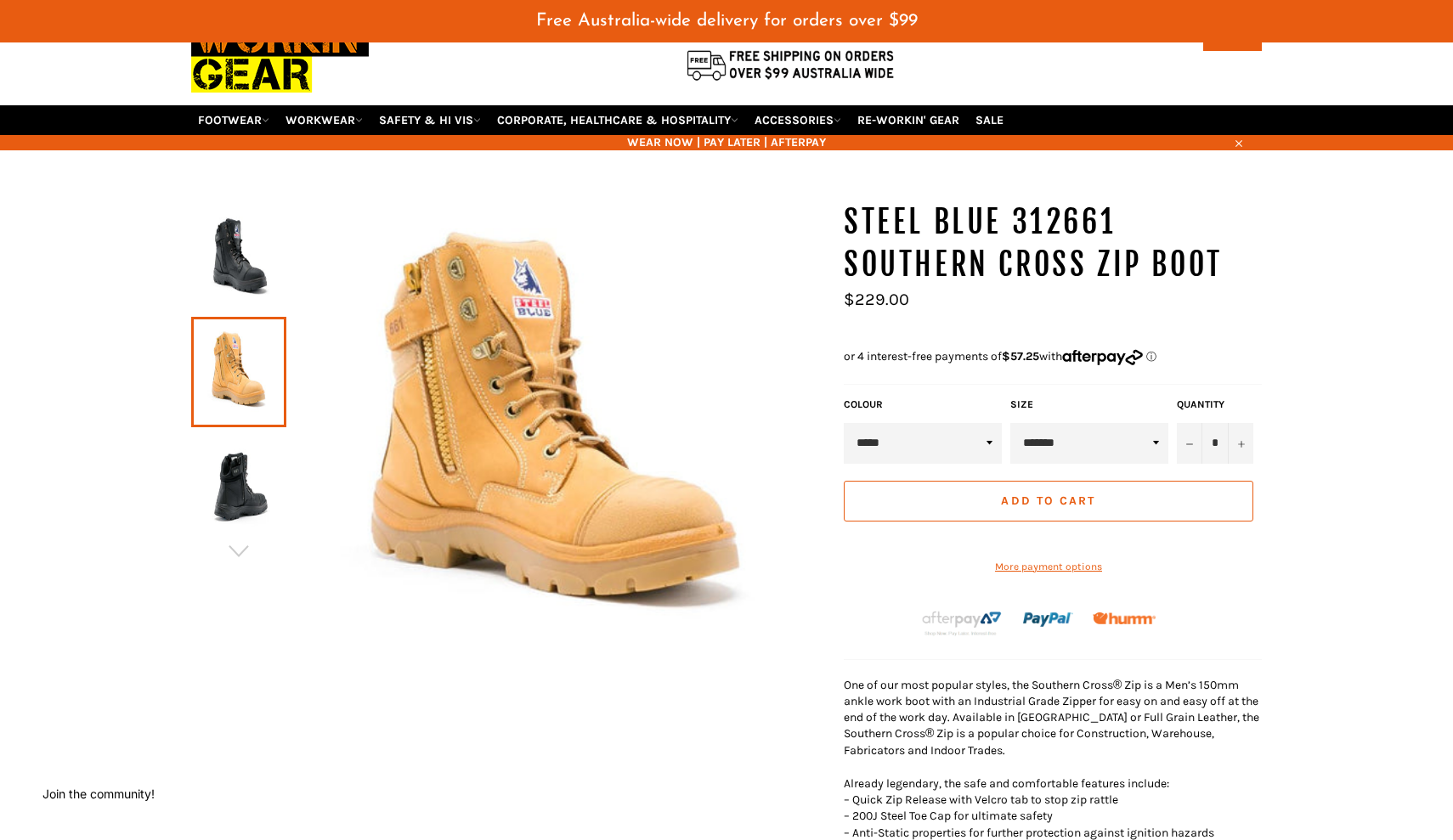
scroll to position [82, 0]
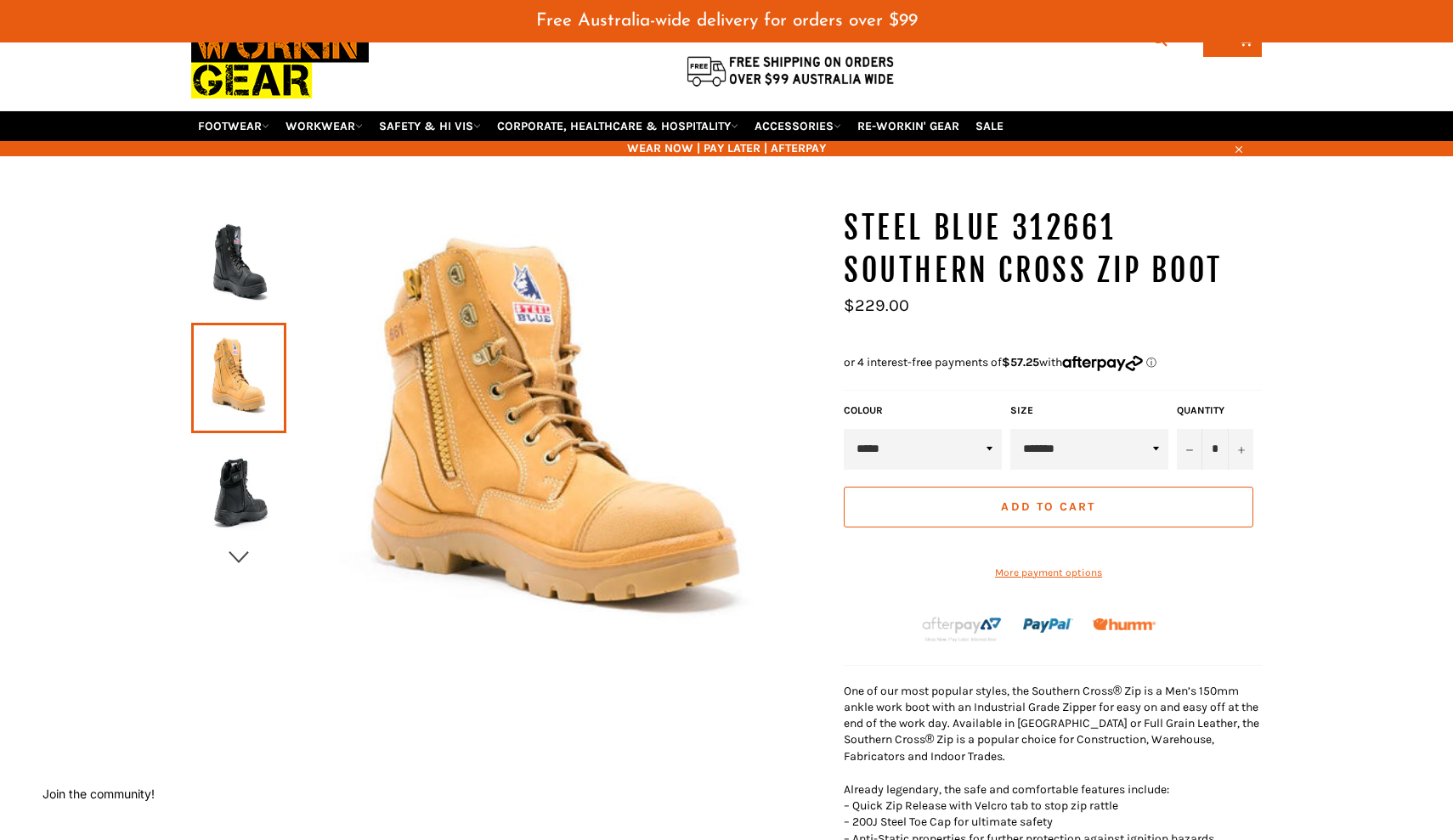
click at [238, 545] on icon "button" at bounding box center [238, 557] width 26 height 26
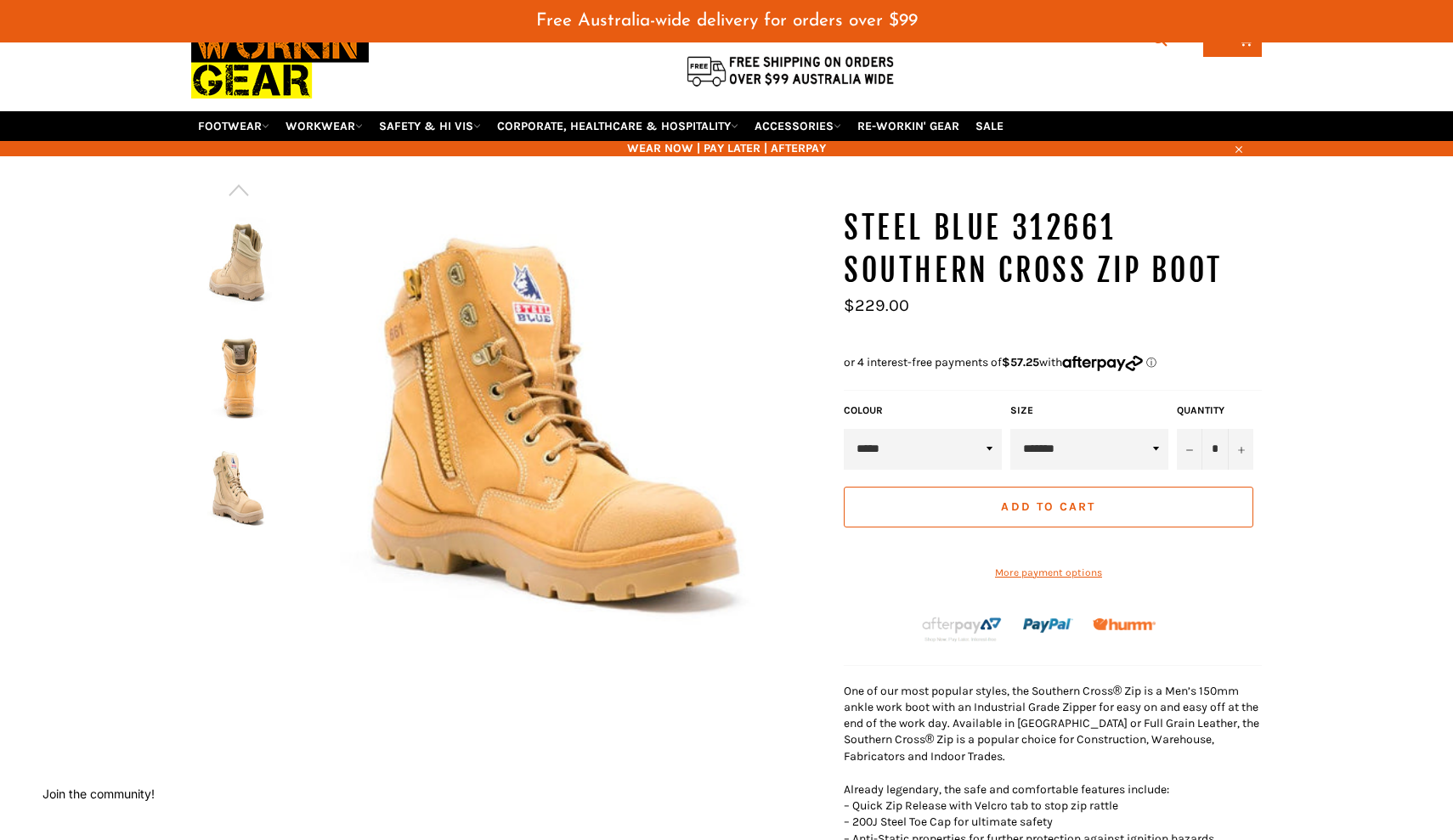
click at [244, 238] on img at bounding box center [239, 264] width 78 height 94
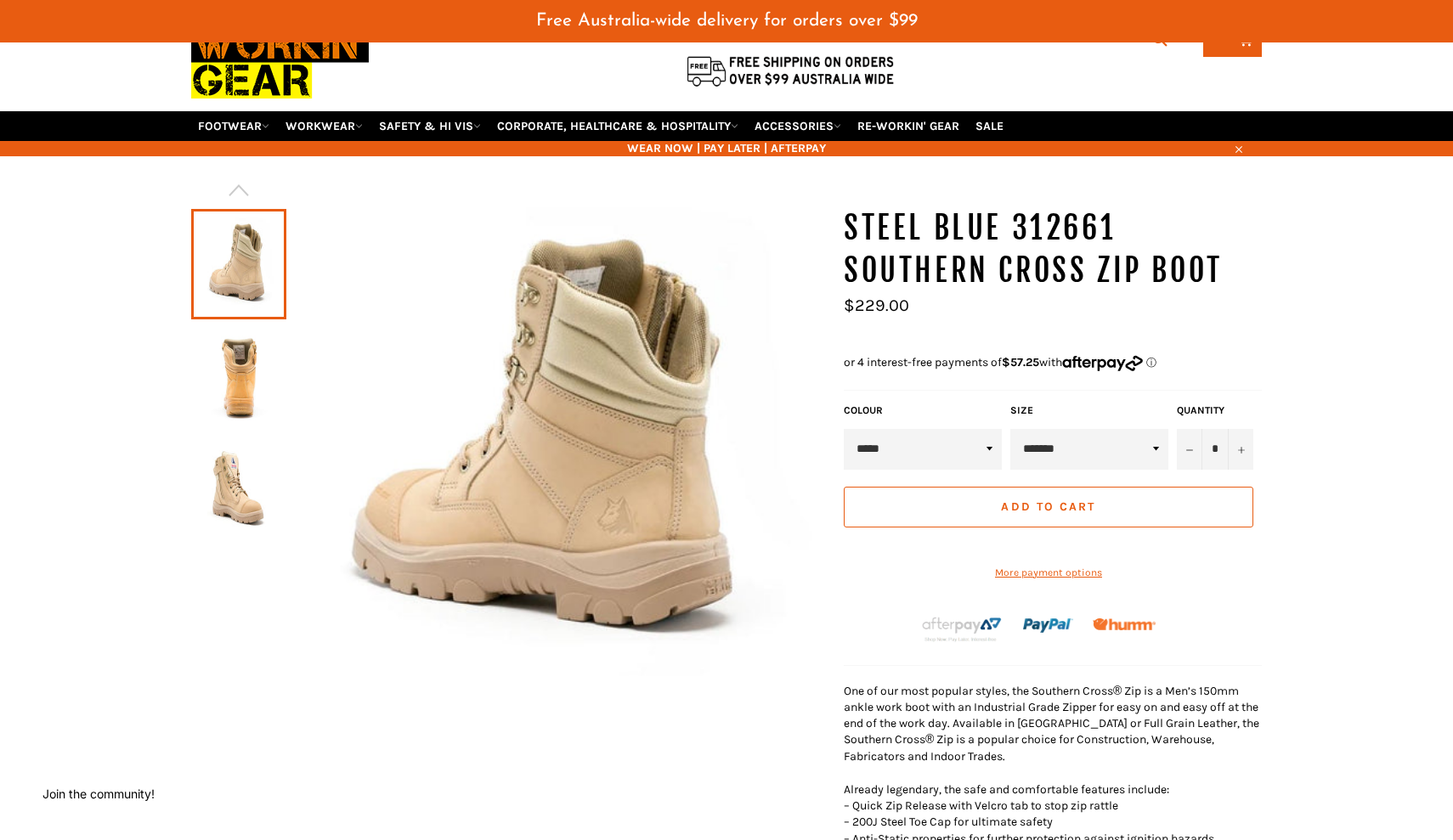
click at [242, 486] on img at bounding box center [239, 491] width 78 height 94
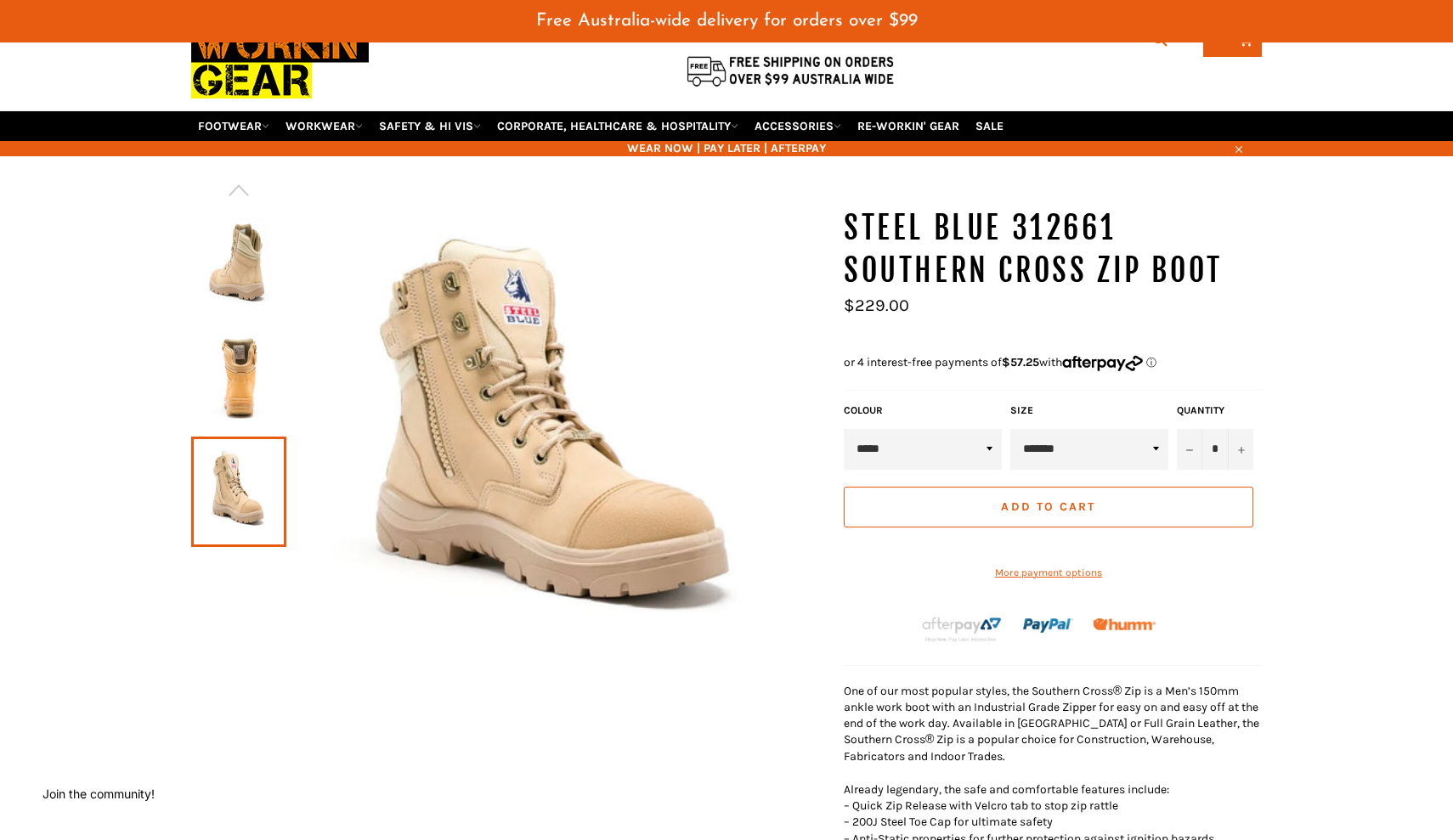
select select "*******"
